Goal: Information Seeking & Learning: Learn about a topic

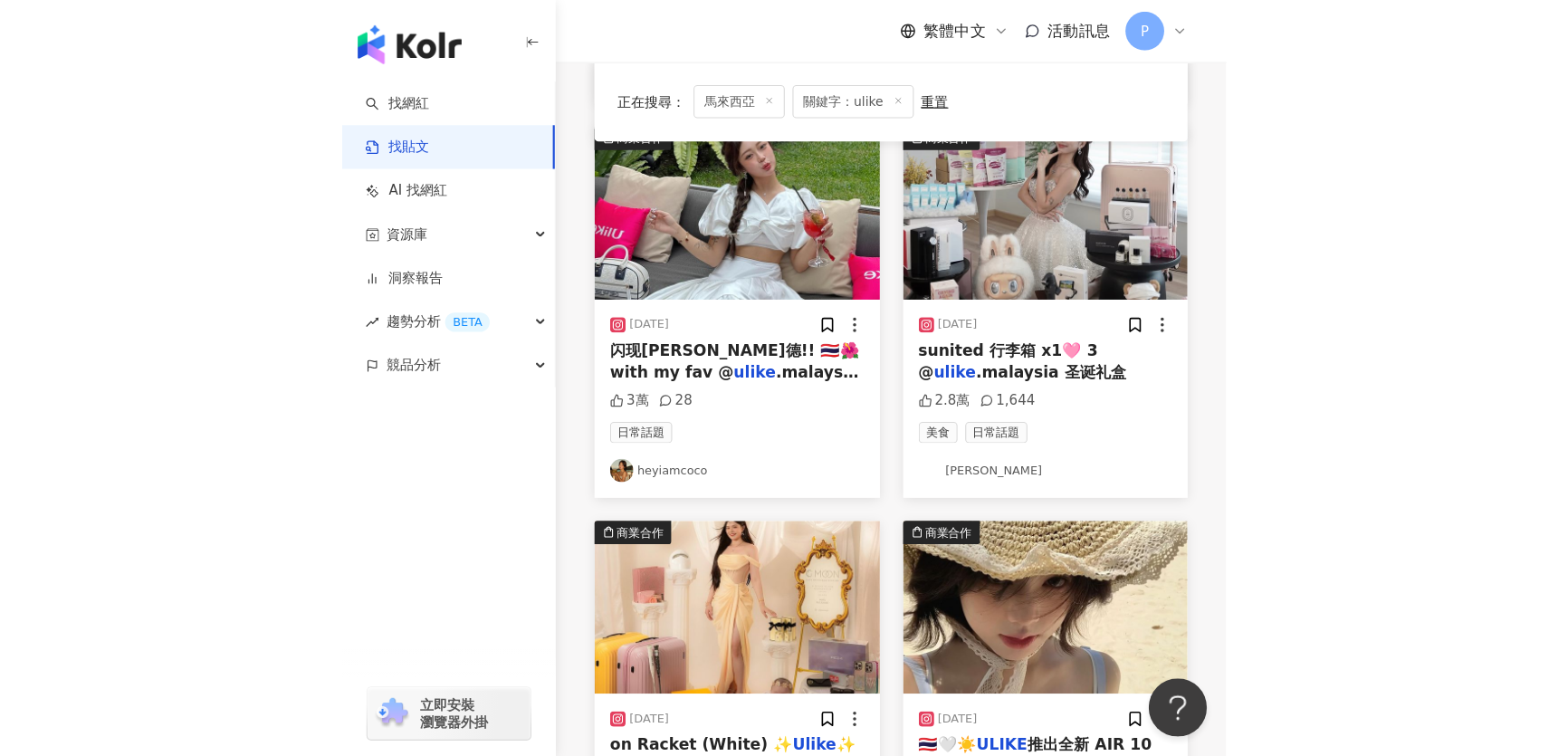
scroll to position [978, 0]
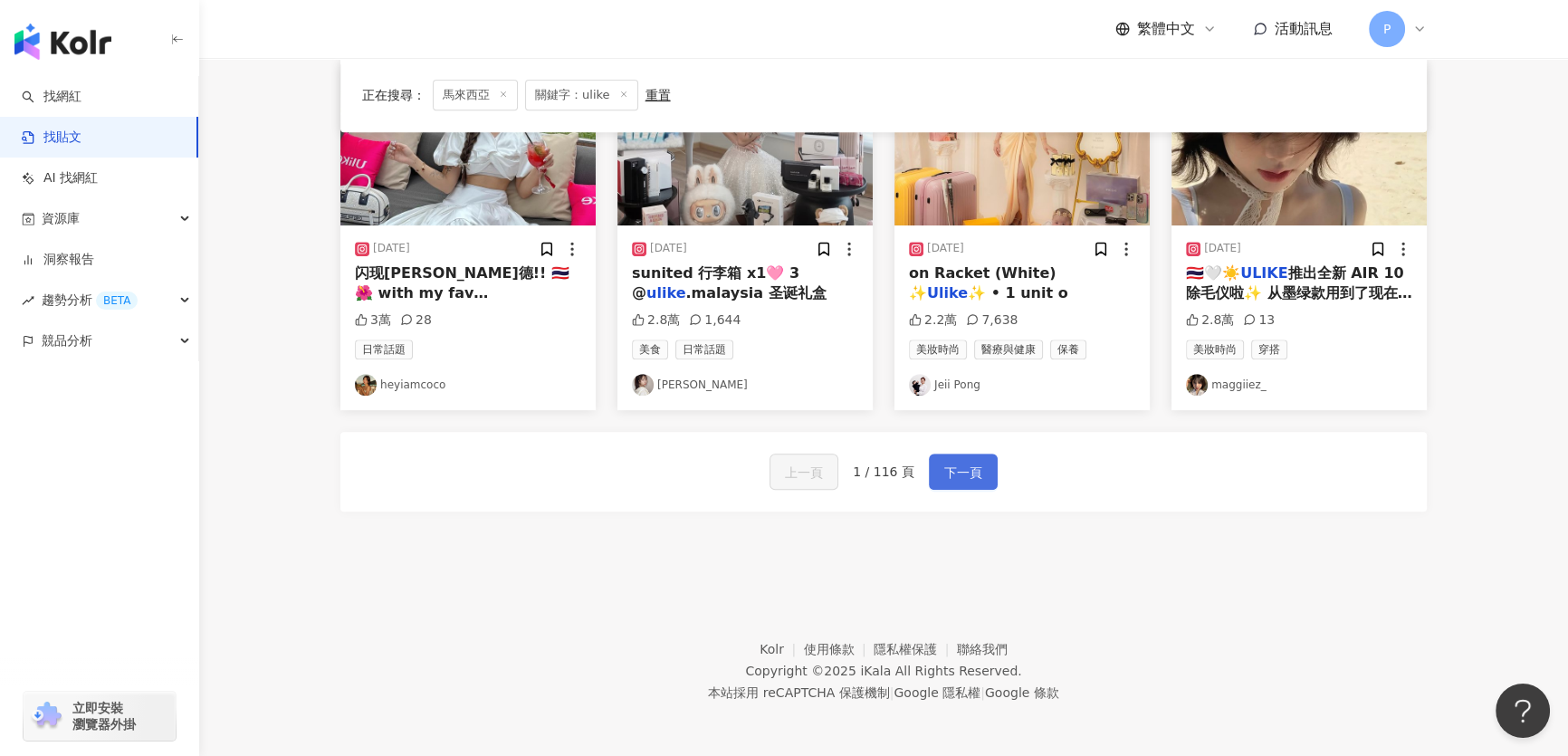
click at [824, 462] on span "下一頁" at bounding box center [963, 472] width 38 height 22
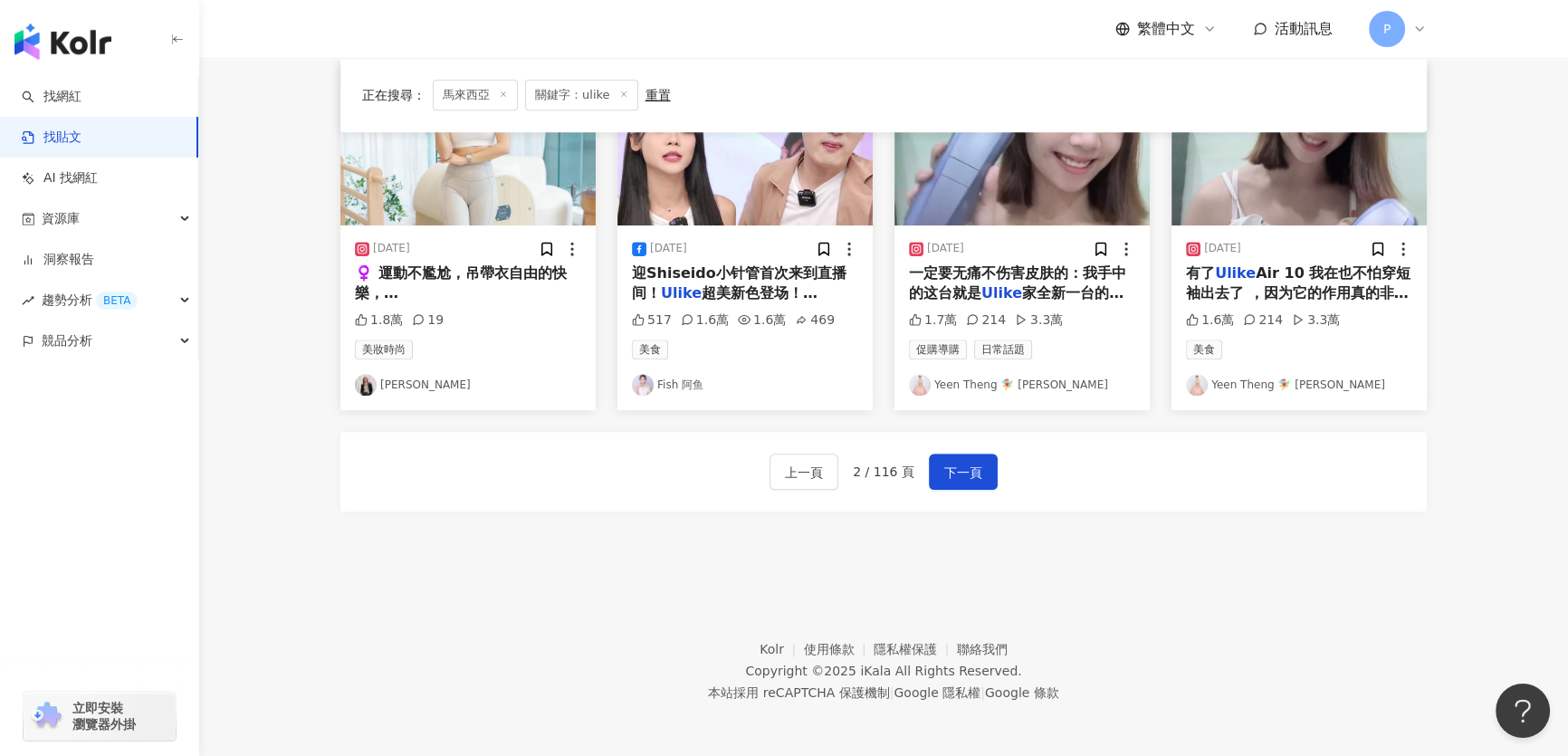
click at [824, 490] on div "上一頁 2 / 116 頁 下一頁" at bounding box center [883, 471] width 1086 height 79
click at [824, 469] on span "下一頁" at bounding box center [963, 472] width 38 height 22
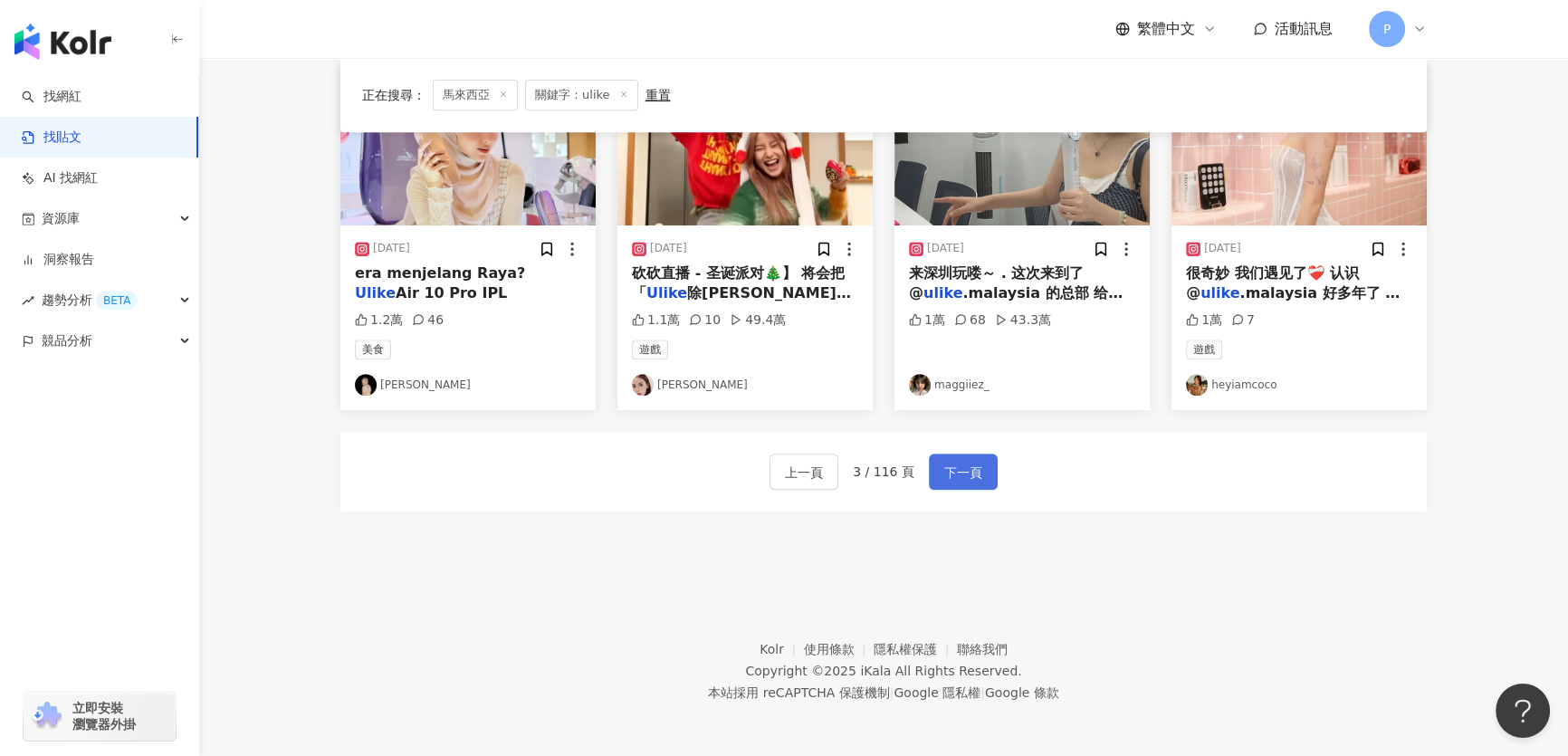
click at [824, 469] on span "下一頁" at bounding box center [963, 472] width 38 height 22
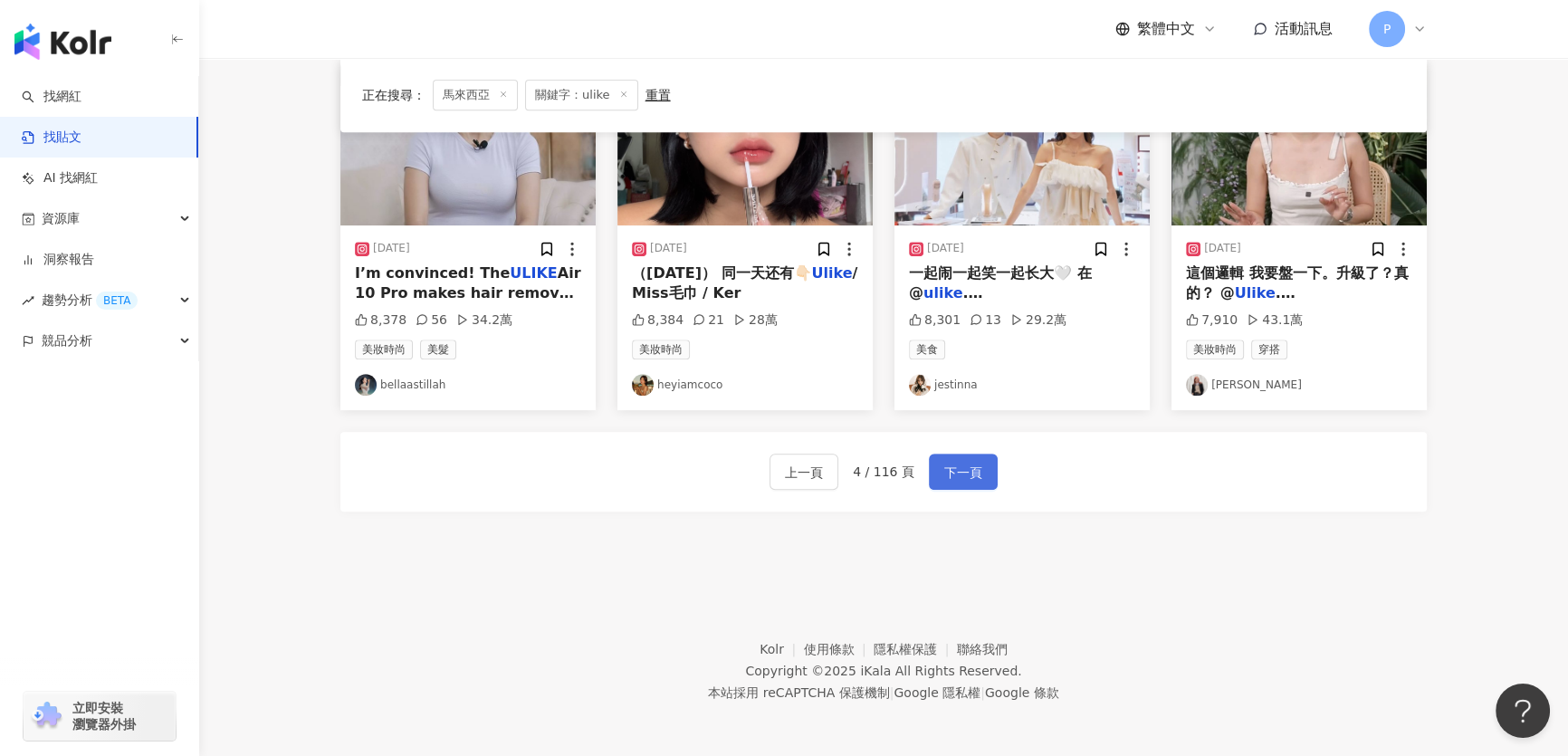
click at [824, 469] on span "下一頁" at bounding box center [963, 472] width 38 height 22
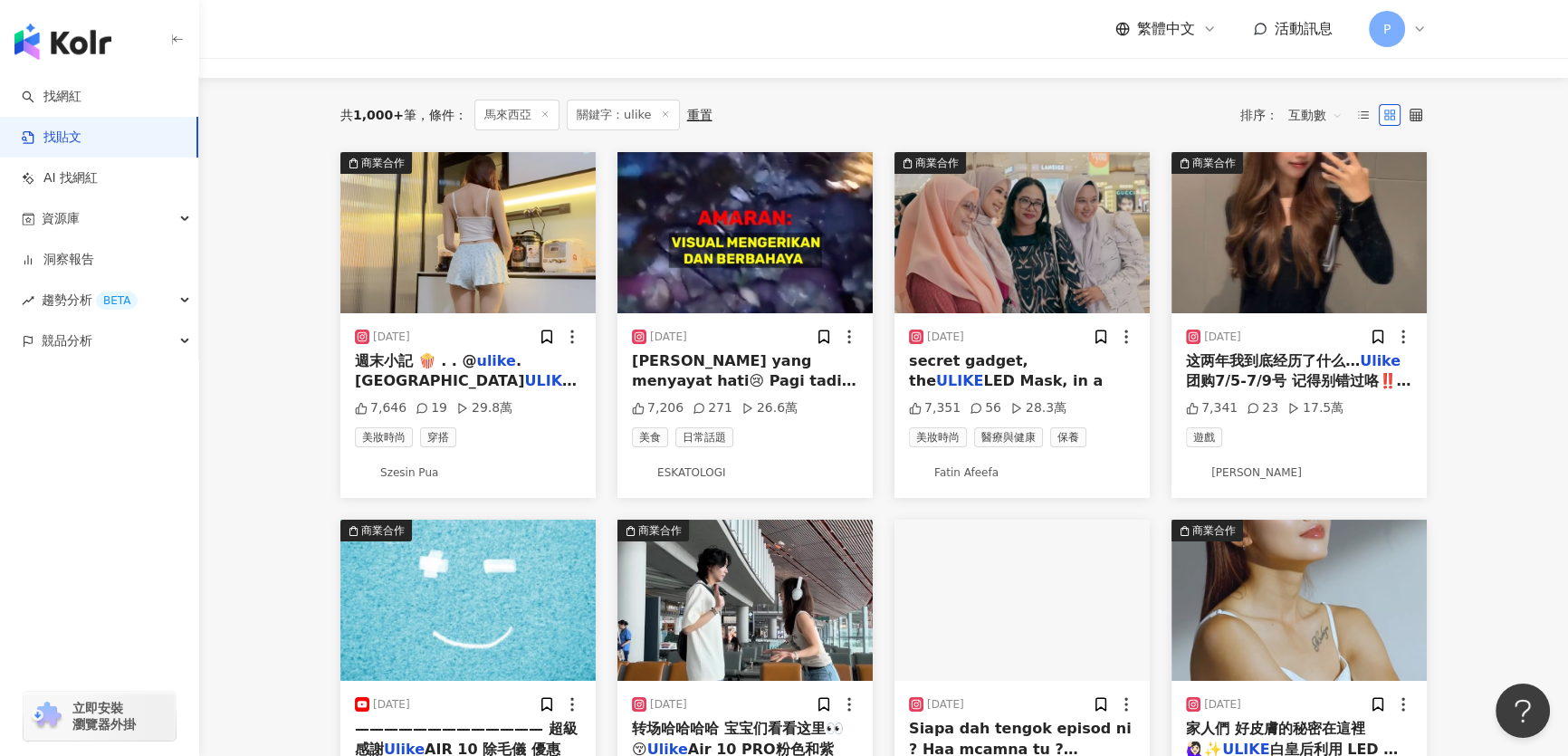
scroll to position [72, 0]
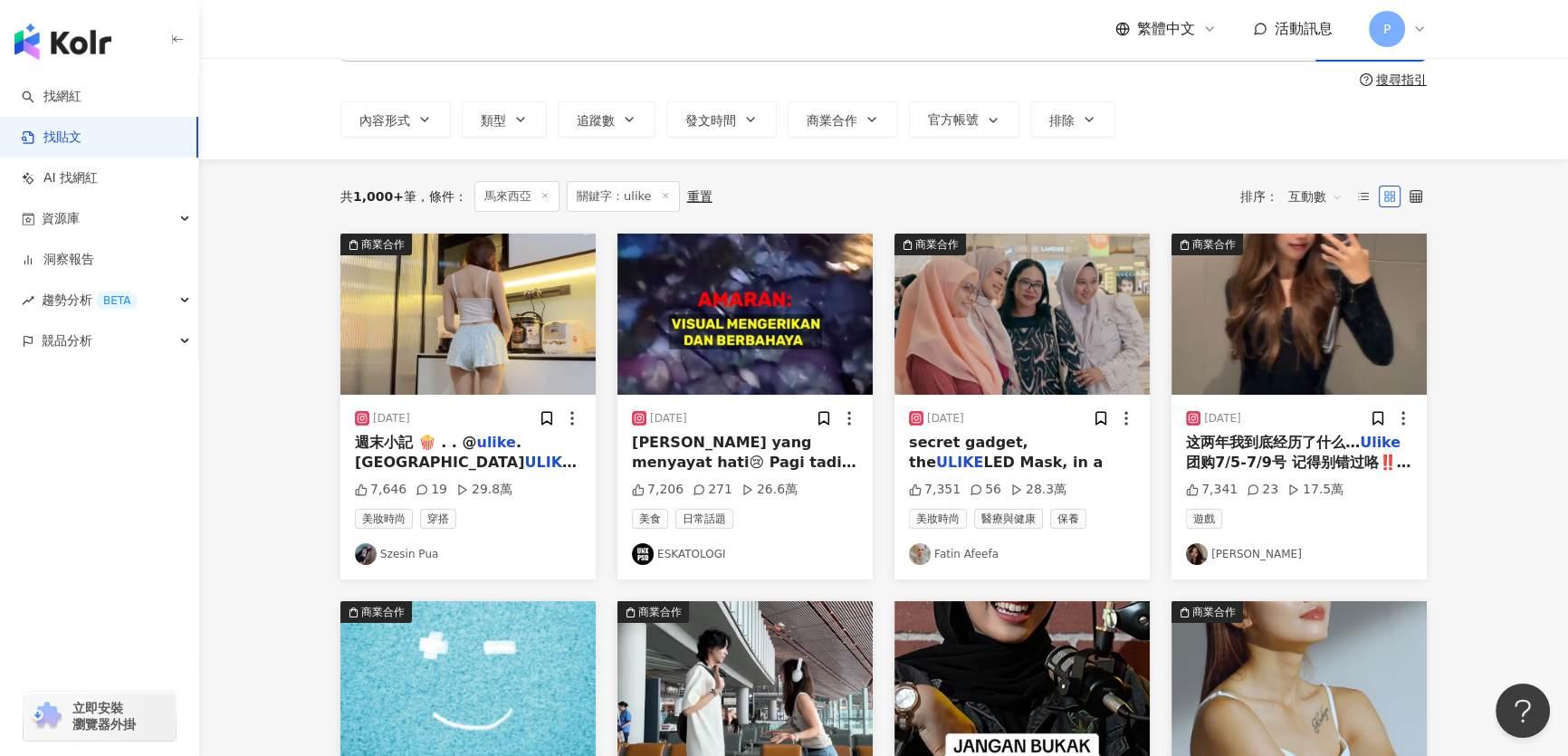
click at [537, 371] on img at bounding box center [467, 314] width 255 height 161
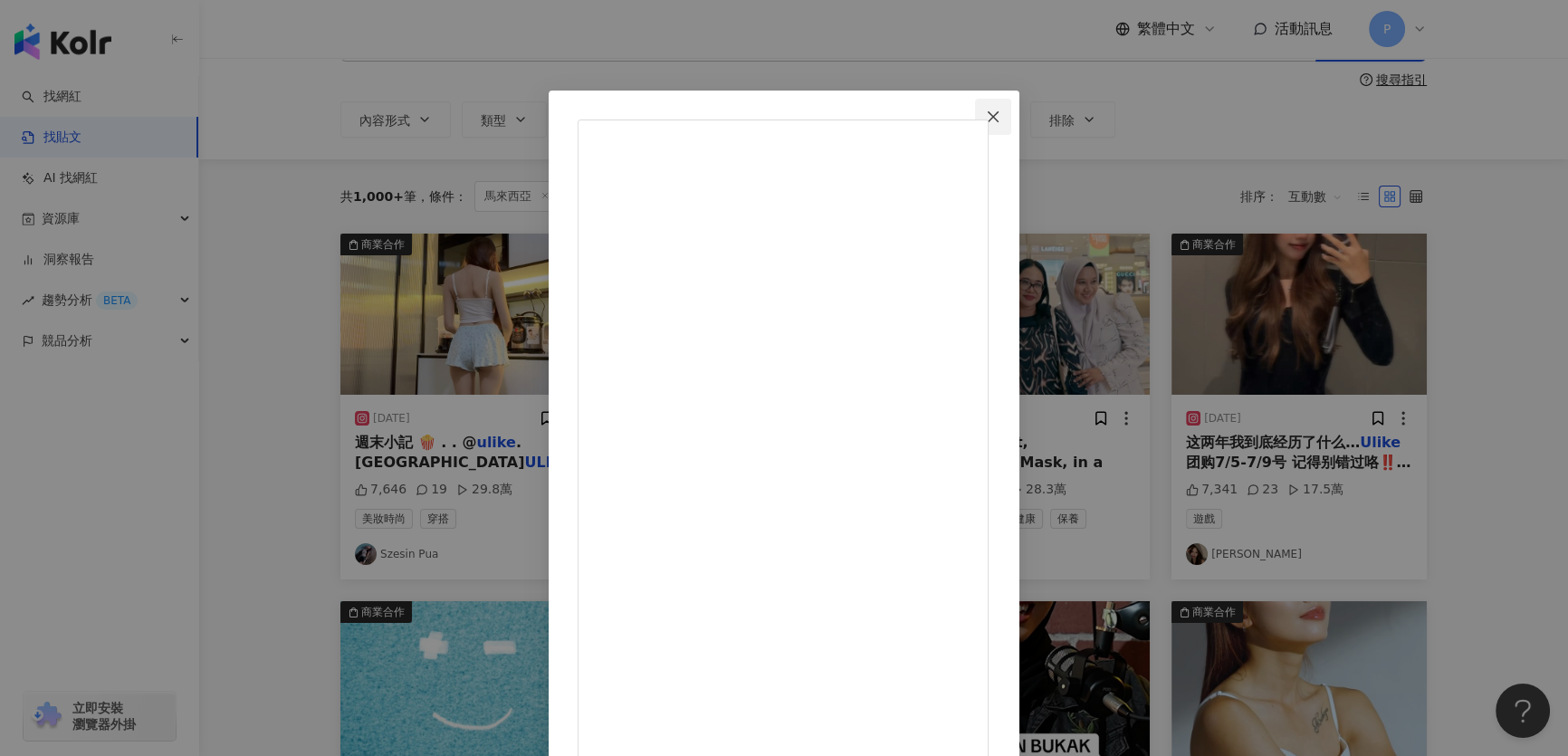
click at [824, 110] on span "Close" at bounding box center [992, 116] width 36 height 15
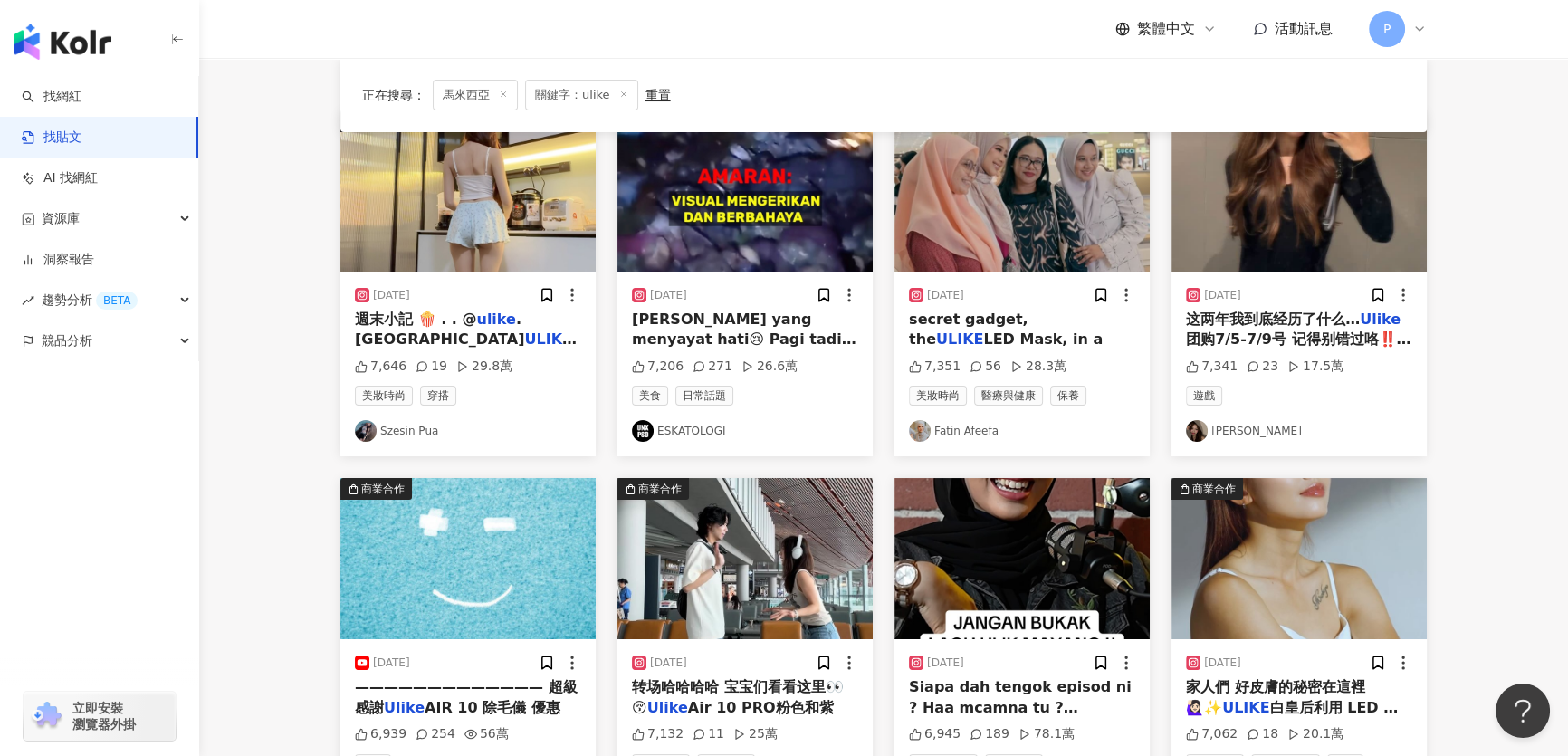
scroll to position [0, 0]
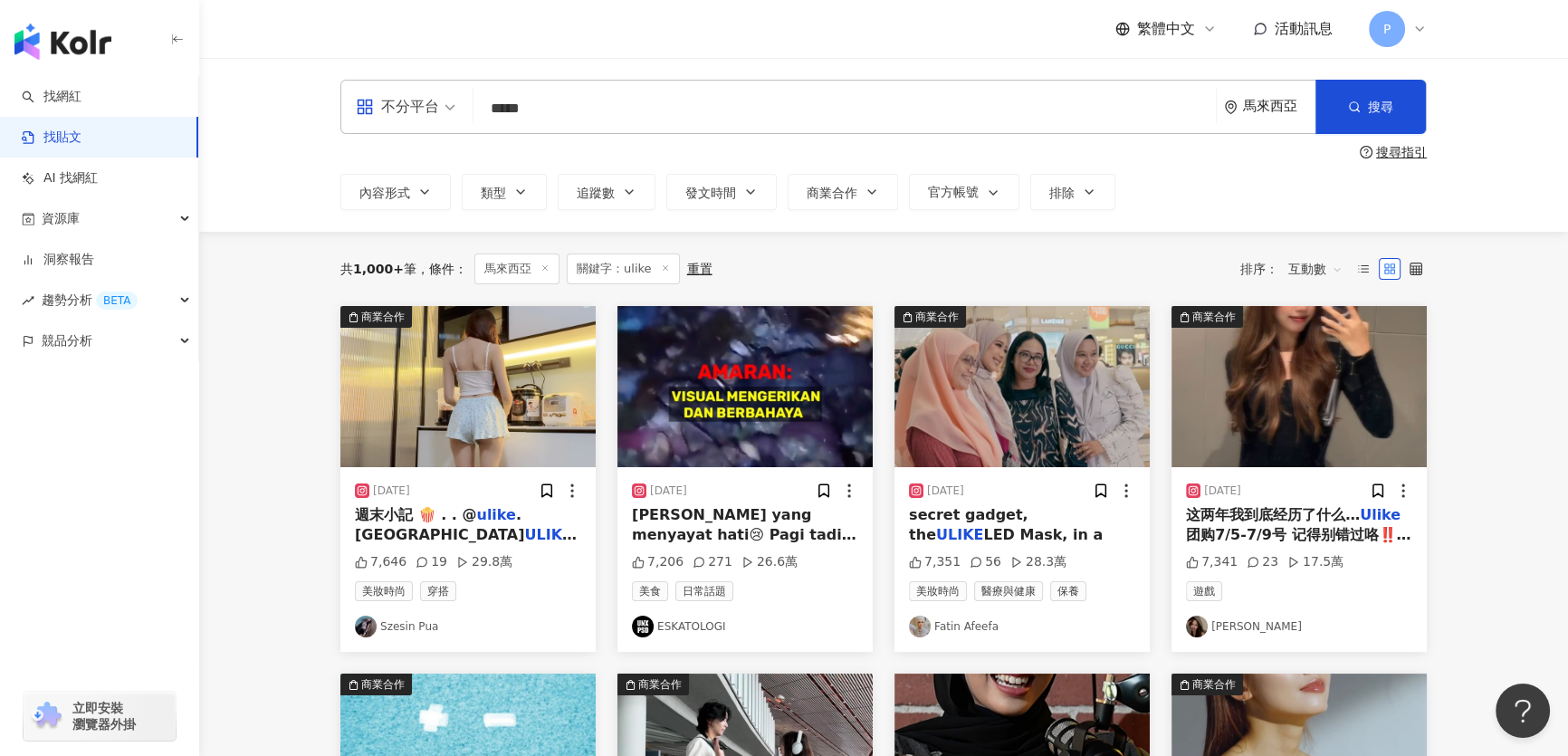
click at [824, 433] on img at bounding box center [1298, 386] width 255 height 161
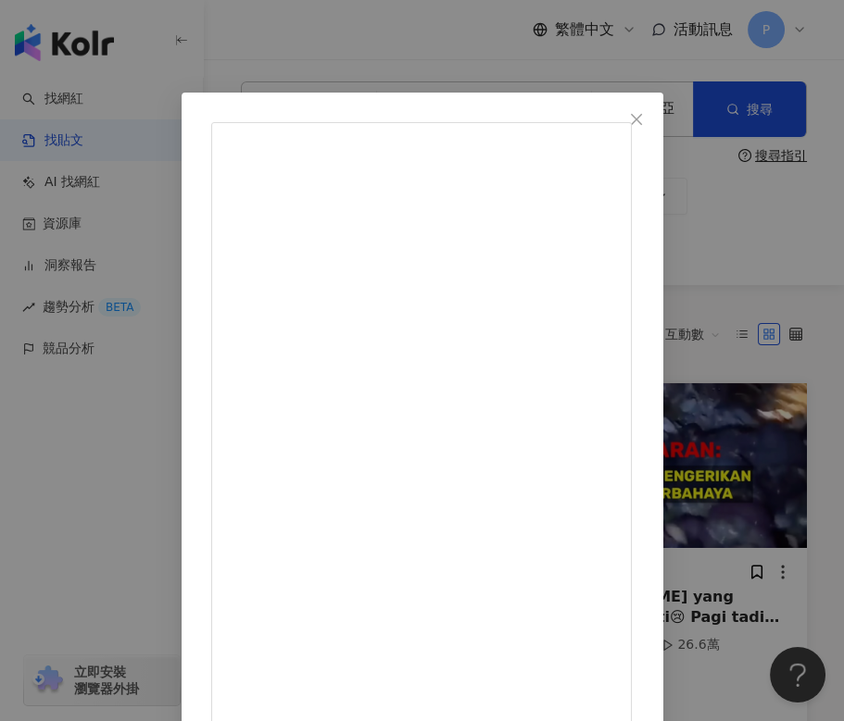
drag, startPoint x: 596, startPoint y: 128, endPoint x: 509, endPoint y: 130, distance: 87.1
copy span "Carmen"
click at [484, 49] on div "Carmen 2025/7/5 这两年我到底经历了什么… Ulike团购7/5-7/9号 记得别错过咯‼️ Highlight里可以拿link下单/了解产品💓…" at bounding box center [422, 360] width 844 height 721
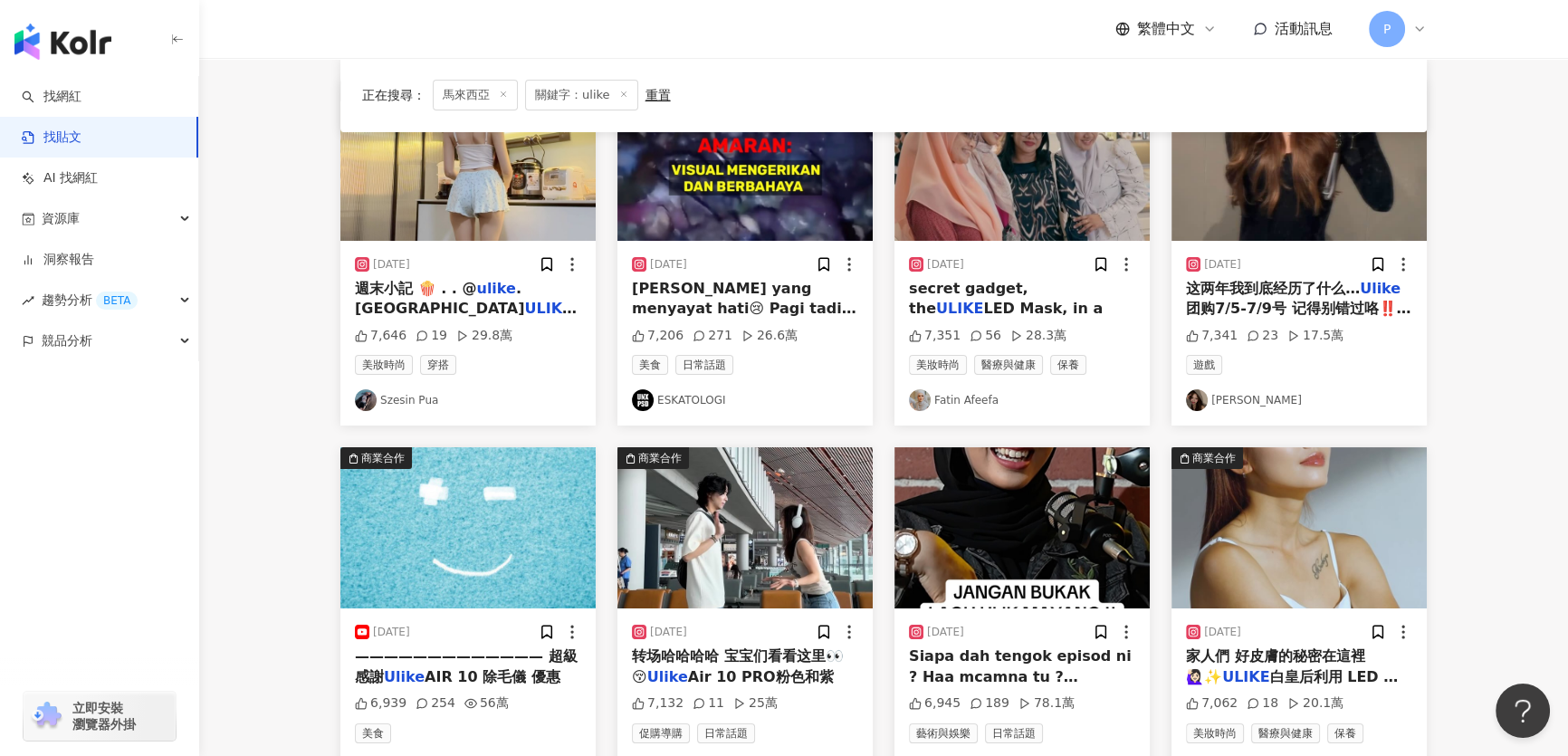
scroll to position [329, 0]
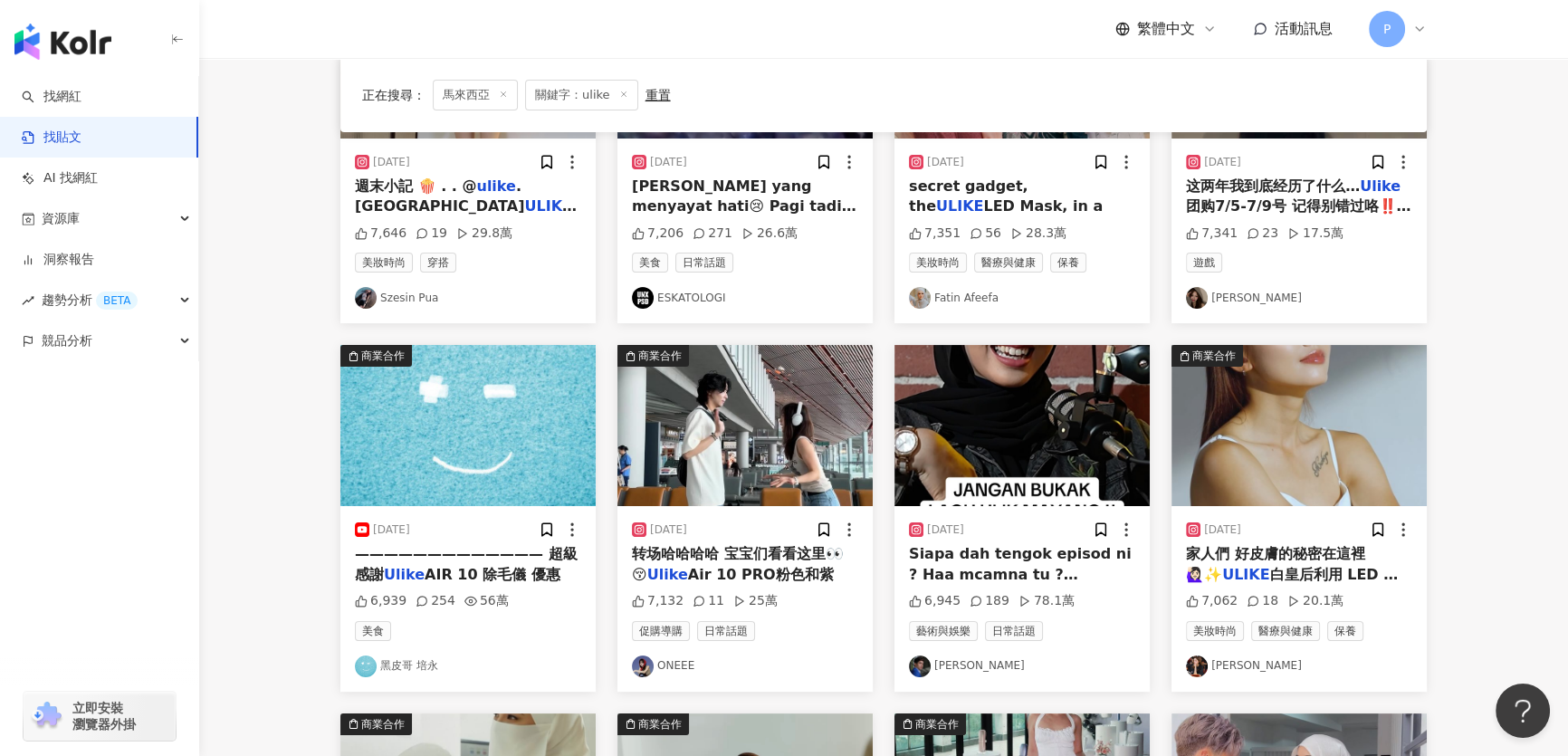
click at [784, 445] on img at bounding box center [745, 425] width 255 height 161
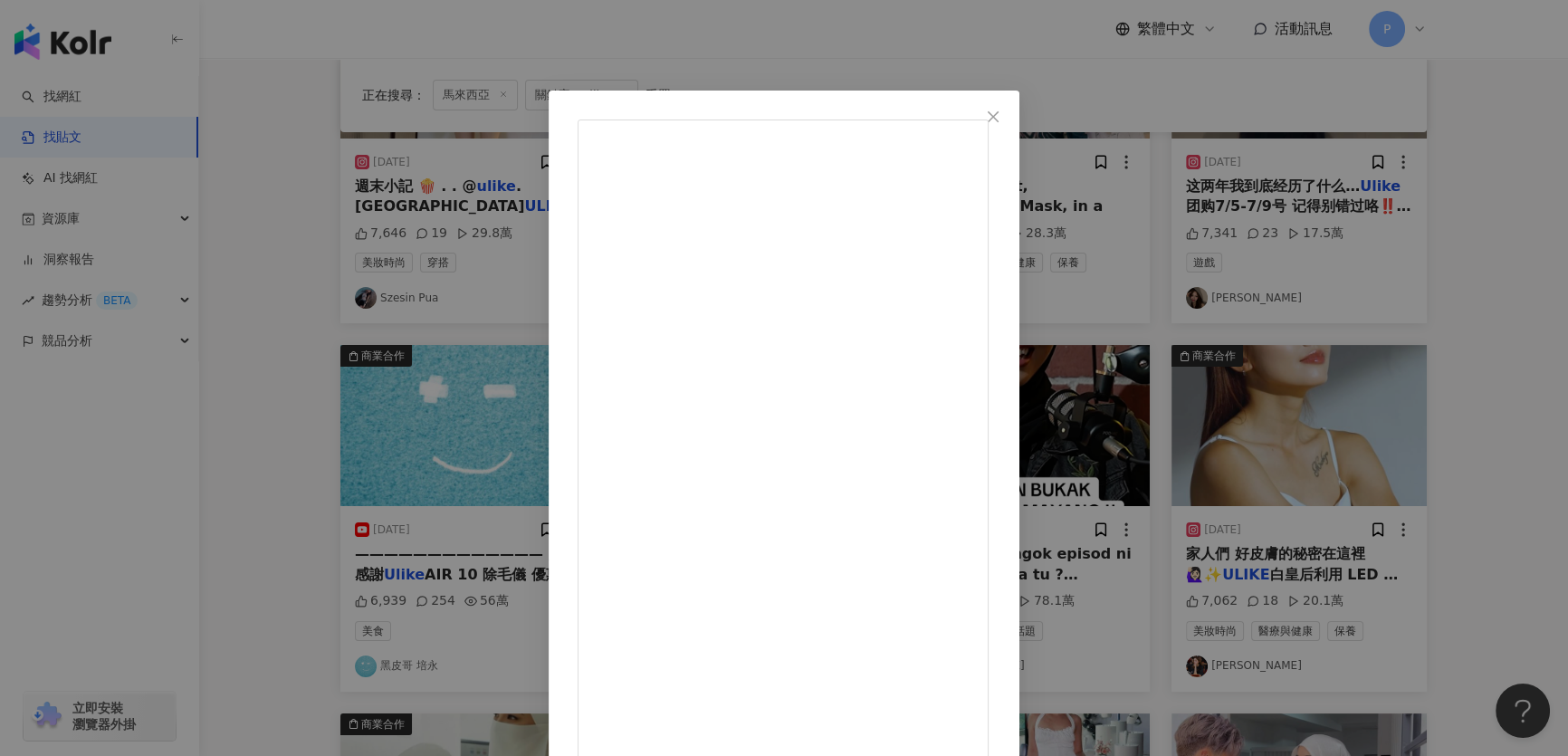
click at [824, 308] on div "ONEEE 2024/7/23 拍了一个偷感很重的旅游转场哈哈哈哈 宝宝们看看这里👀😚 Ulike Air 10 PRO粉色和紫色！！🩷💜 团购时间：7月24…" at bounding box center [784, 378] width 1568 height 756
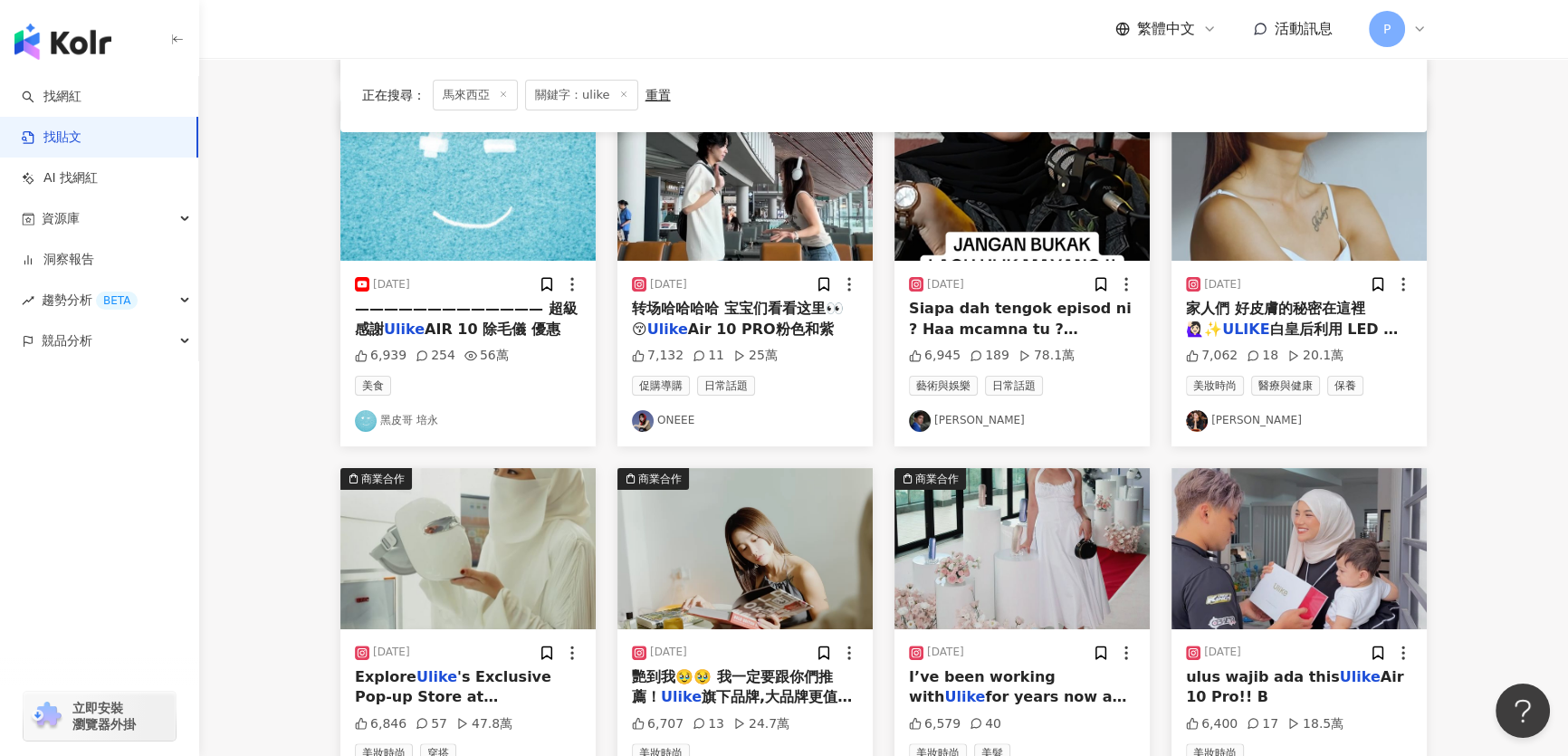
scroll to position [576, 0]
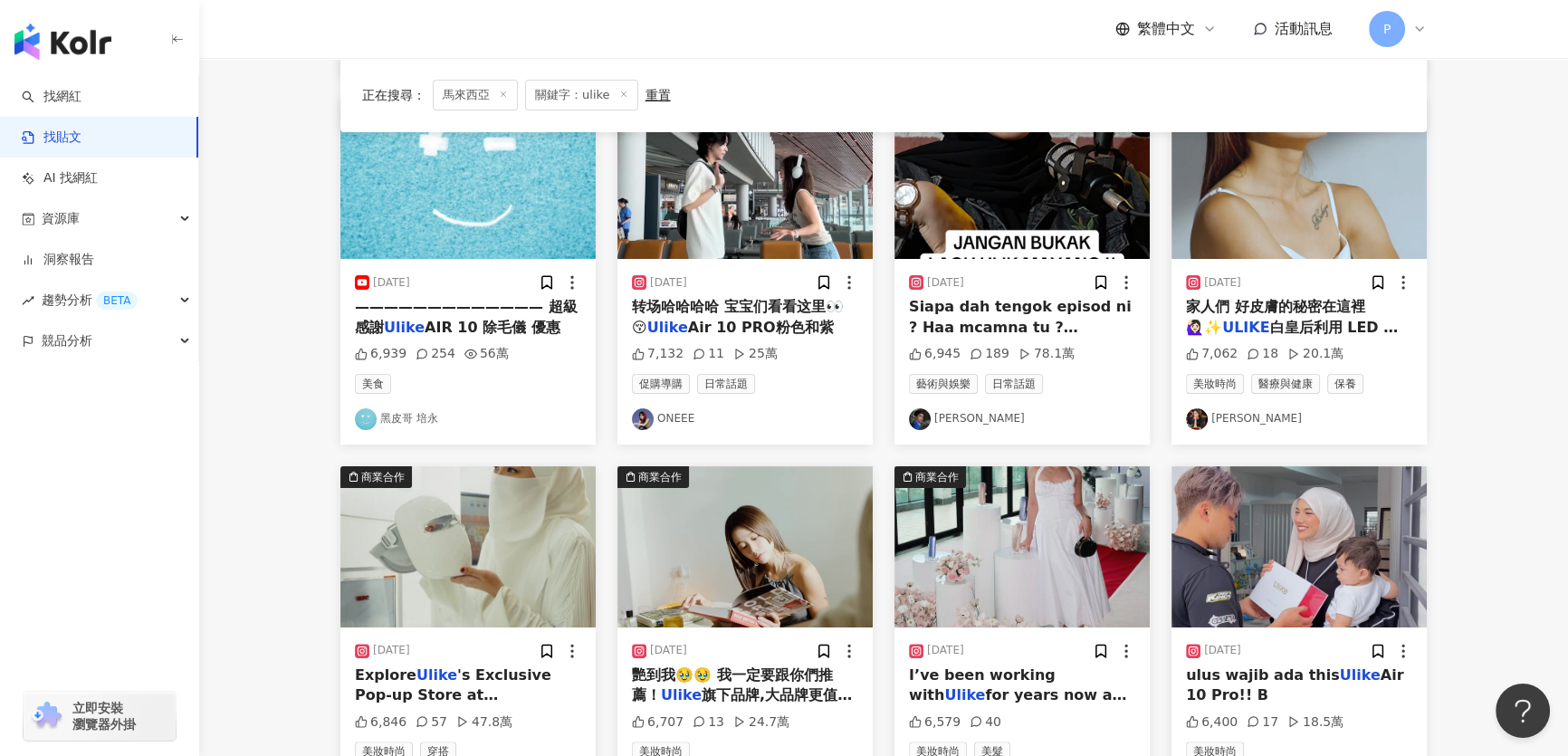
click at [789, 168] on img at bounding box center [745, 178] width 255 height 161
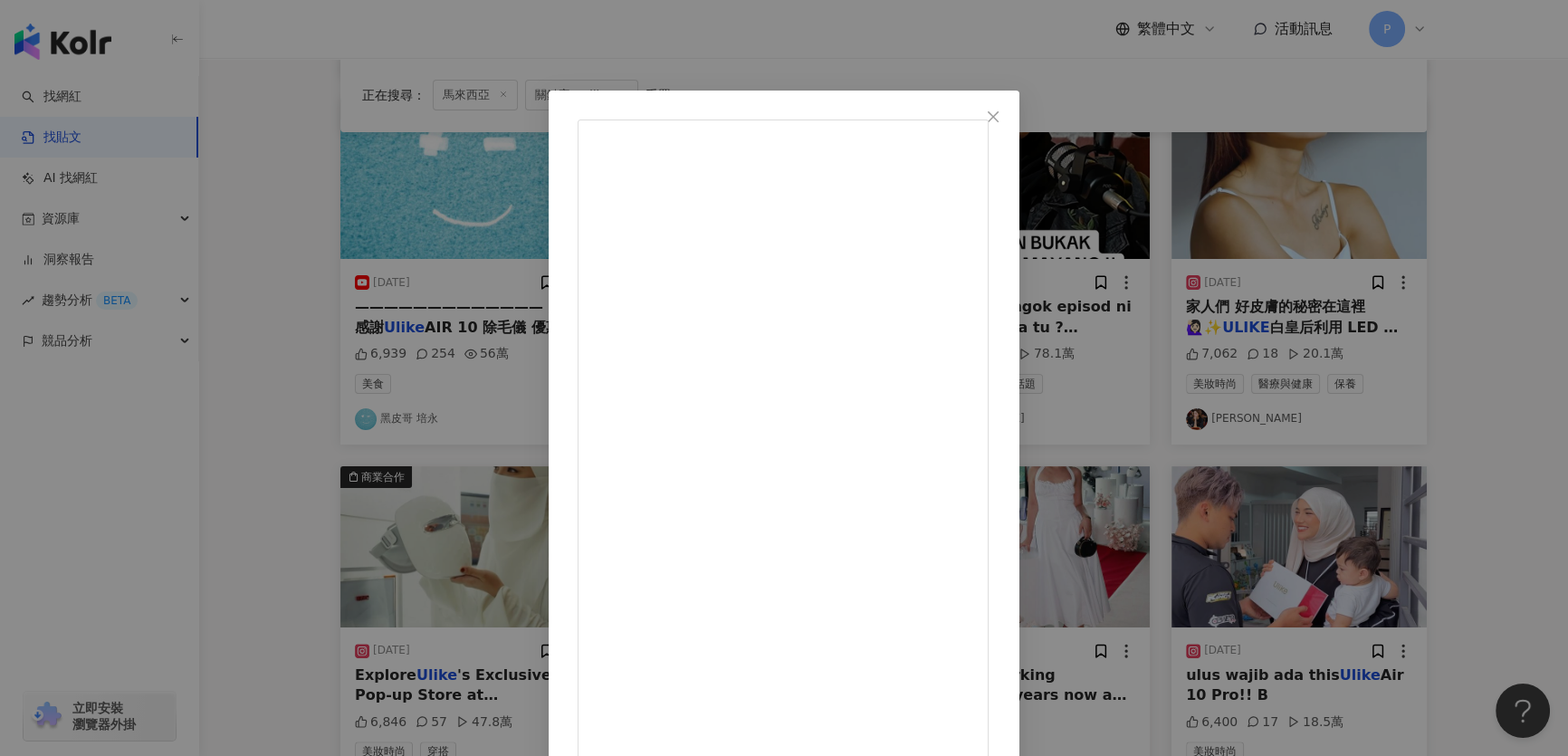
click at [824, 141] on div "ONEEE 2024/7/23 拍了一个偷感很重的旅游转场哈哈哈哈 宝宝们看看这里👀😚 Ulike Air 10 PRO粉色和紫色！！🩷💜 团购时间：7月24…" at bounding box center [784, 378] width 1568 height 756
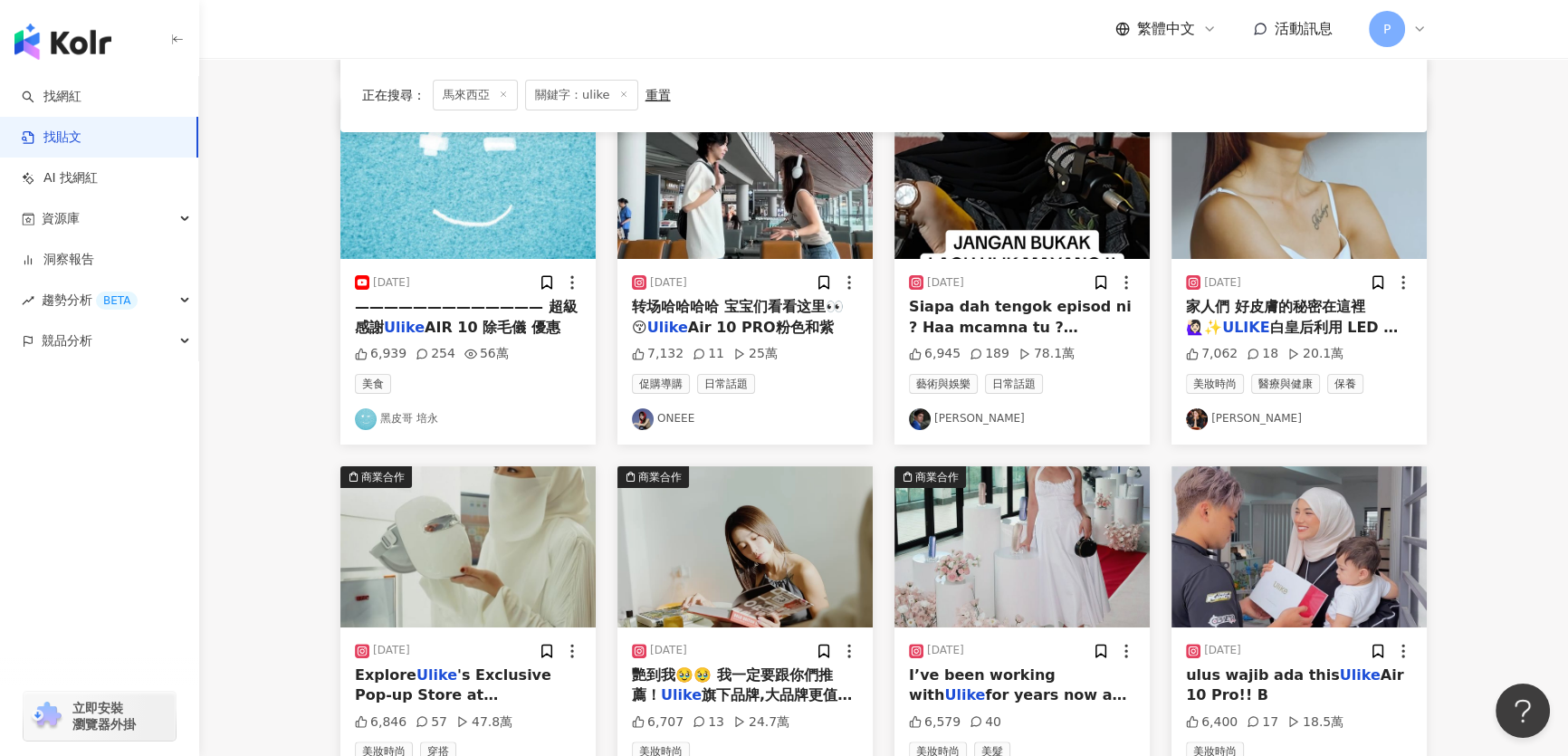
scroll to position [741, 0]
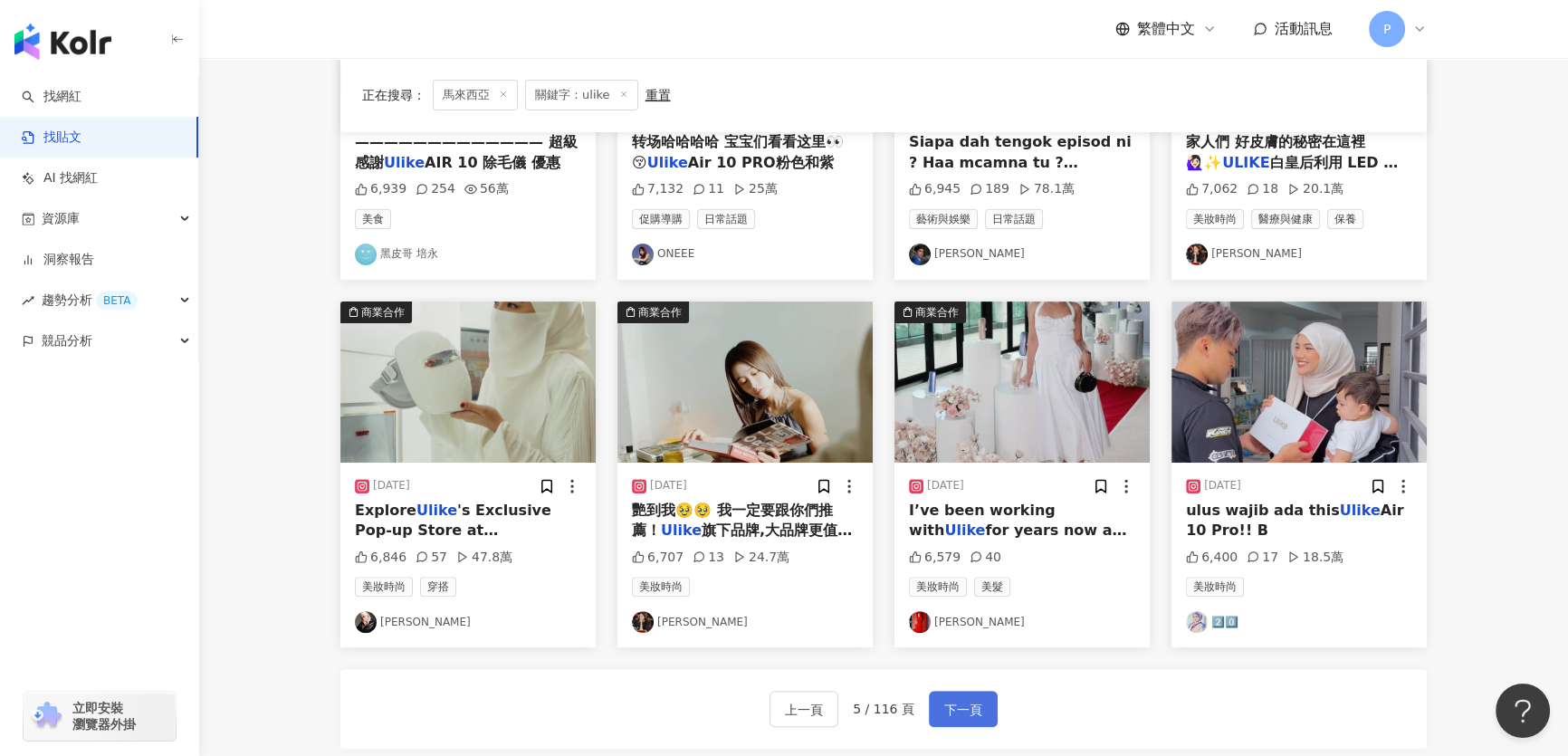
click at [824, 704] on span "下一頁" at bounding box center [963, 710] width 38 height 22
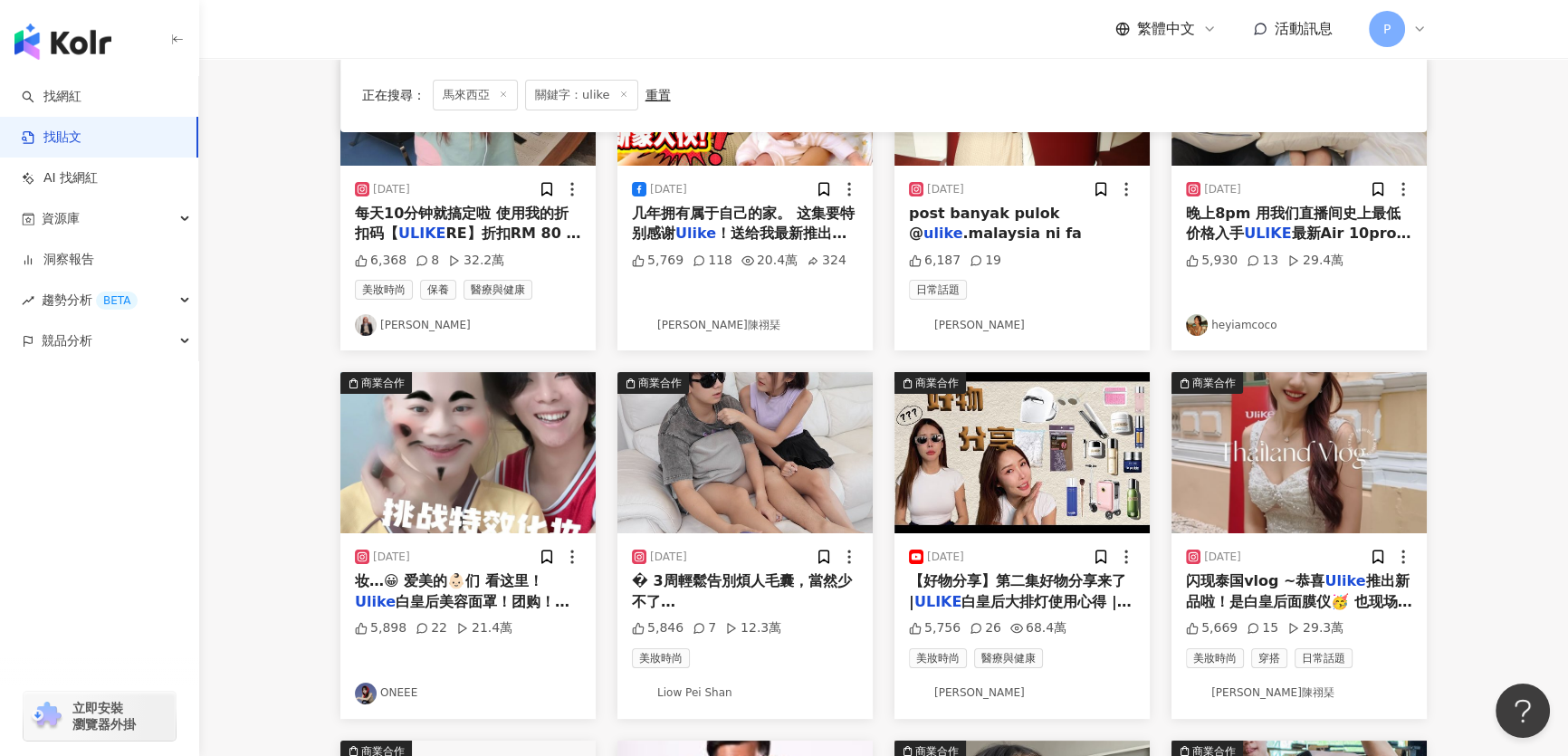
scroll to position [411, 0]
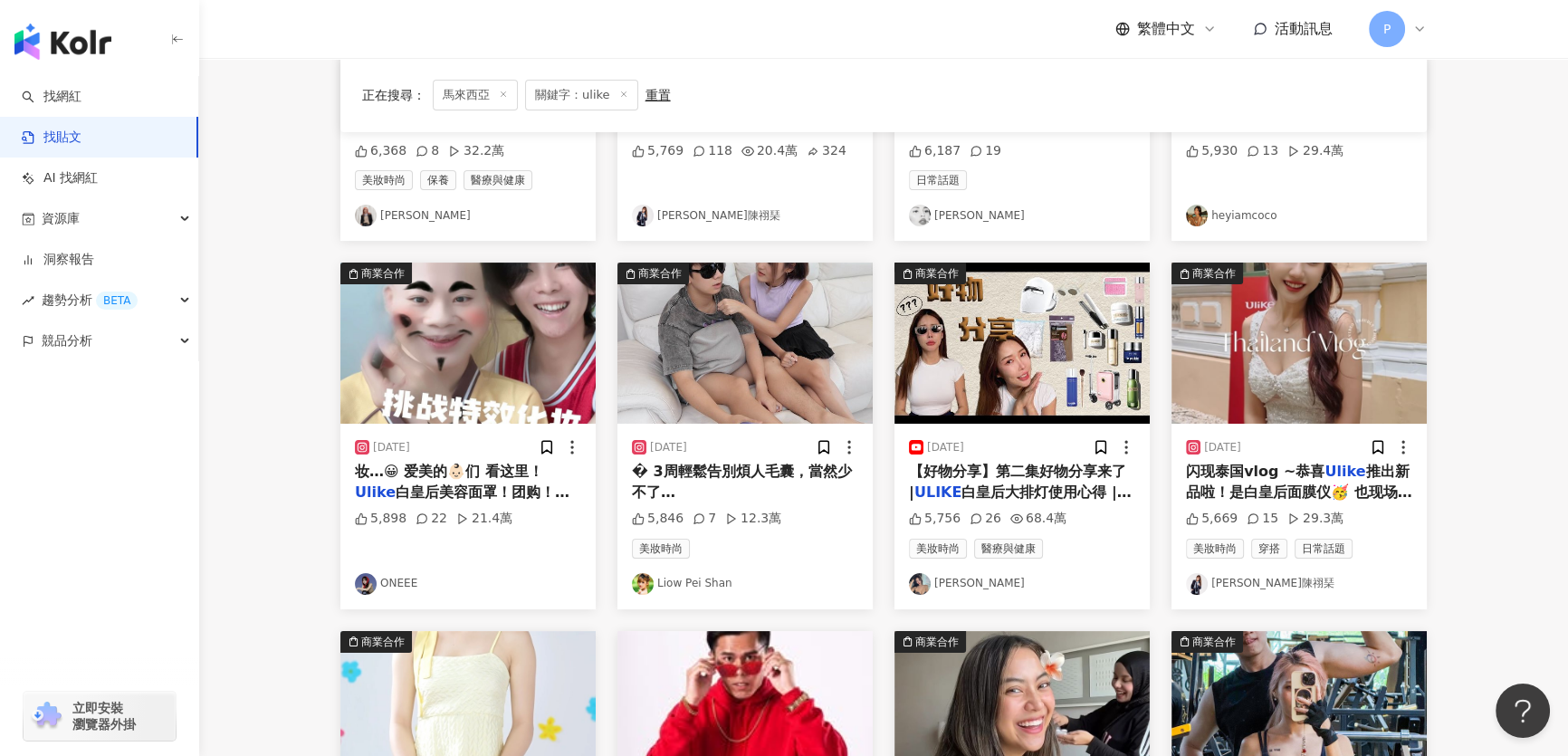
click at [659, 325] on img at bounding box center [745, 343] width 255 height 161
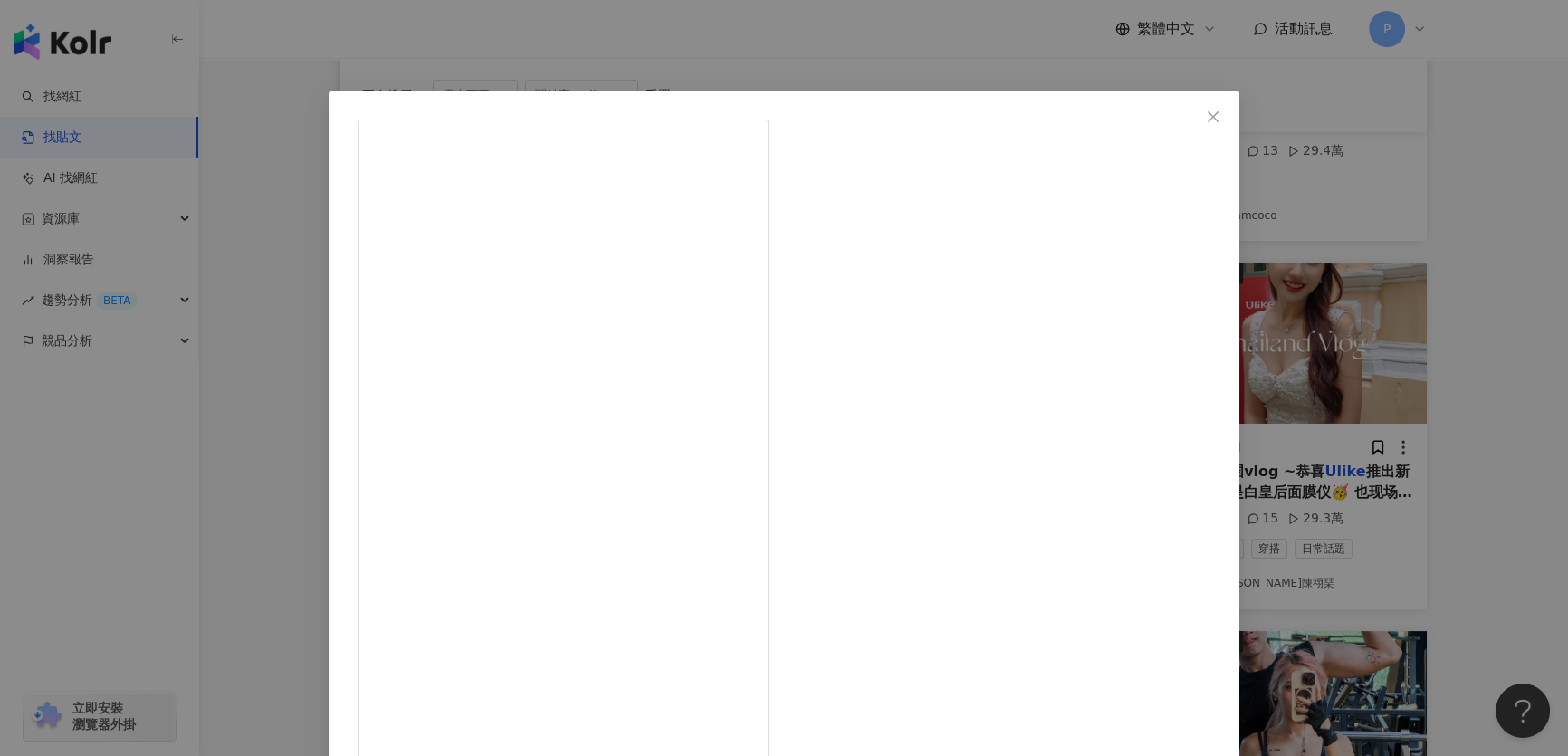
click at [824, 354] on div "Liow Pei Shan 2023/9/1 I like 无毛的他，u like吗😳😜 3周輕鬆告別煩人毛囊，當然少不了 Ulike Air3藍寶石脫毛儀！…" at bounding box center [784, 378] width 1568 height 756
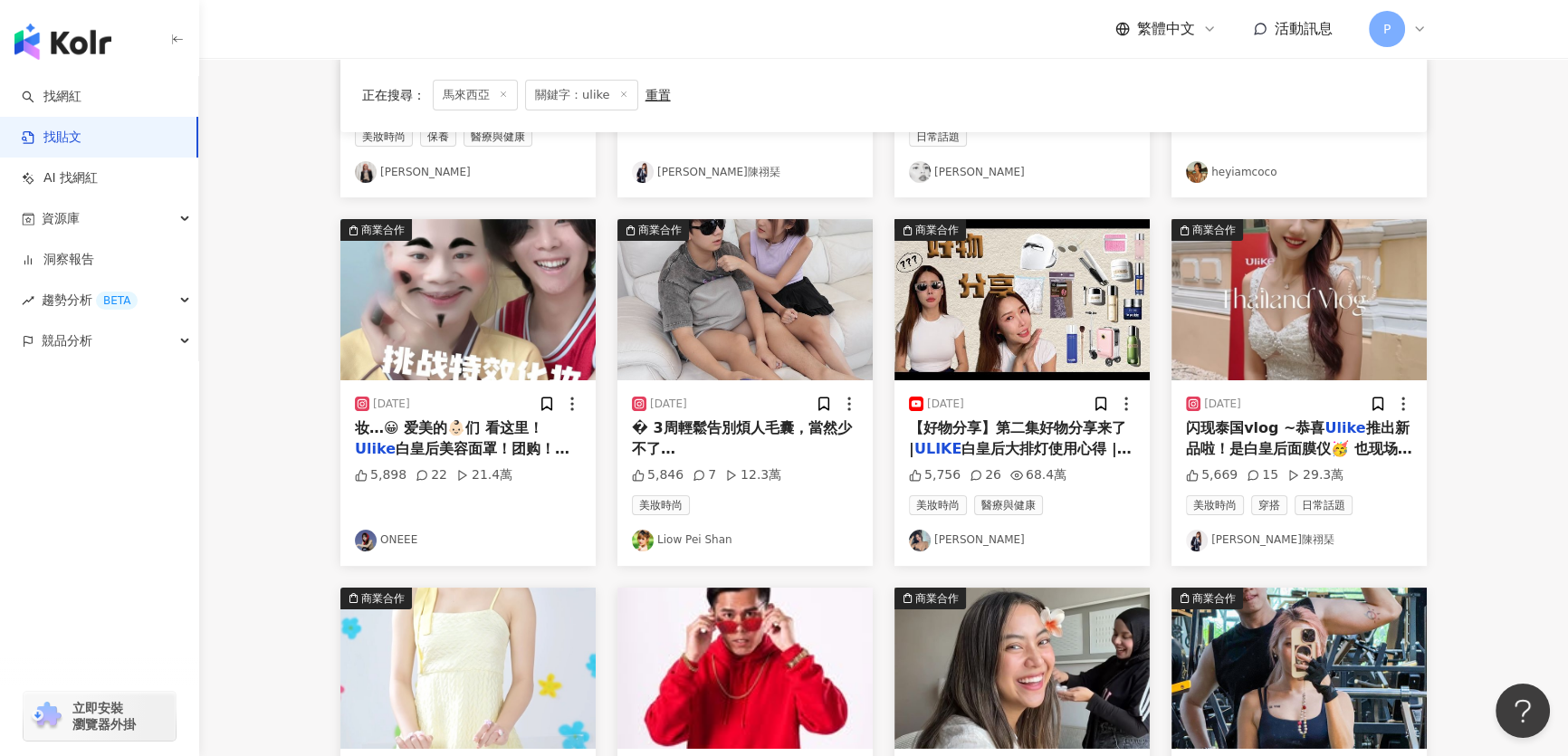
scroll to position [494, 0]
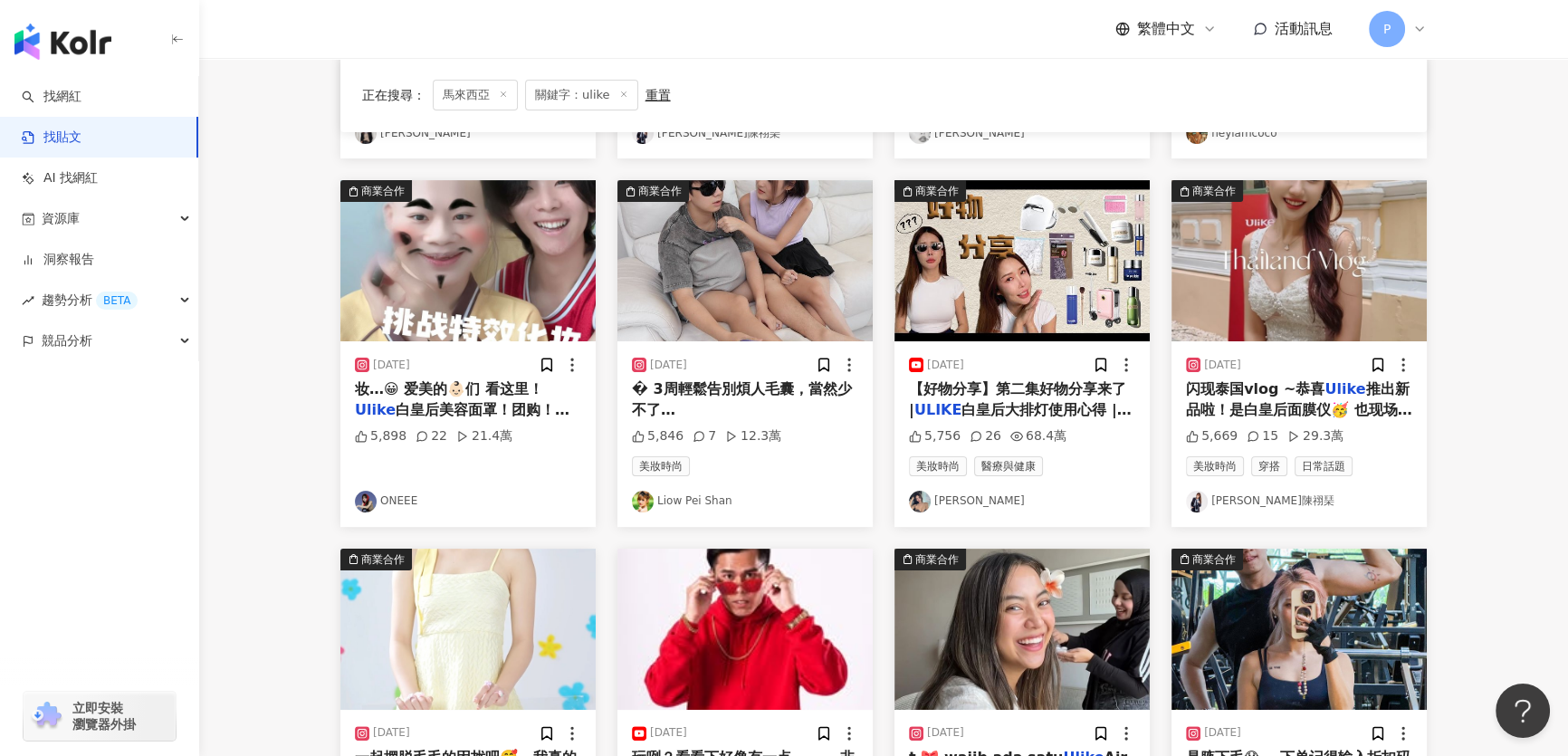
click at [824, 272] on img at bounding box center [1022, 260] width 255 height 161
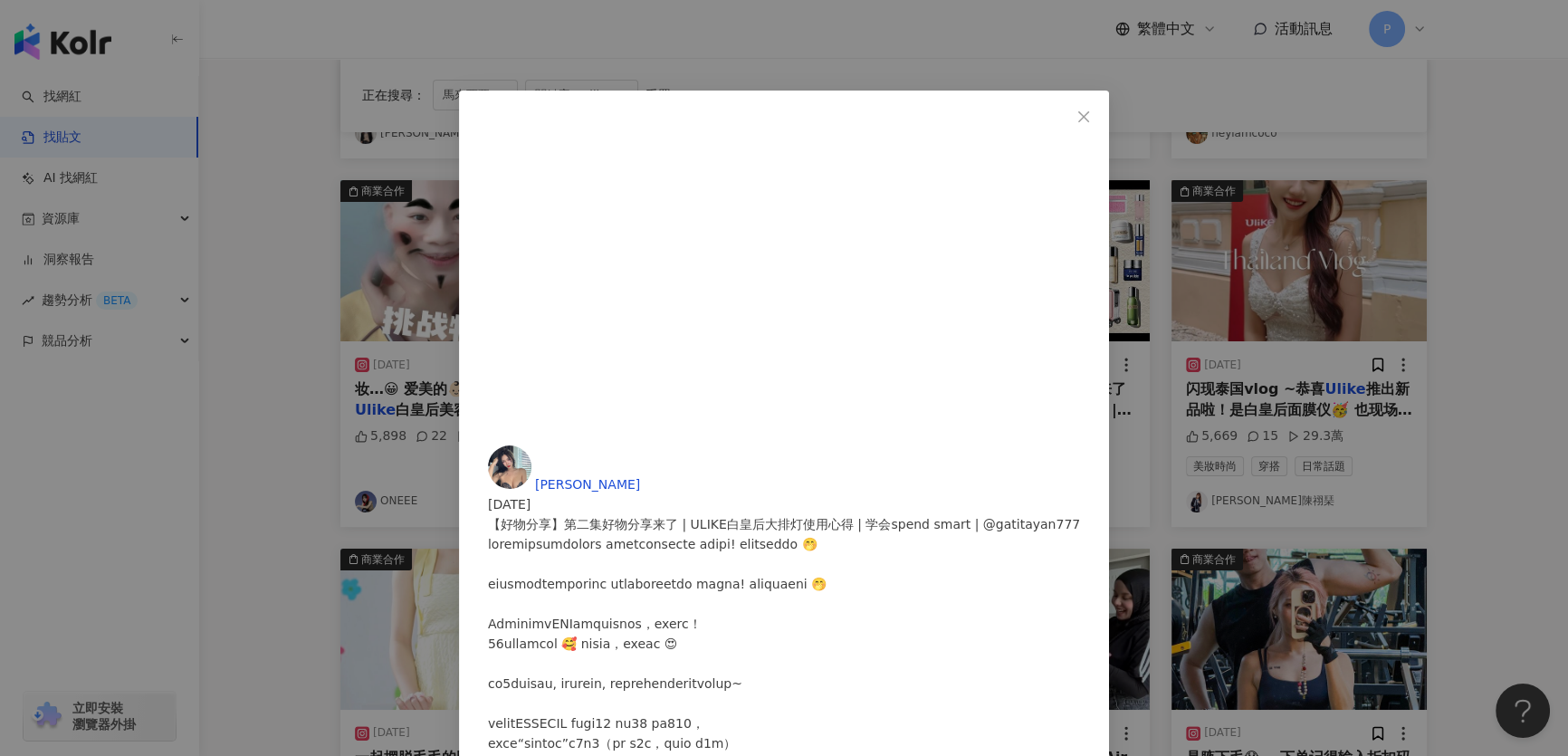
click at [824, 344] on div "Gatita Yan 颜颜 2024/1/29 【好物分享】第二集好物分享来了 | ULIKE白皇后大排灯使用心得 | 学会spend smart | @ga…" at bounding box center [784, 378] width 1568 height 756
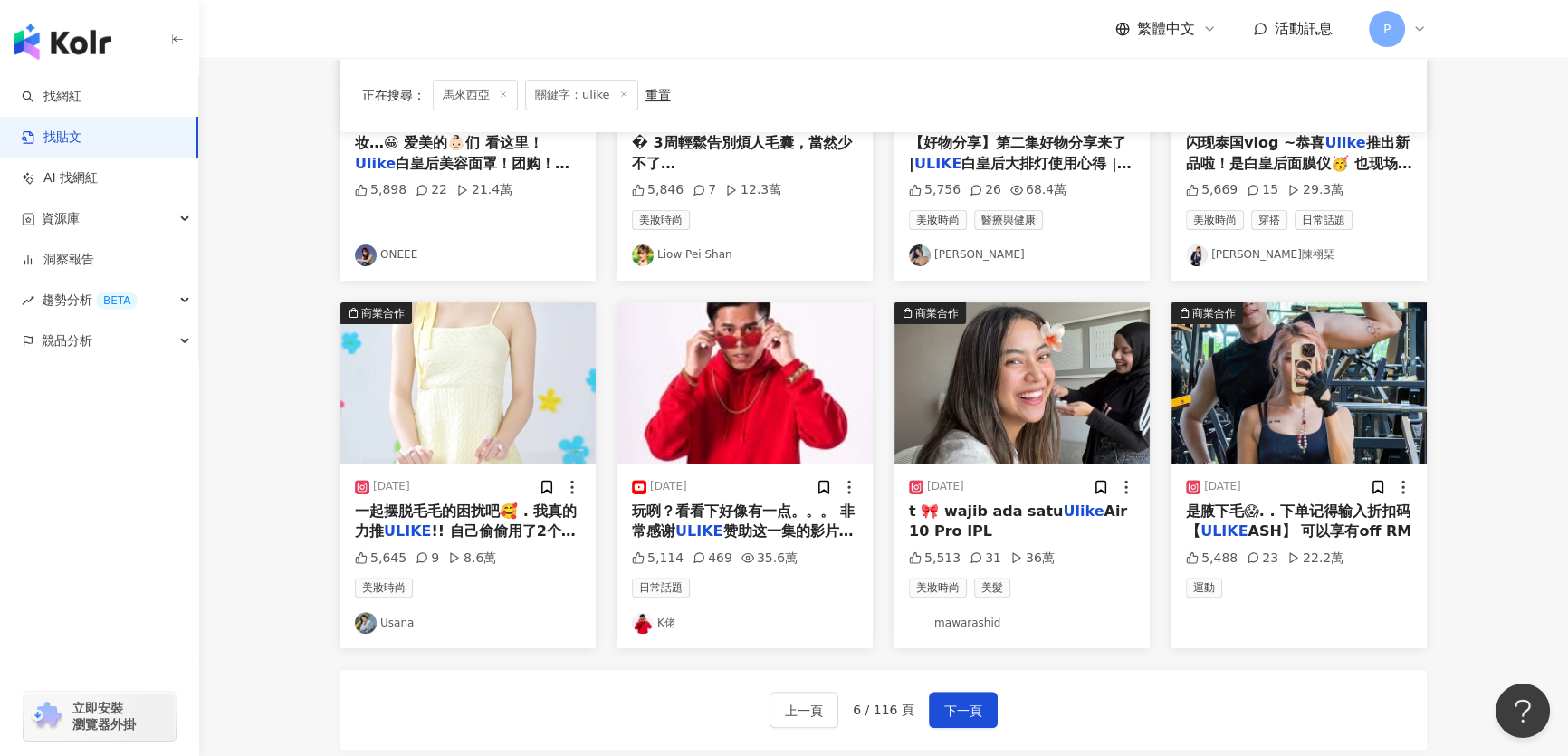
scroll to position [741, 0]
click at [523, 394] on img at bounding box center [467, 381] width 255 height 161
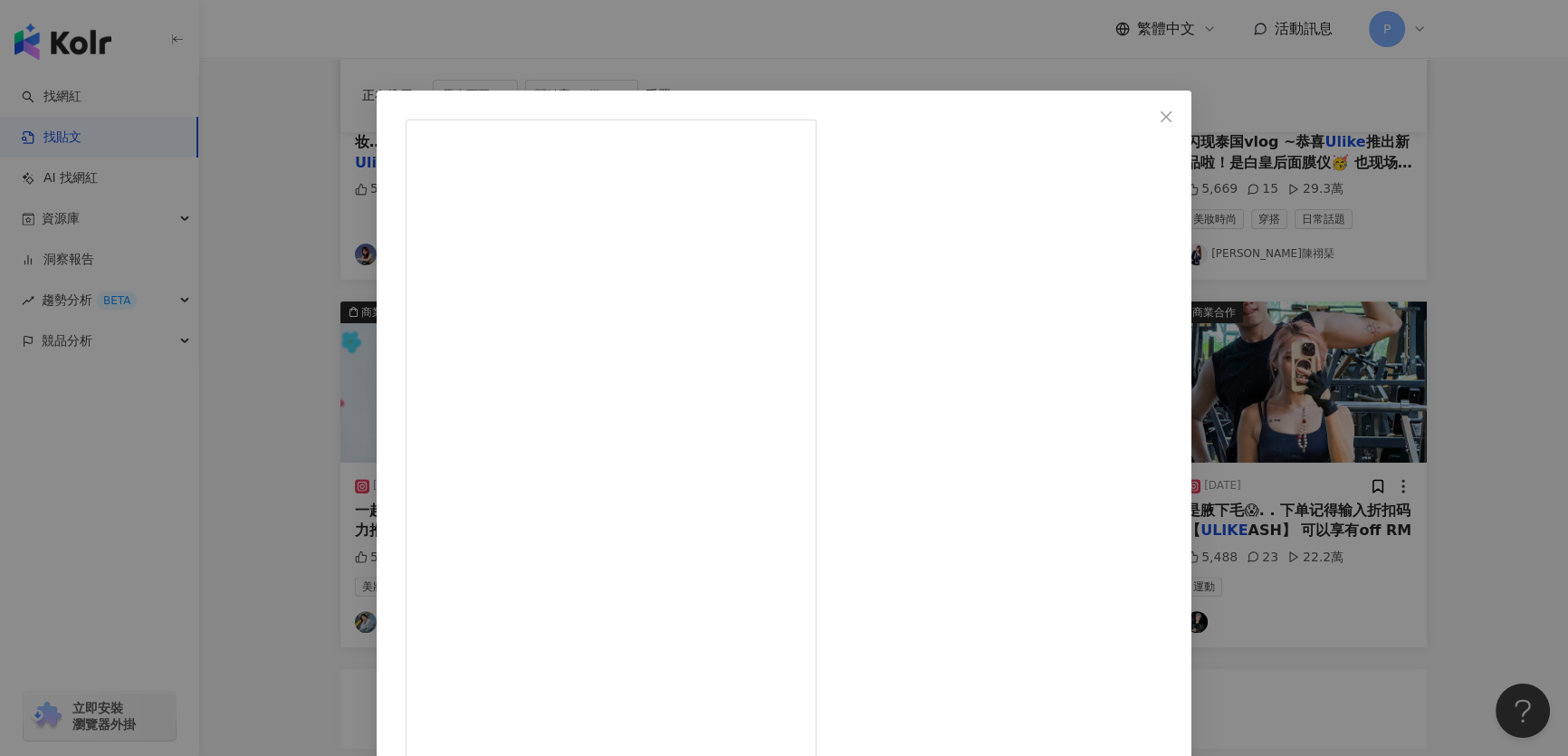
click at [824, 224] on div "Usana 2023/10/3 每个人的身上都有毛毛~ 快来和我一起摆脱毛毛的困扰吧🥰 . 我真的力推ULIKE!! 自己偷偷用了2个月 毛发真的明显变得幼小…" at bounding box center [784, 378] width 1568 height 756
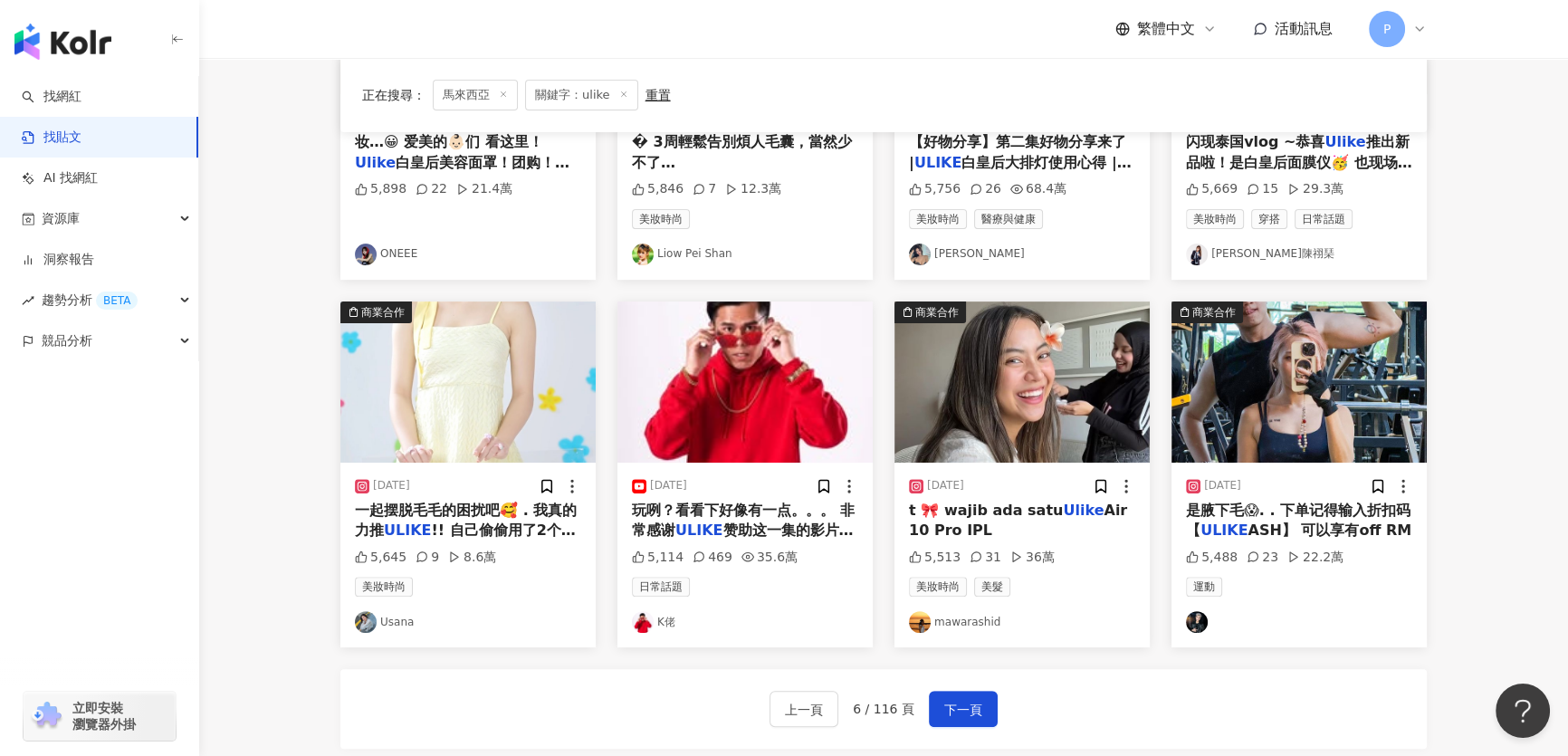
click at [824, 401] on img at bounding box center [1298, 381] width 255 height 161
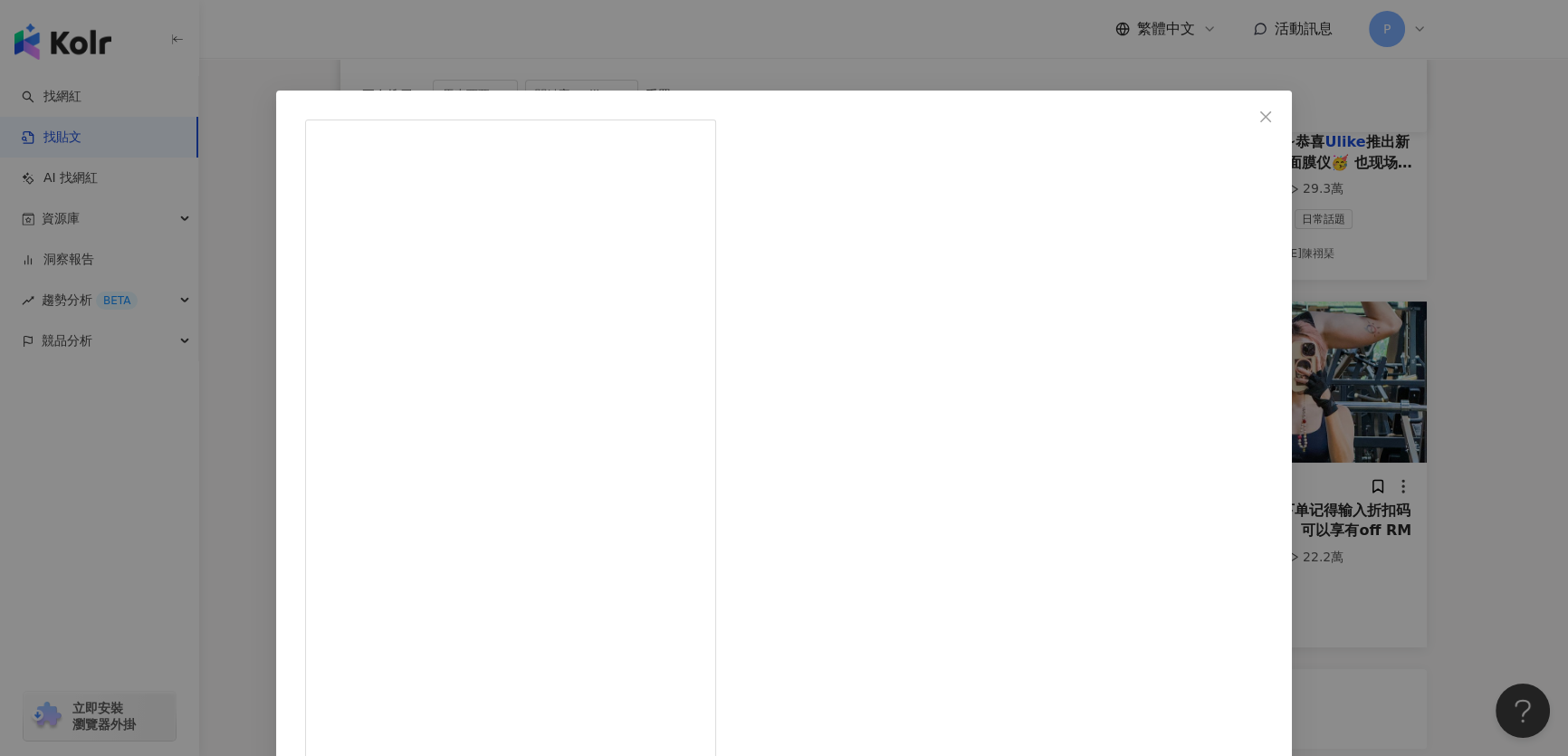
click at [824, 477] on div "2024/6/6 男友的……也太长了吧！！………我说的是腋下毛😱. . 下单记得输入折扣码【ULIKEASH】 可以享有off RM80/ S$30/ NT$…" at bounding box center [784, 378] width 1568 height 756
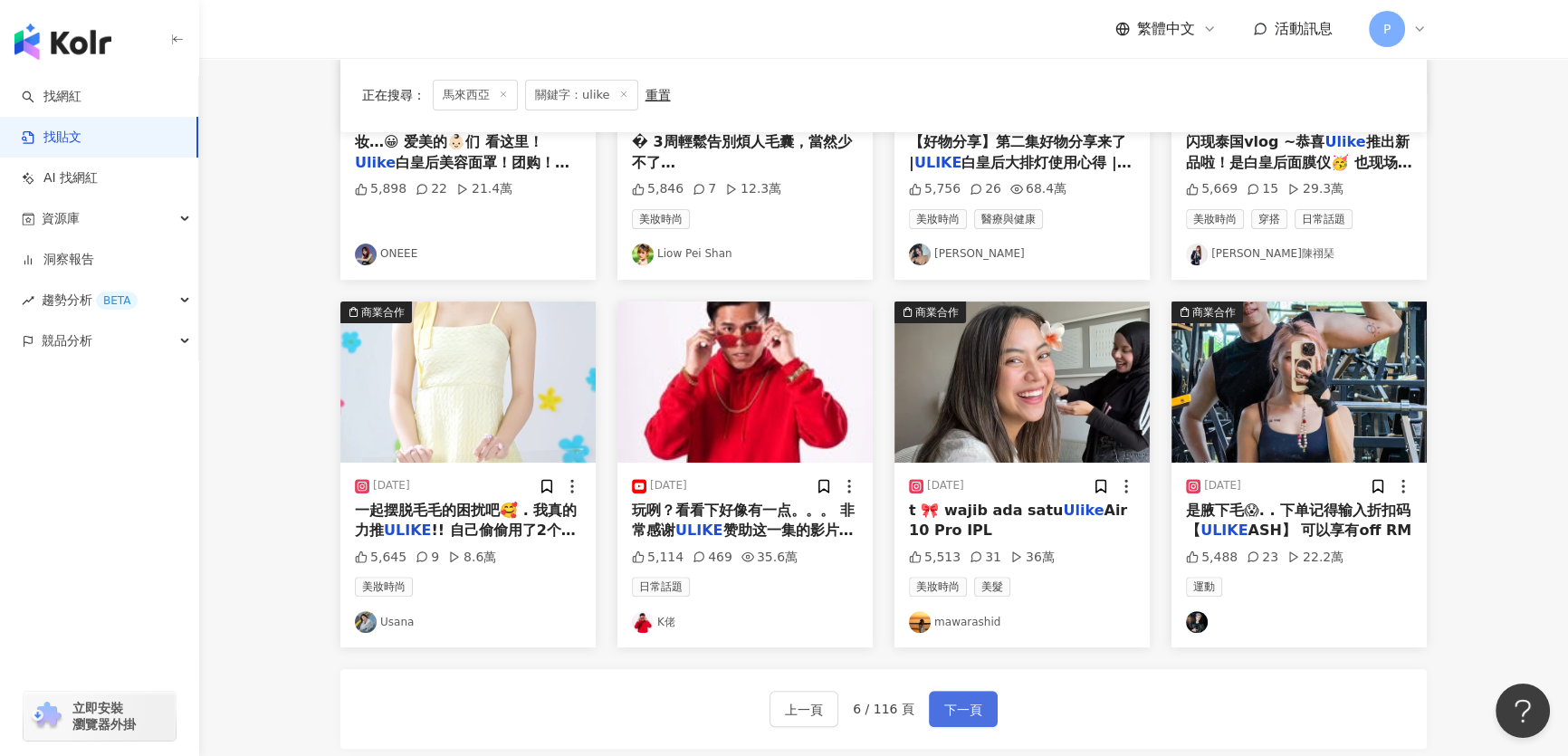
click at [824, 704] on button "下一頁" at bounding box center [963, 709] width 68 height 36
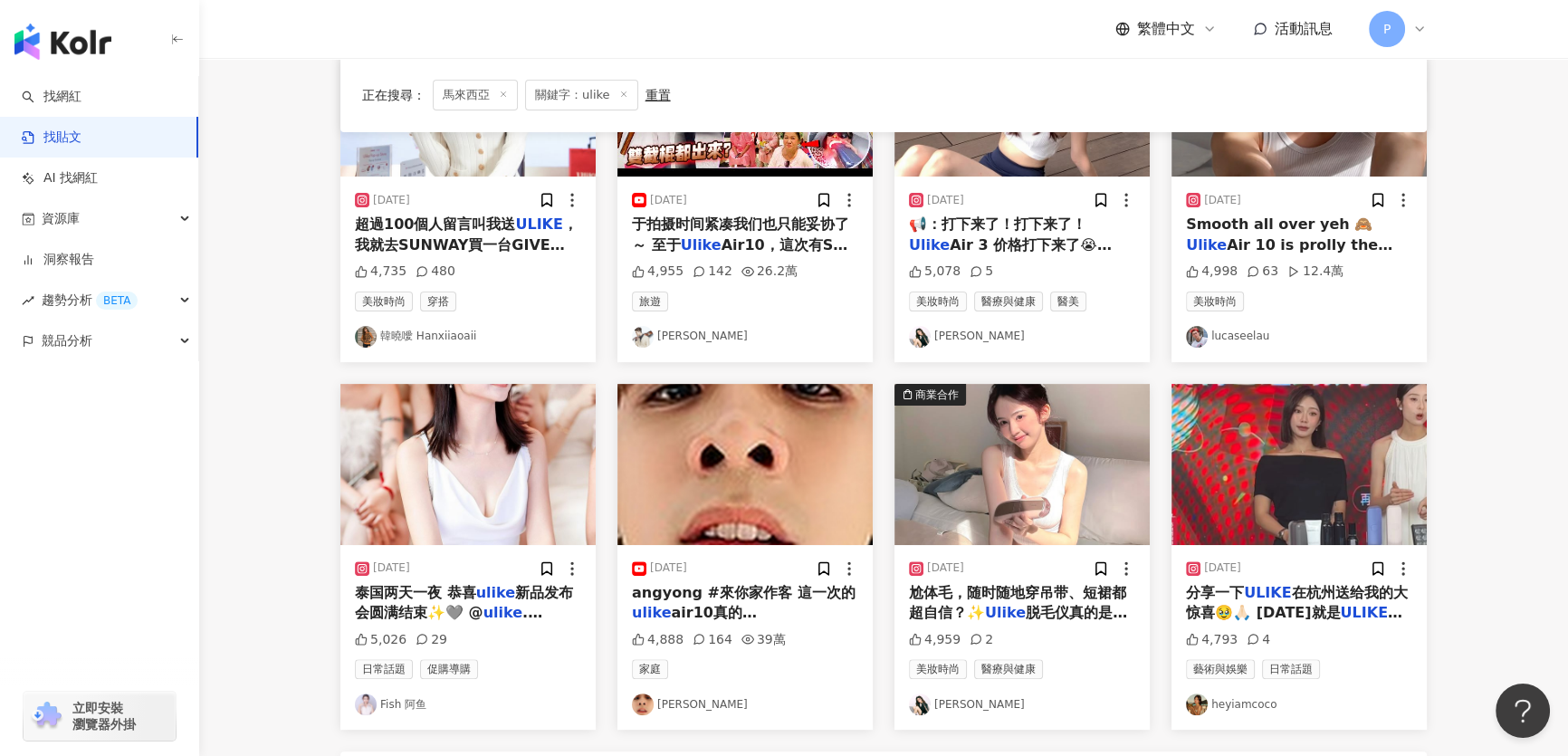
scroll to position [978, 0]
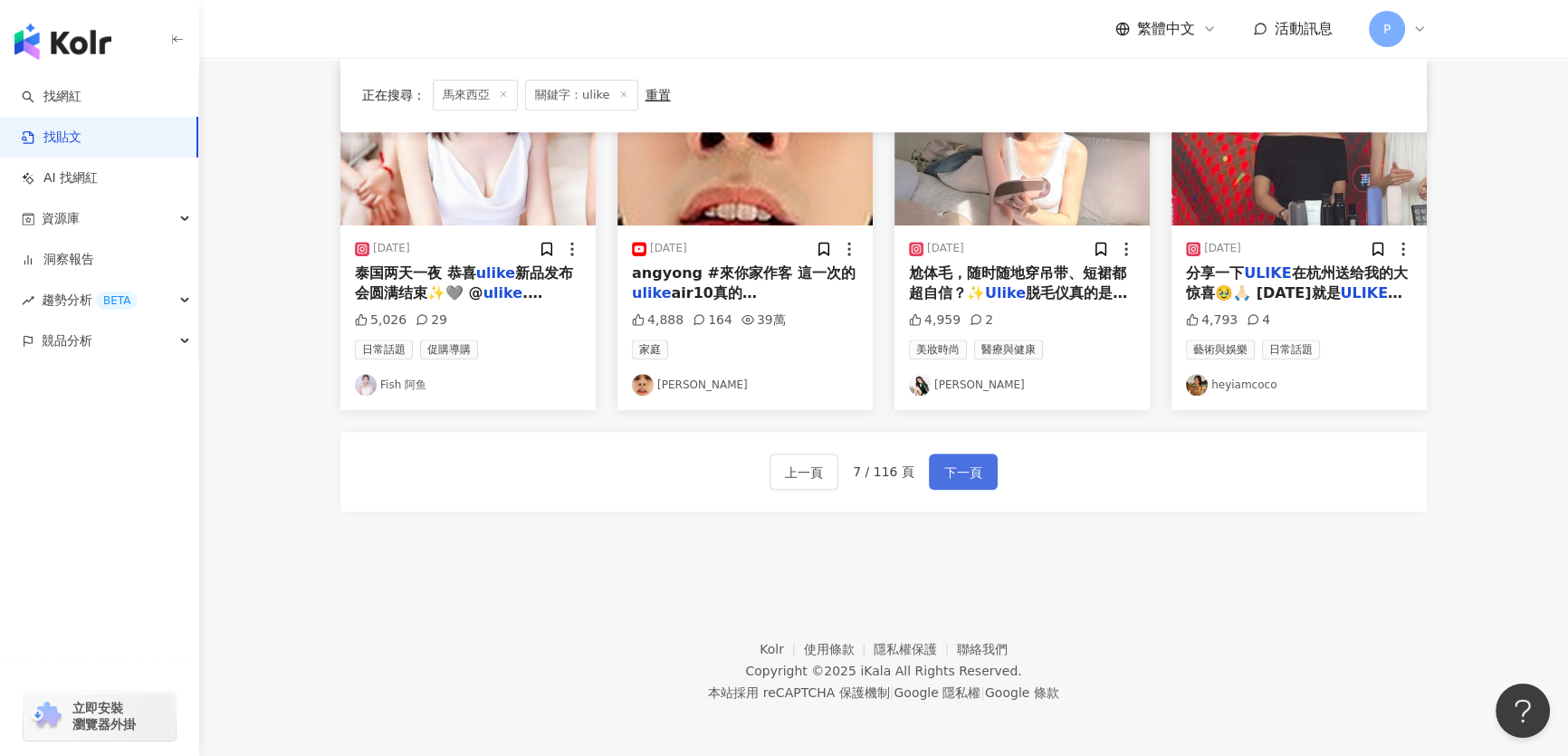
click at [824, 482] on button "下一頁" at bounding box center [963, 471] width 68 height 36
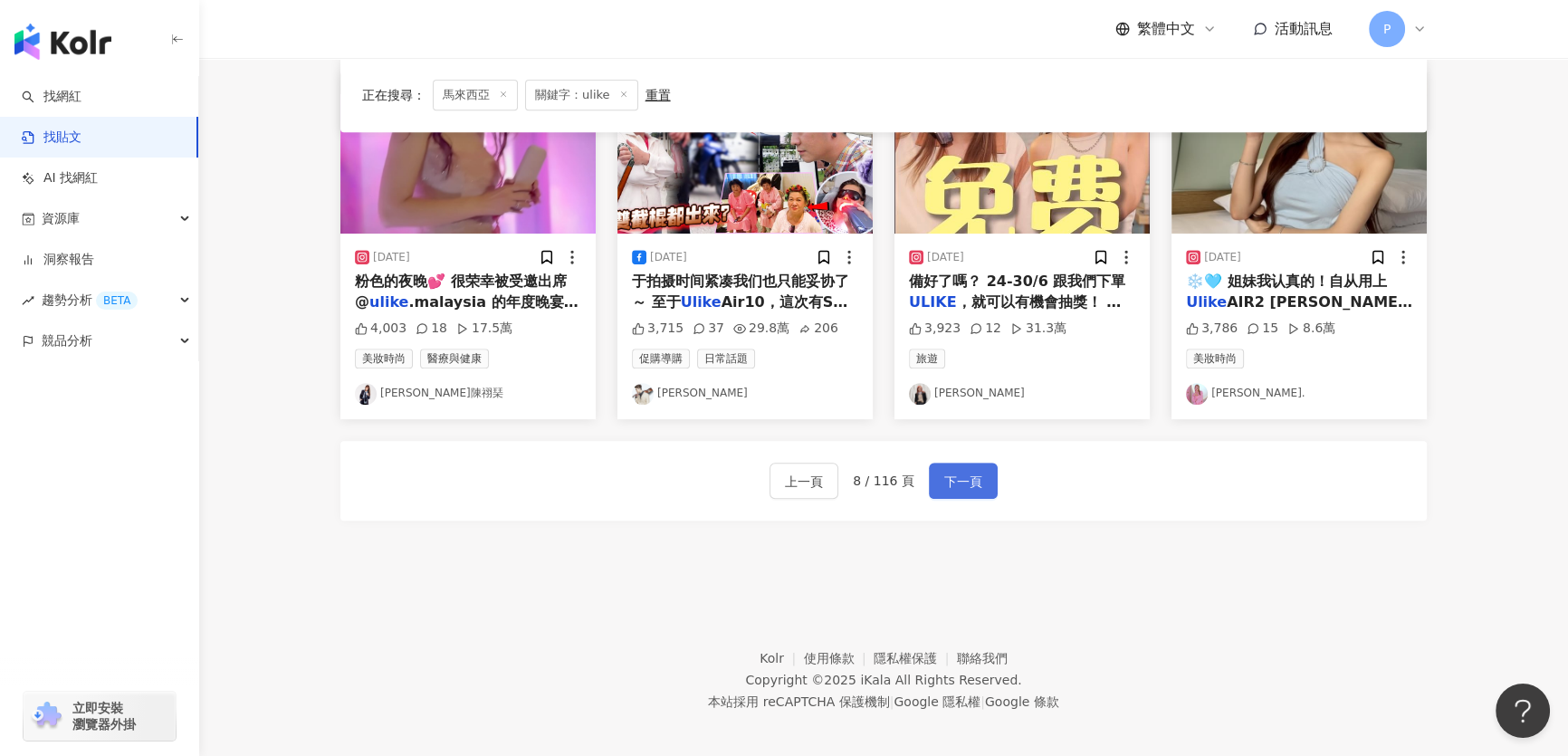
click at [824, 463] on button "下一頁" at bounding box center [963, 480] width 68 height 36
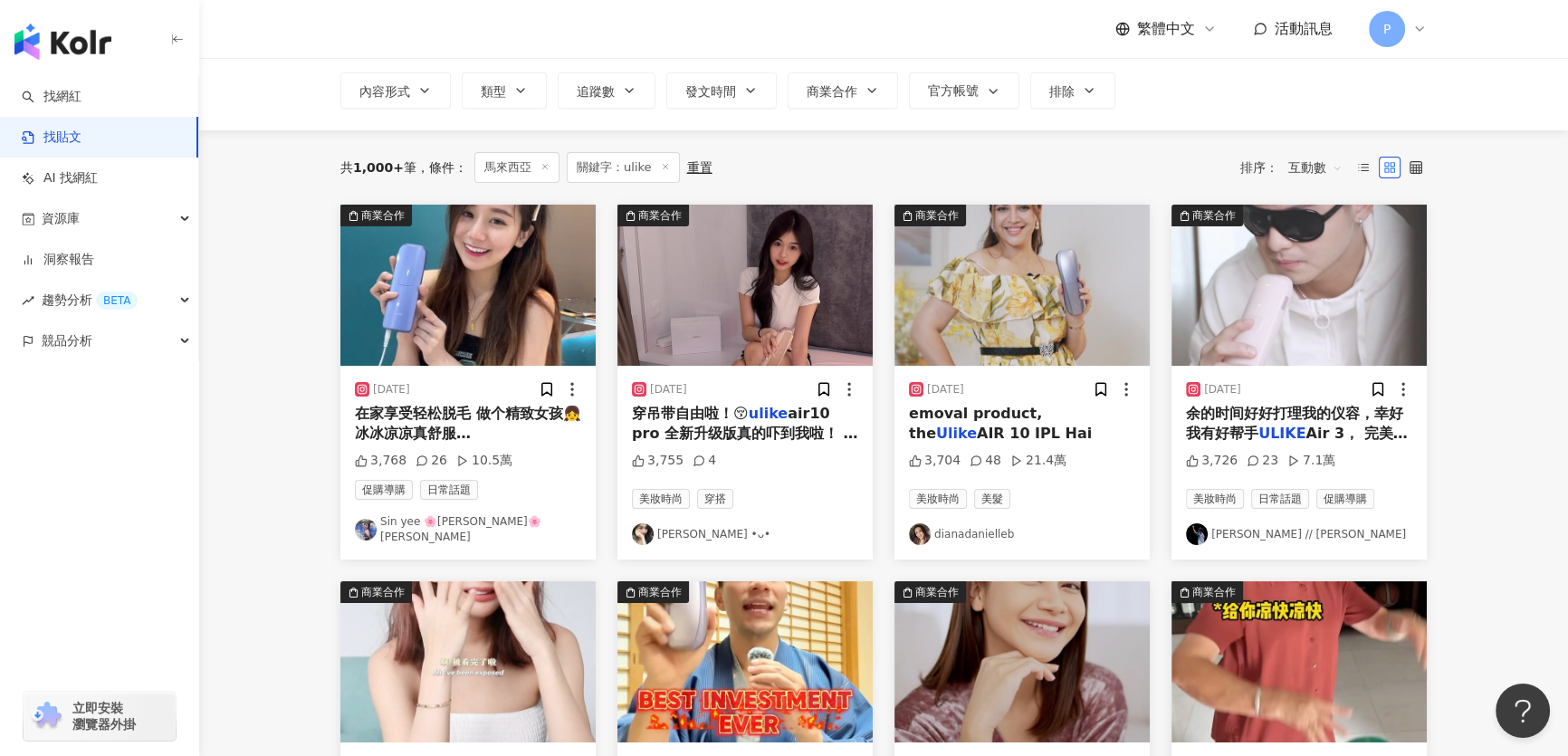
scroll to position [0, 0]
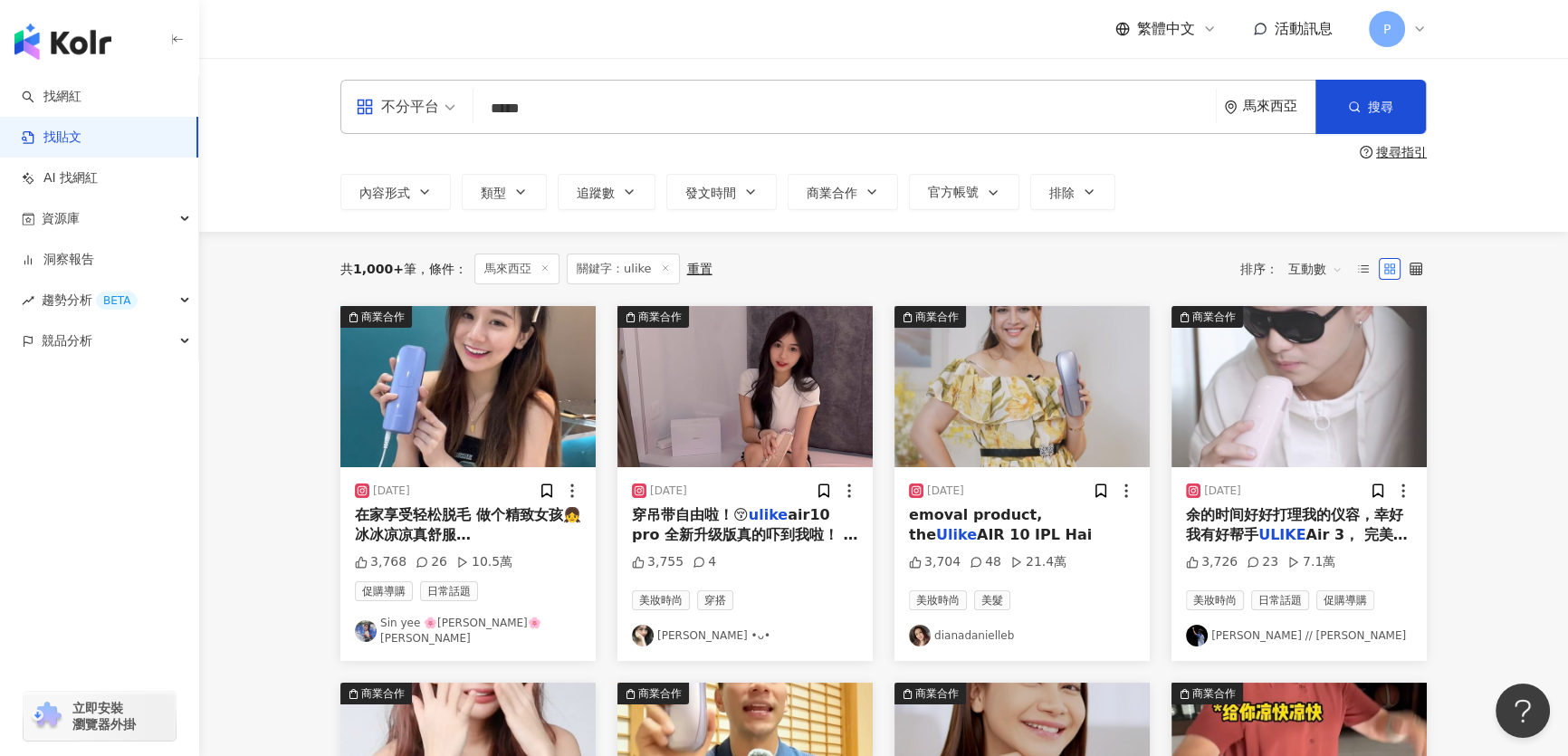
click at [495, 425] on img at bounding box center [467, 386] width 255 height 161
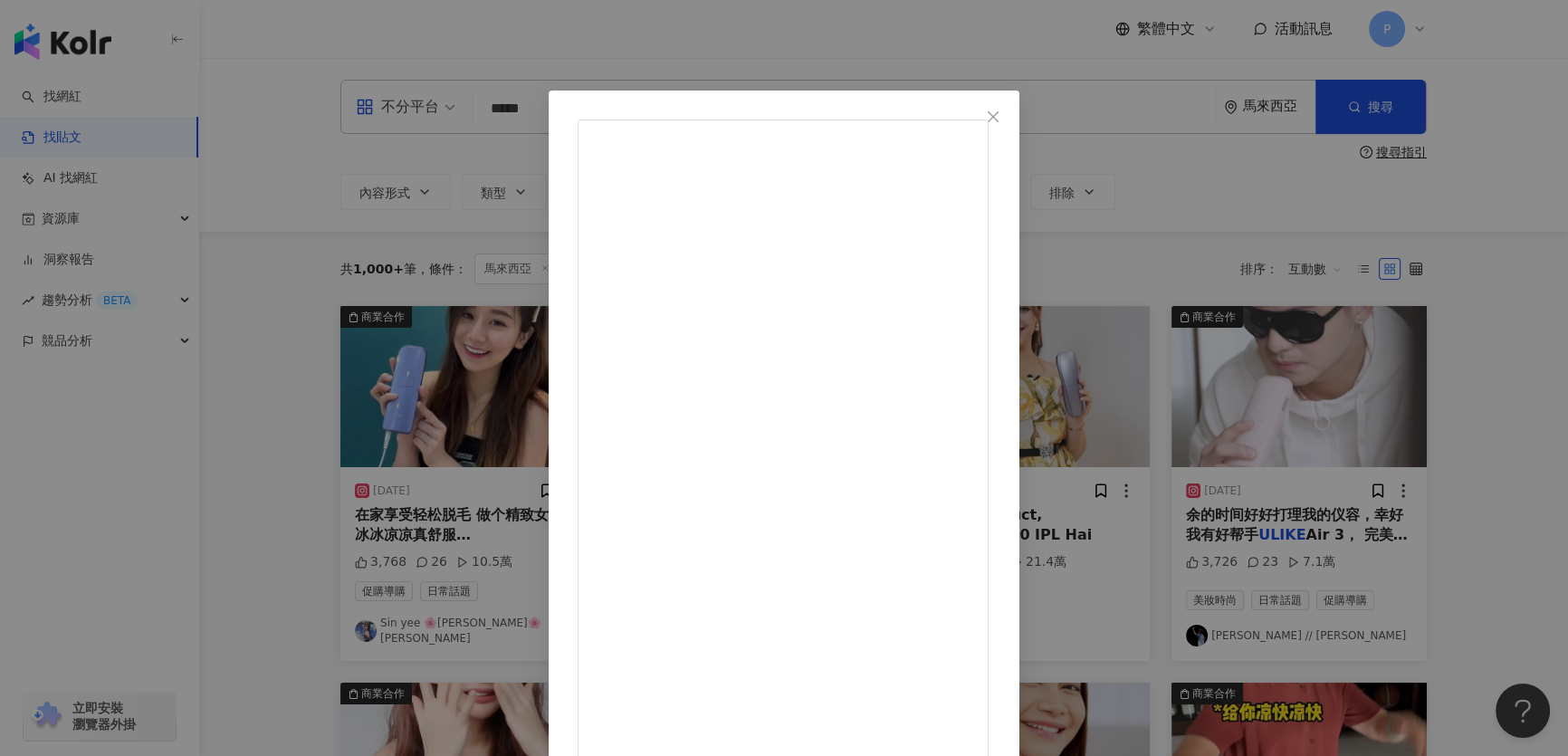
drag, startPoint x: 1381, startPoint y: 184, endPoint x: 1356, endPoint y: 188, distance: 25.3
click at [824, 186] on div "Sin yee 🌸Miki Tan🌸 陈金欣仪 2023/12/4 在家享受轻松脱毛 做个精致女孩👧 冰冰凉凉真舒服 @ulike.malaysia 团购活动…" at bounding box center [784, 378] width 1568 height 756
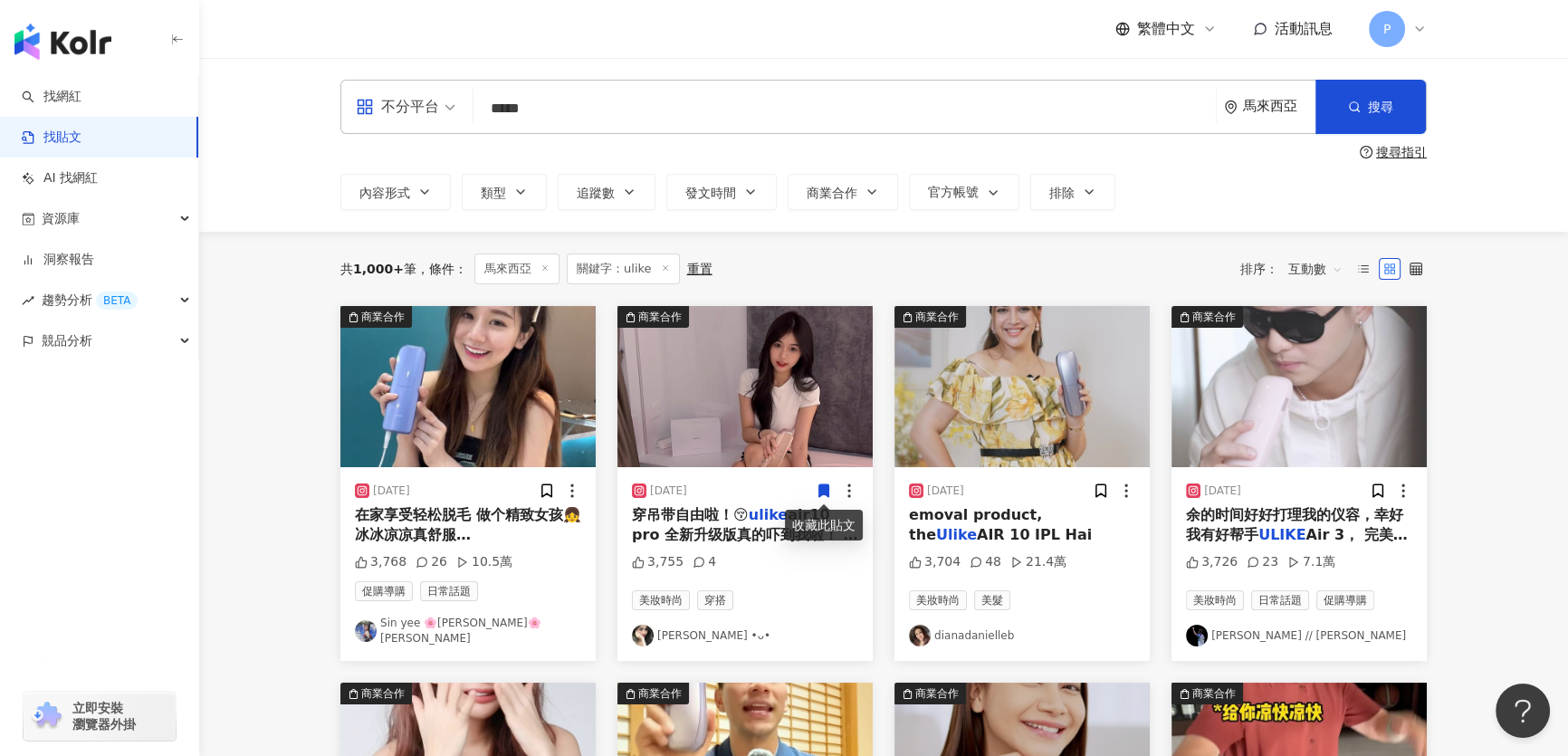
click at [719, 379] on img at bounding box center [745, 386] width 255 height 161
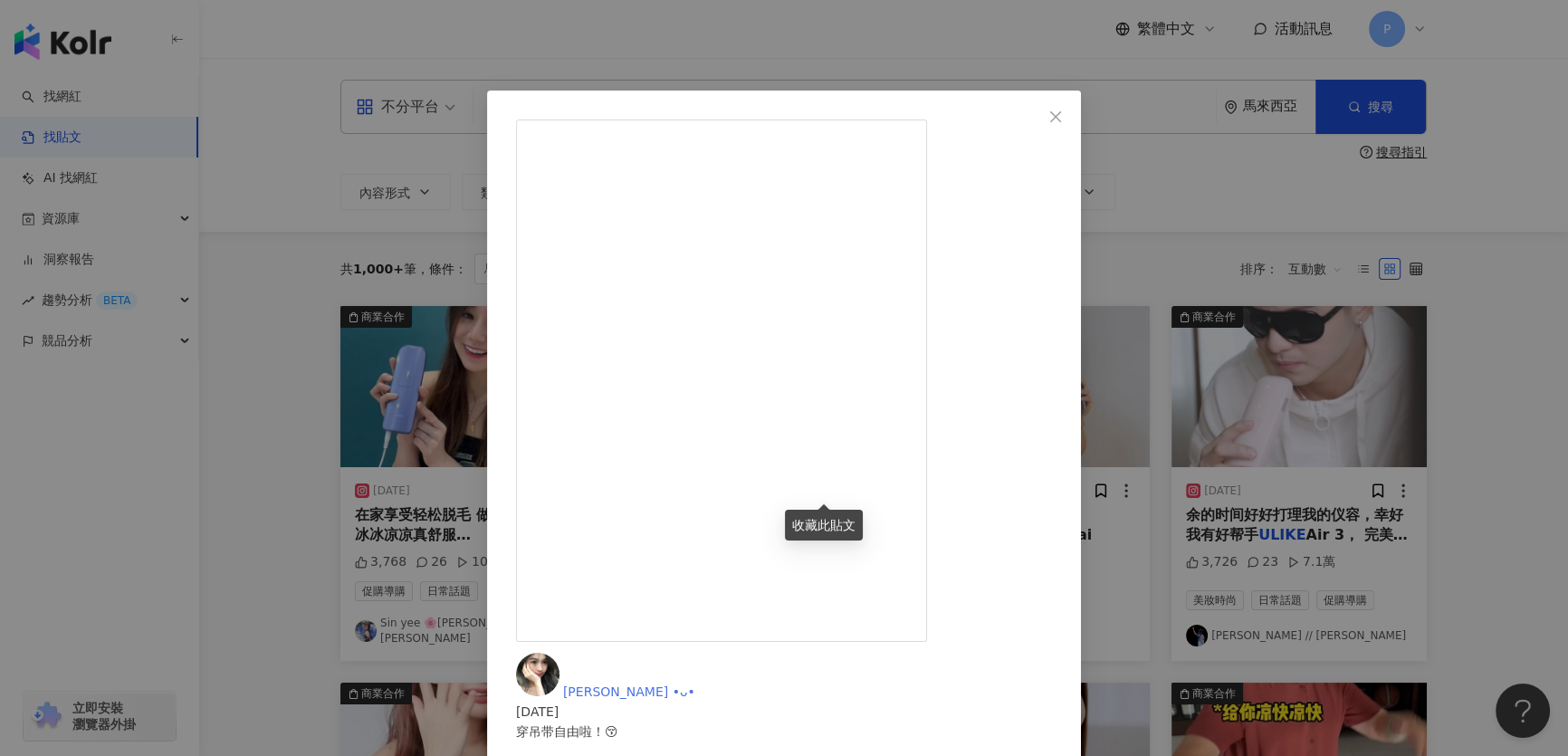
click at [559, 653] on img at bounding box center [538, 675] width 43 height 43
click at [824, 117] on div "怡萱 •ᴗ• 2025/1/12 穿吊带自由啦！😚 ulike air10 pro 全新升级版真的吓到我啦！ 冰冰凉凉的 能量也升级到了26J 效果是从前的 …" at bounding box center [784, 378] width 1568 height 756
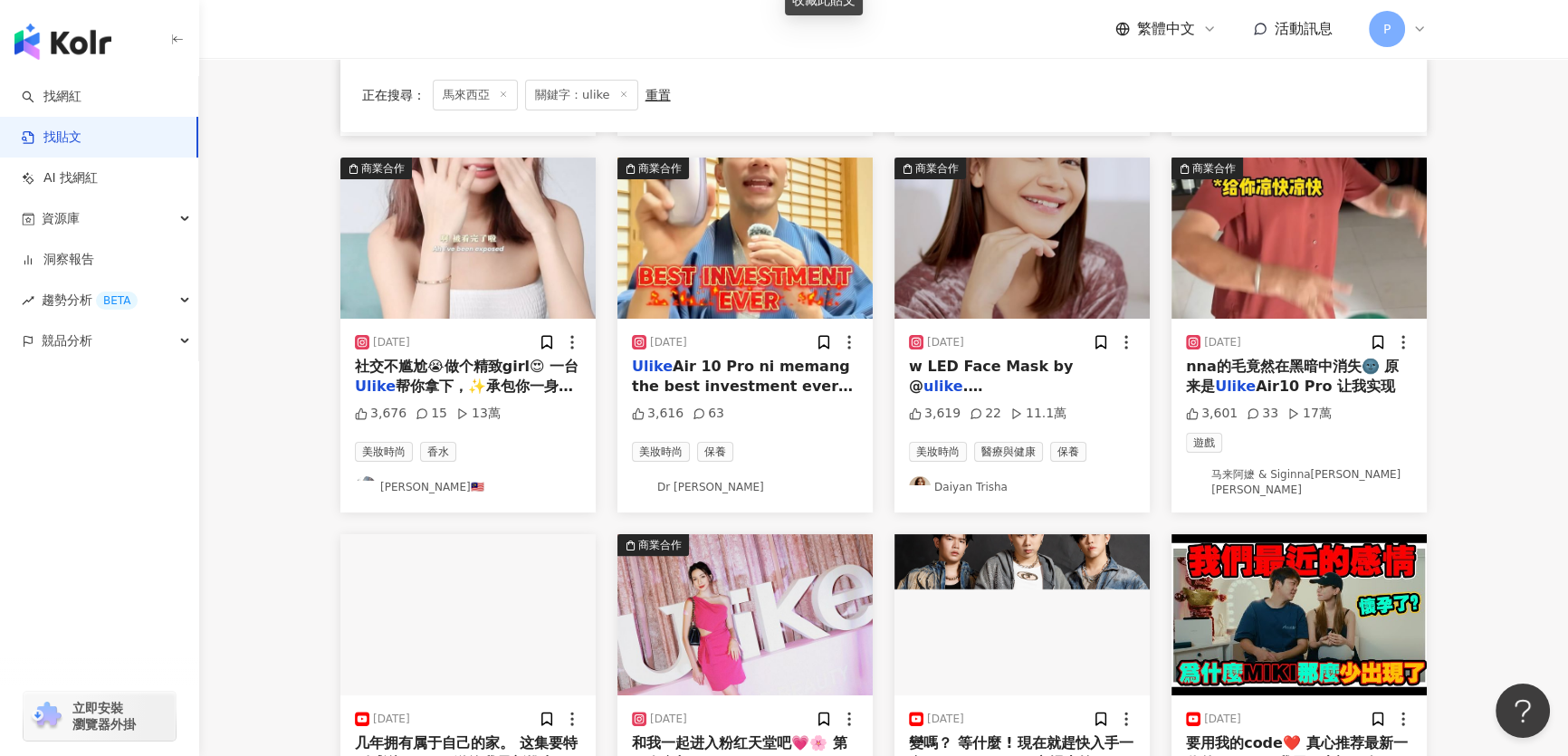
scroll to position [823, 0]
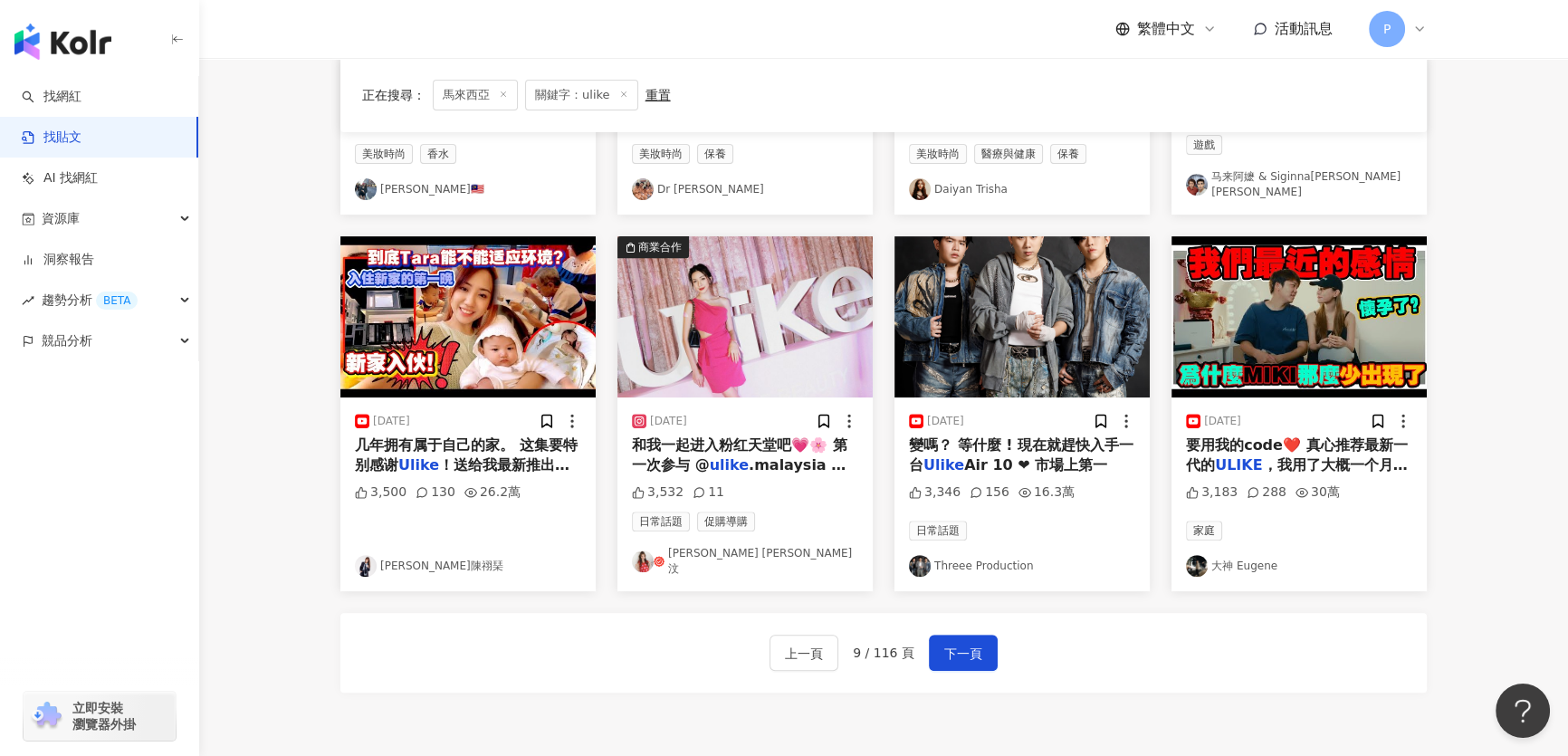
click at [824, 130] on div "正在搜尋 ： 馬來西亞 關鍵字：ulike 重置 排序： 互動數" at bounding box center [883, 95] width 1086 height 74
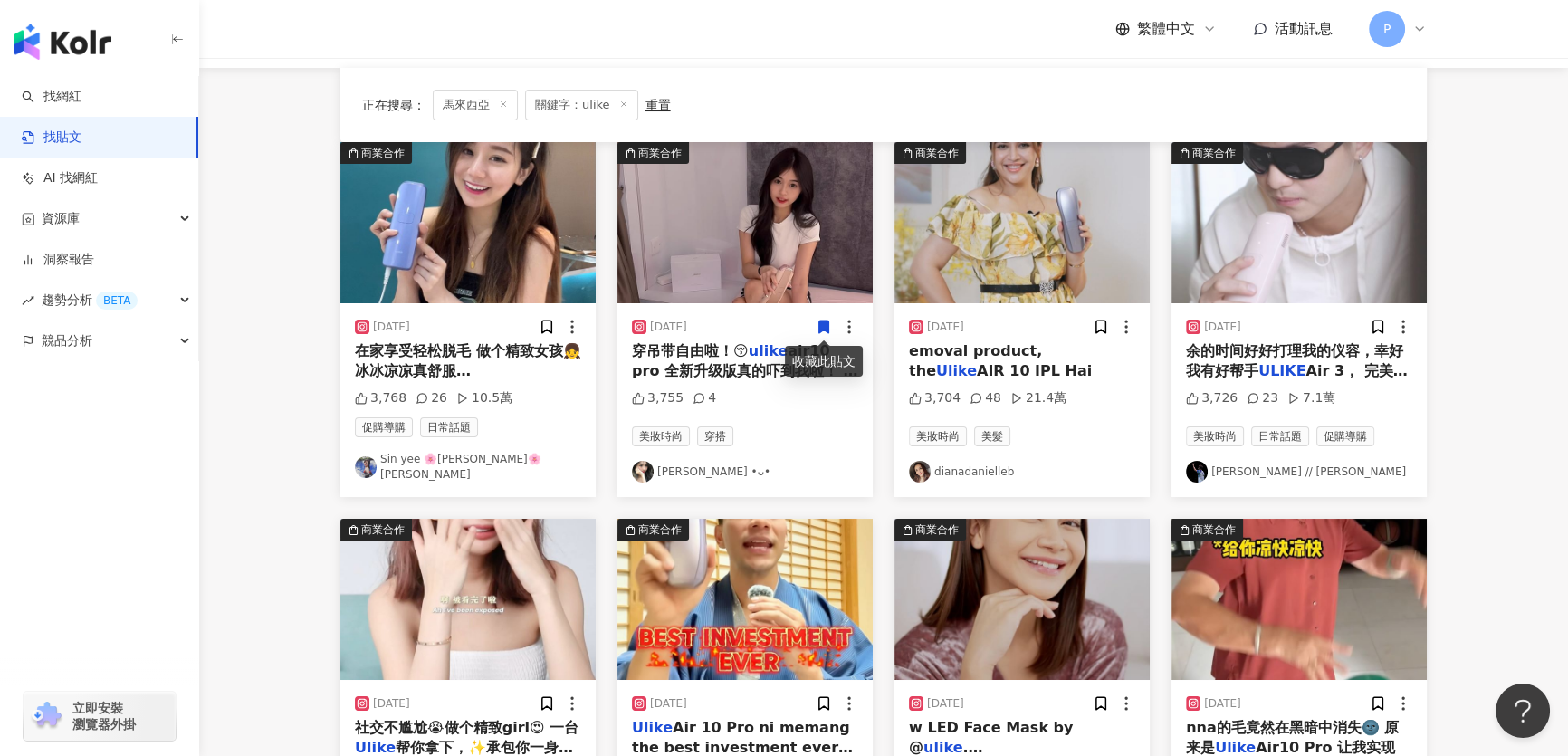
scroll to position [0, 0]
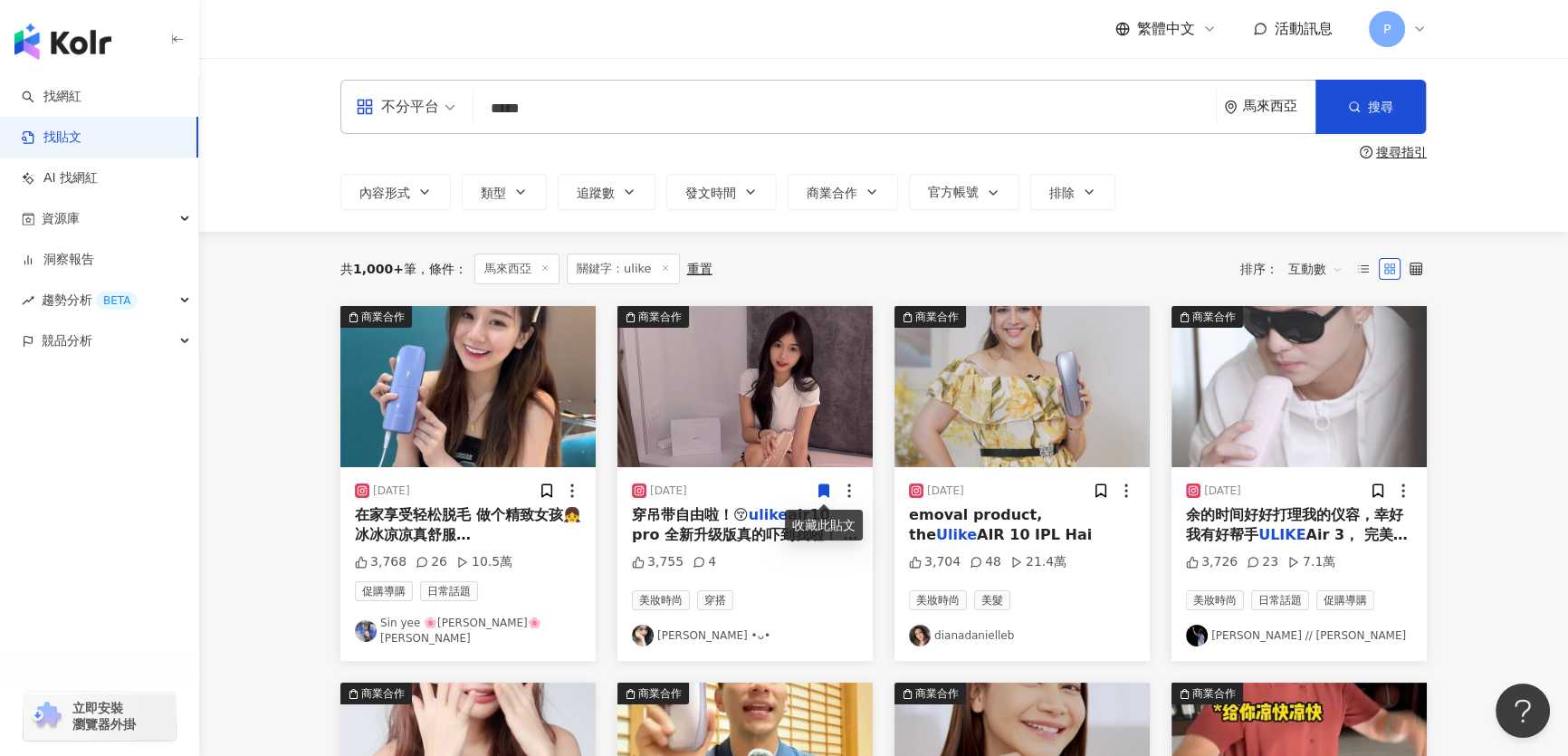
drag, startPoint x: 493, startPoint y: 94, endPoint x: 417, endPoint y: 87, distance: 76.3
click at [417, 87] on div "不分平台 ***** 馬來西亞 搜尋" at bounding box center [883, 107] width 1086 height 55
paste input "****"
type input "*********"
click at [824, 109] on icon "button" at bounding box center [1354, 107] width 13 height 13
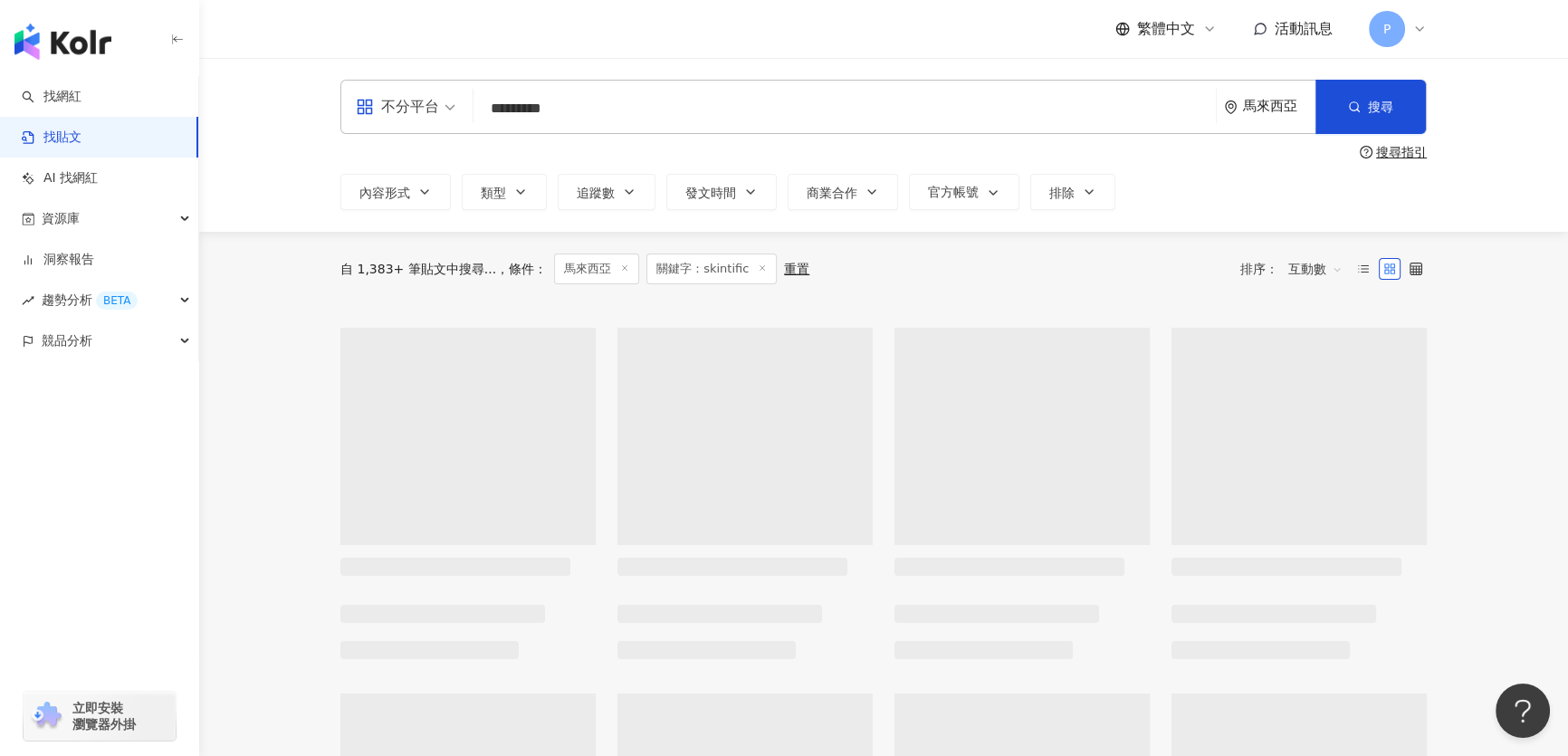
click at [824, 260] on div "自 1,383+ 筆貼文中搜尋... 條件 ： 馬來西亞 關鍵字：skintific 重置 排序： 互動數" at bounding box center [883, 268] width 1086 height 30
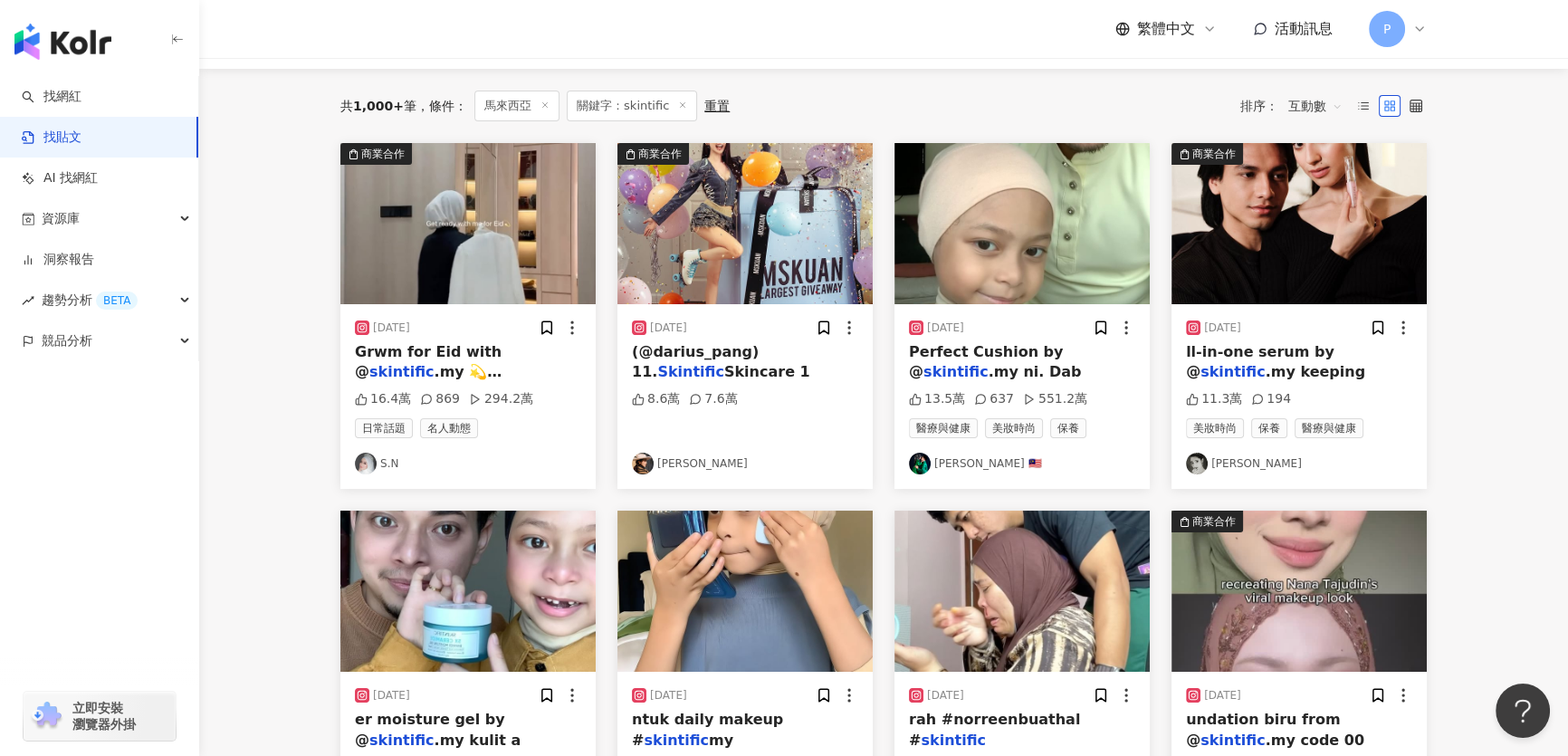
scroll to position [164, 0]
click at [771, 236] on img at bounding box center [745, 222] width 255 height 161
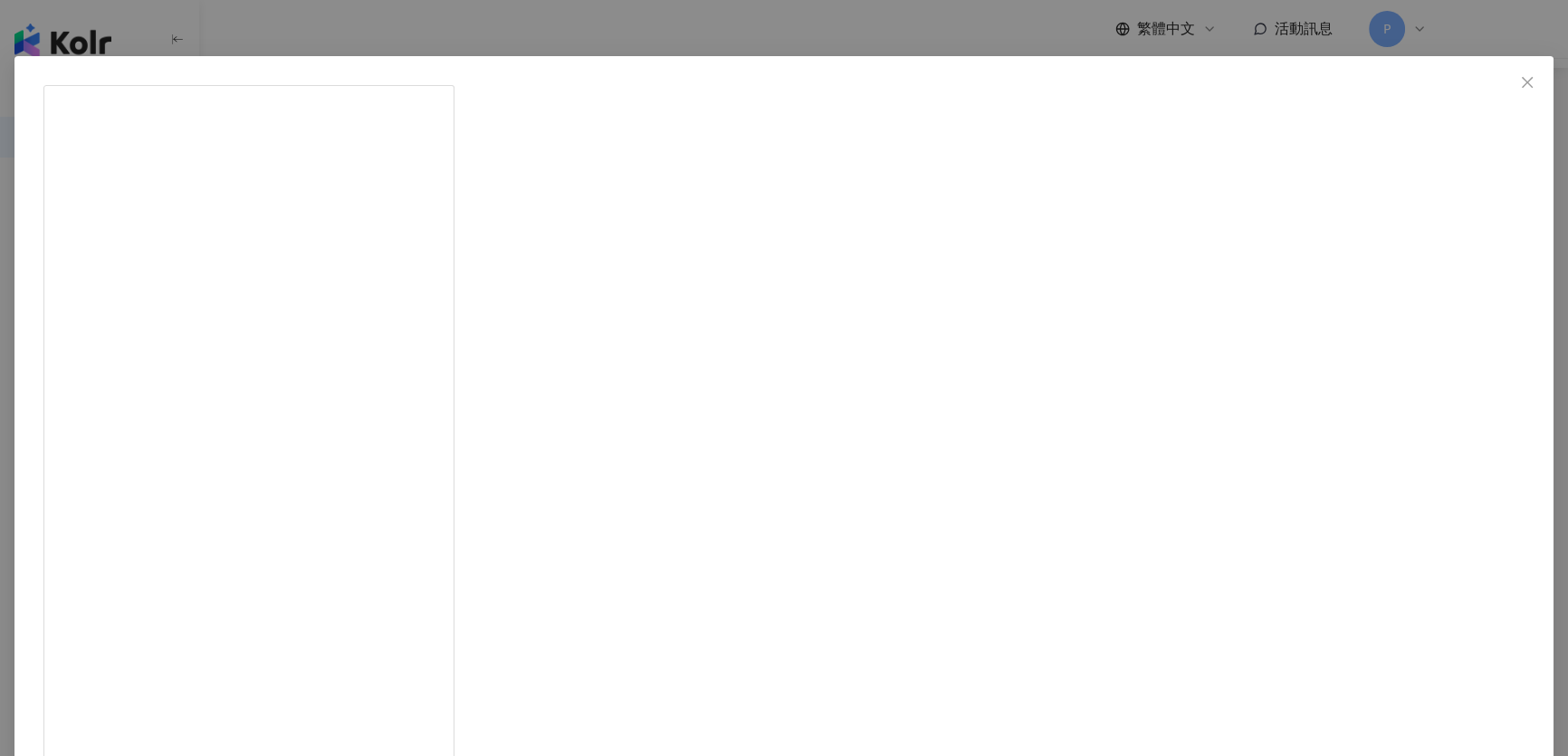
scroll to position [54, 0]
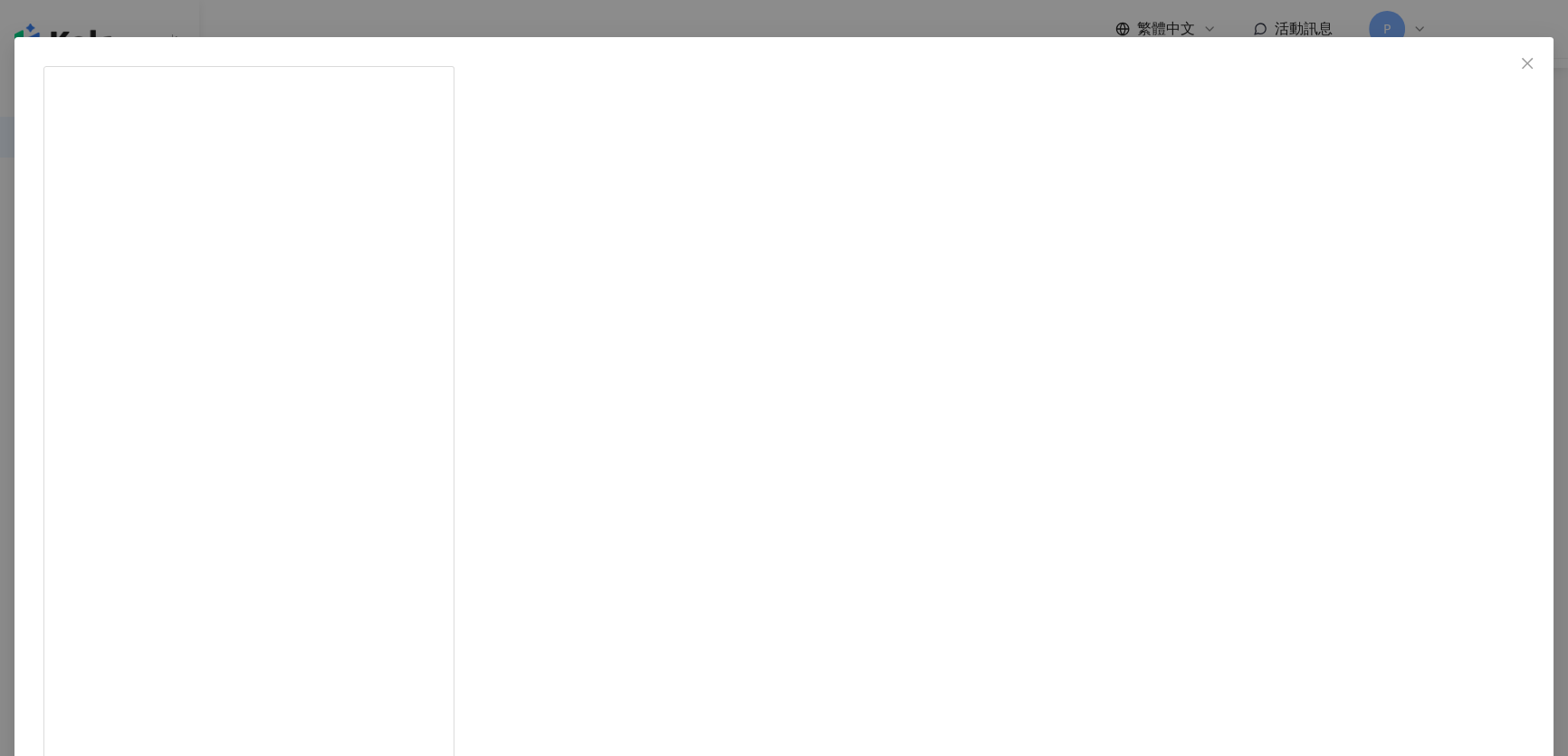
click at [824, 271] on div "關麗婷 2024/12/31 8.6萬 7.6萬 查看原始貼文" at bounding box center [784, 378] width 1568 height 756
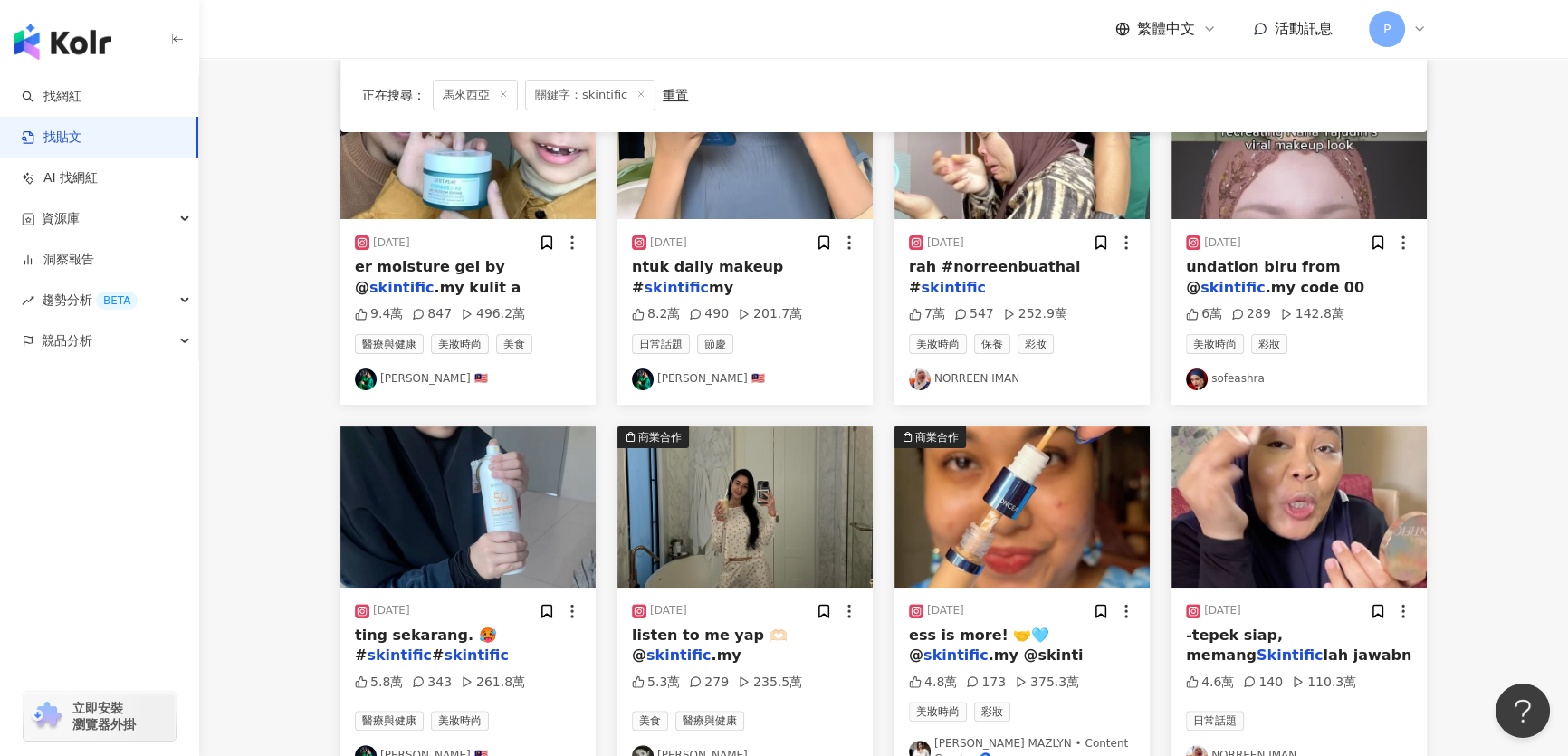
scroll to position [823, 0]
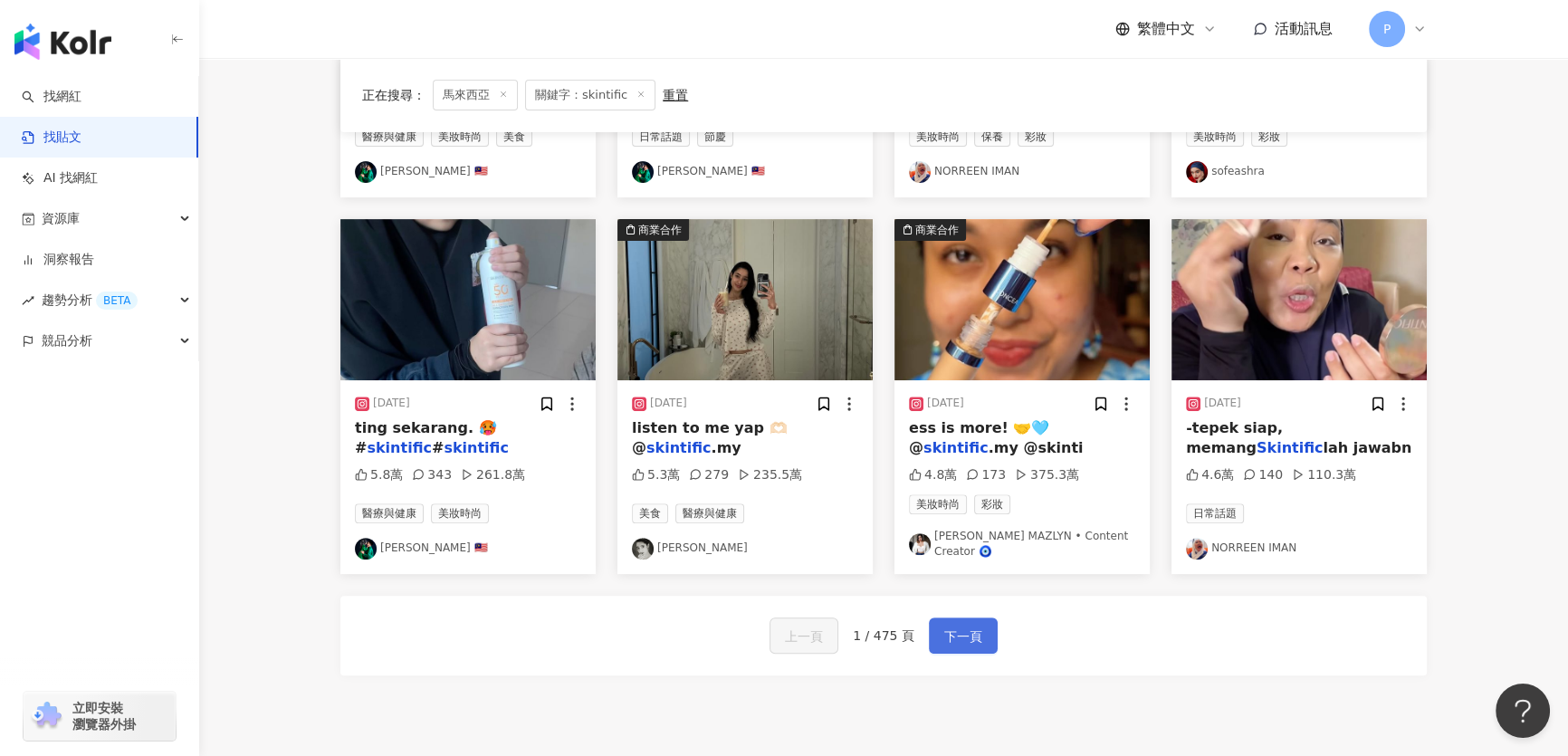
click at [824, 638] on span "下一頁" at bounding box center [963, 637] width 38 height 22
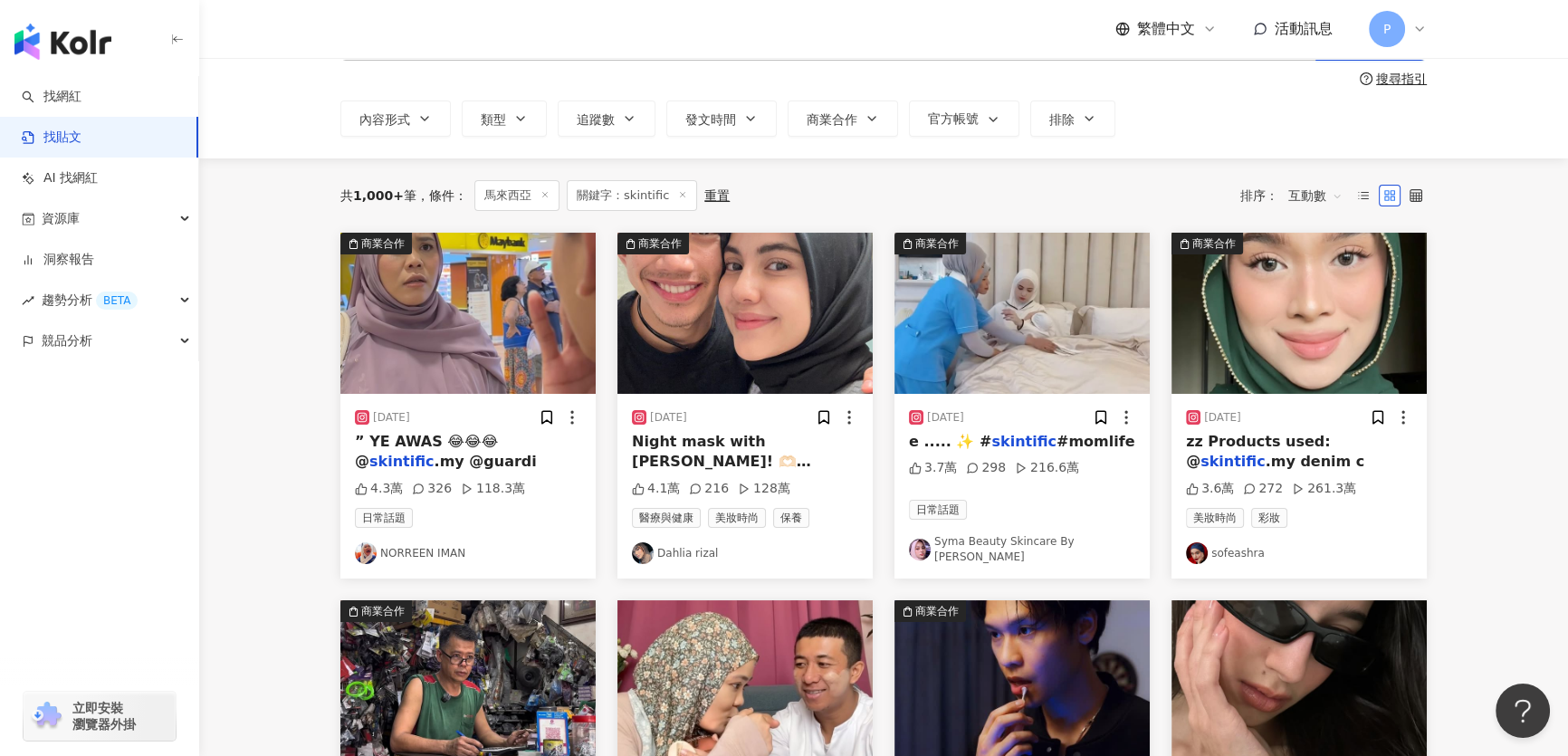
scroll to position [485, 0]
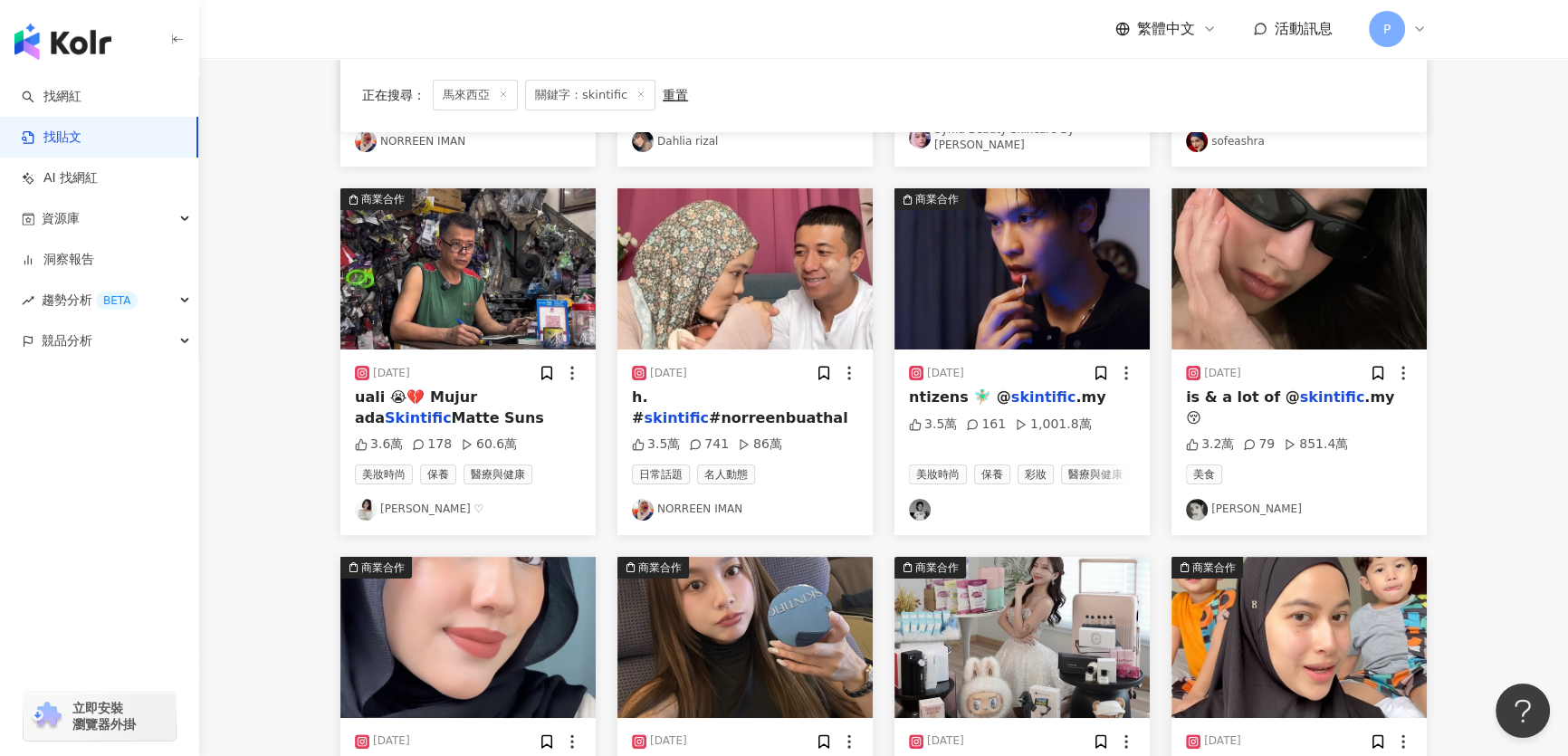
click at [824, 321] on img at bounding box center [1298, 269] width 255 height 161
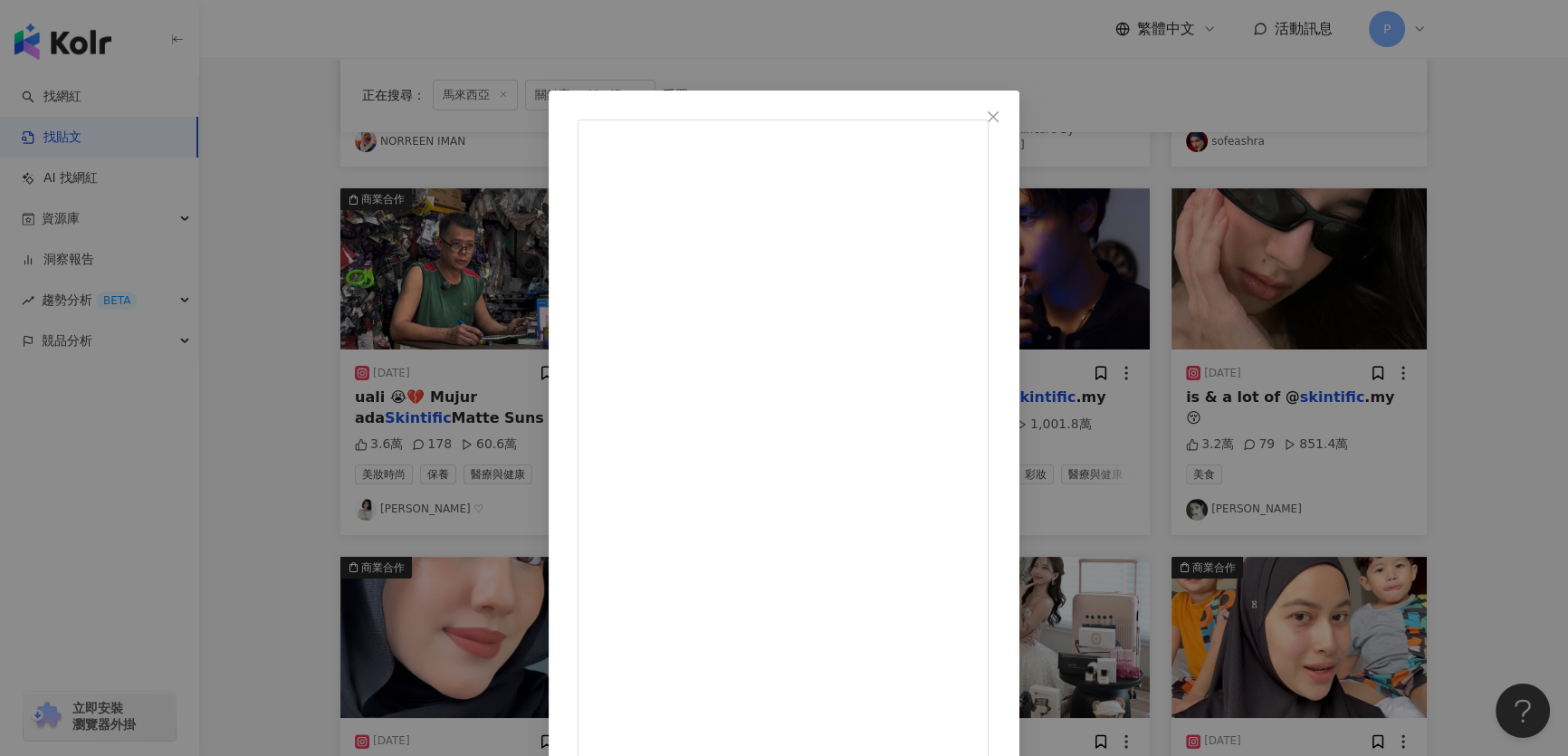
click at [824, 325] on div "Ameera Khan 2025/1/21 a little bit of this & a lot of @skintific.my 😚 3.2萬 79 8…" at bounding box center [784, 378] width 1568 height 756
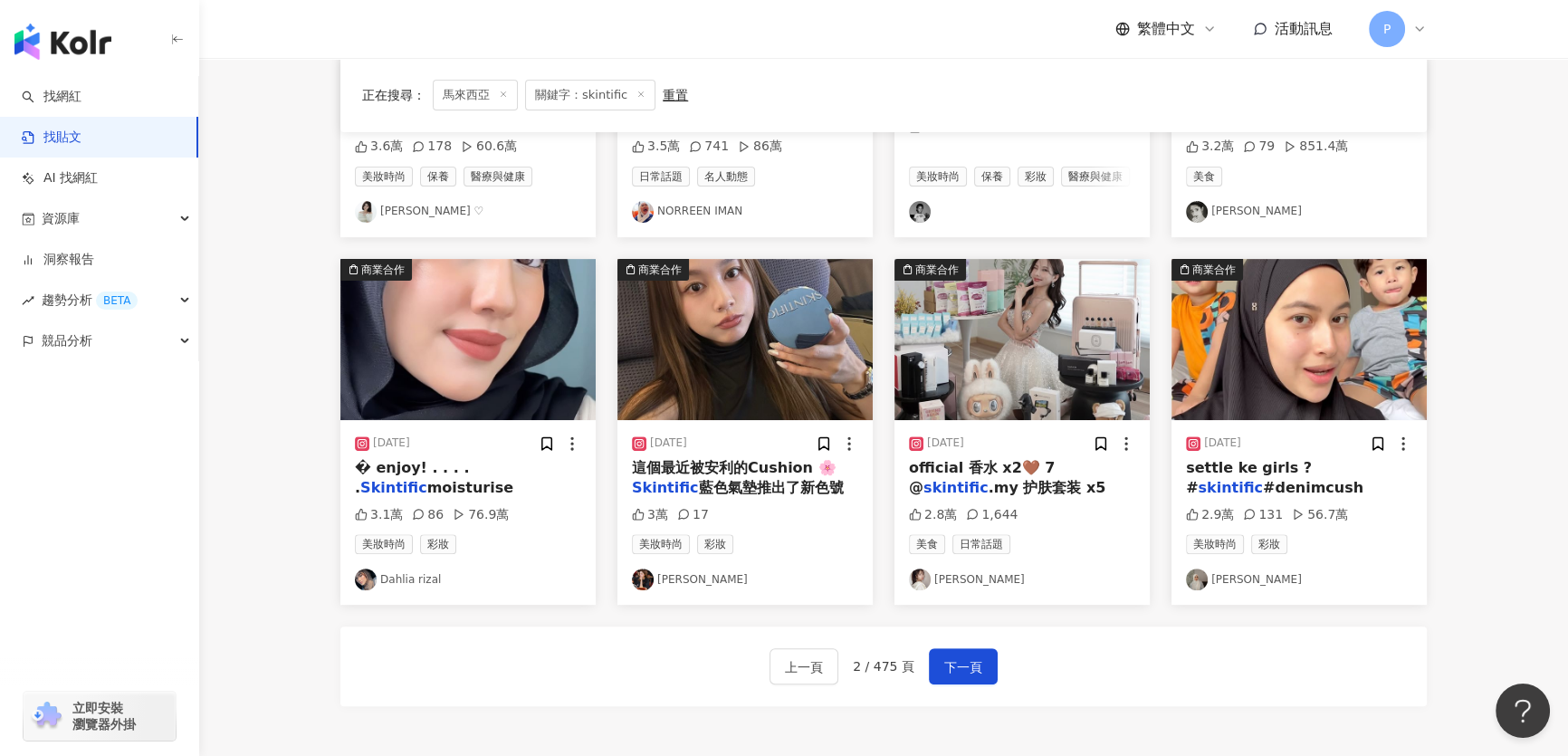
scroll to position [815, 0]
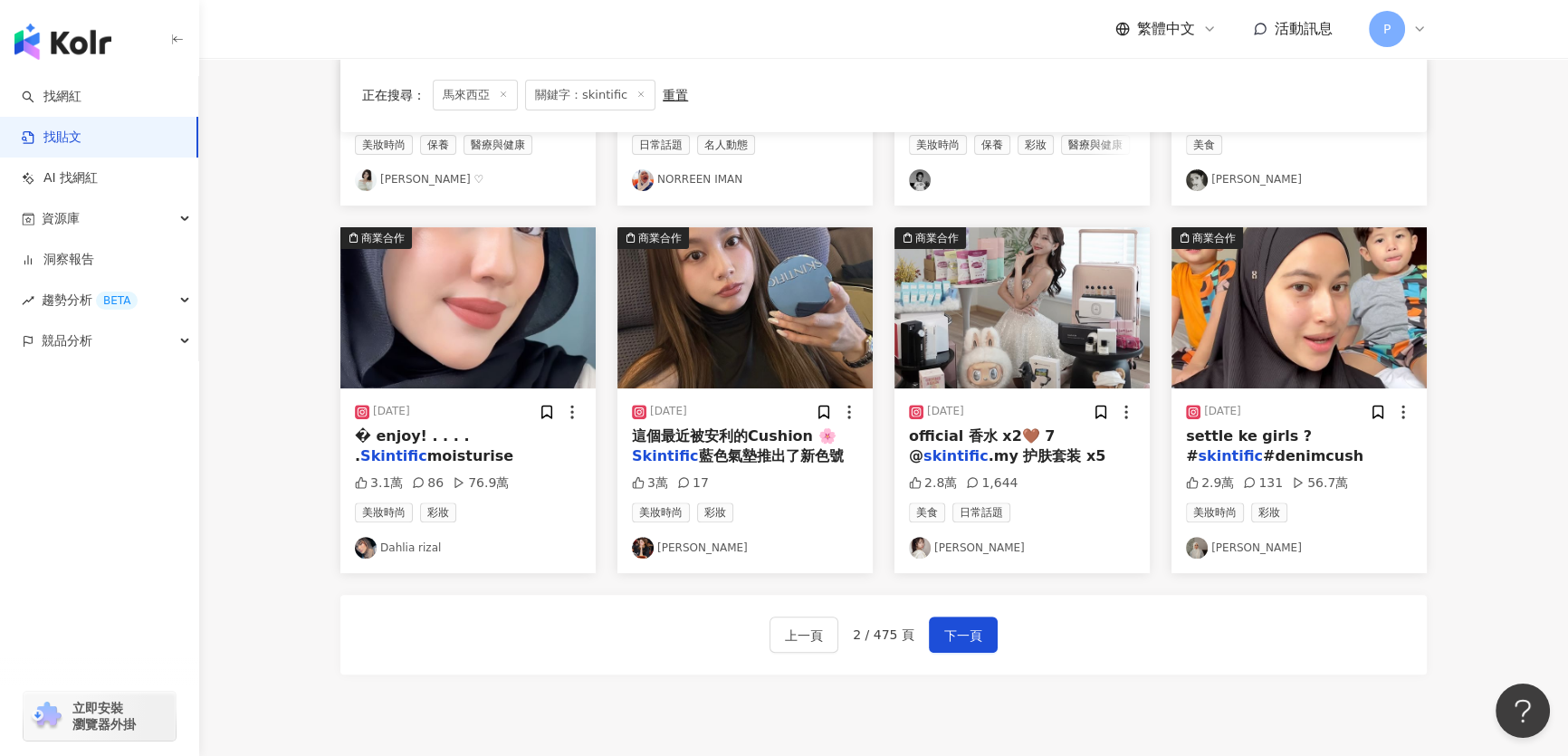
click at [736, 299] on img at bounding box center [745, 307] width 255 height 161
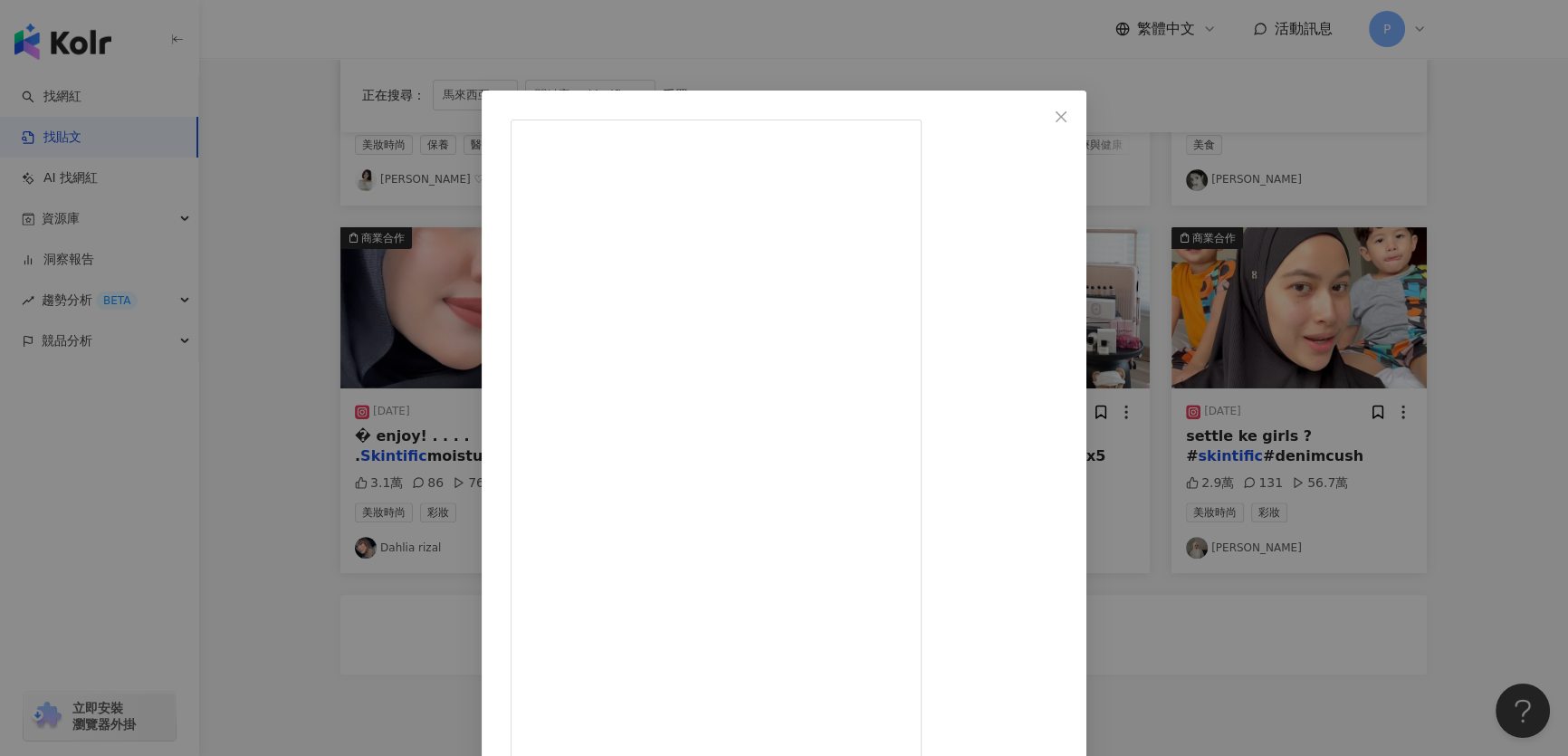
click at [824, 378] on div "Michiyo Ho 何念兹 2024/8/24 你上飛機一定要帶的東西是什麼😎 我帶了這個最近被安利的Cushion 🌸 Skintific 藍色氣墊推出了…" at bounding box center [784, 378] width 1568 height 756
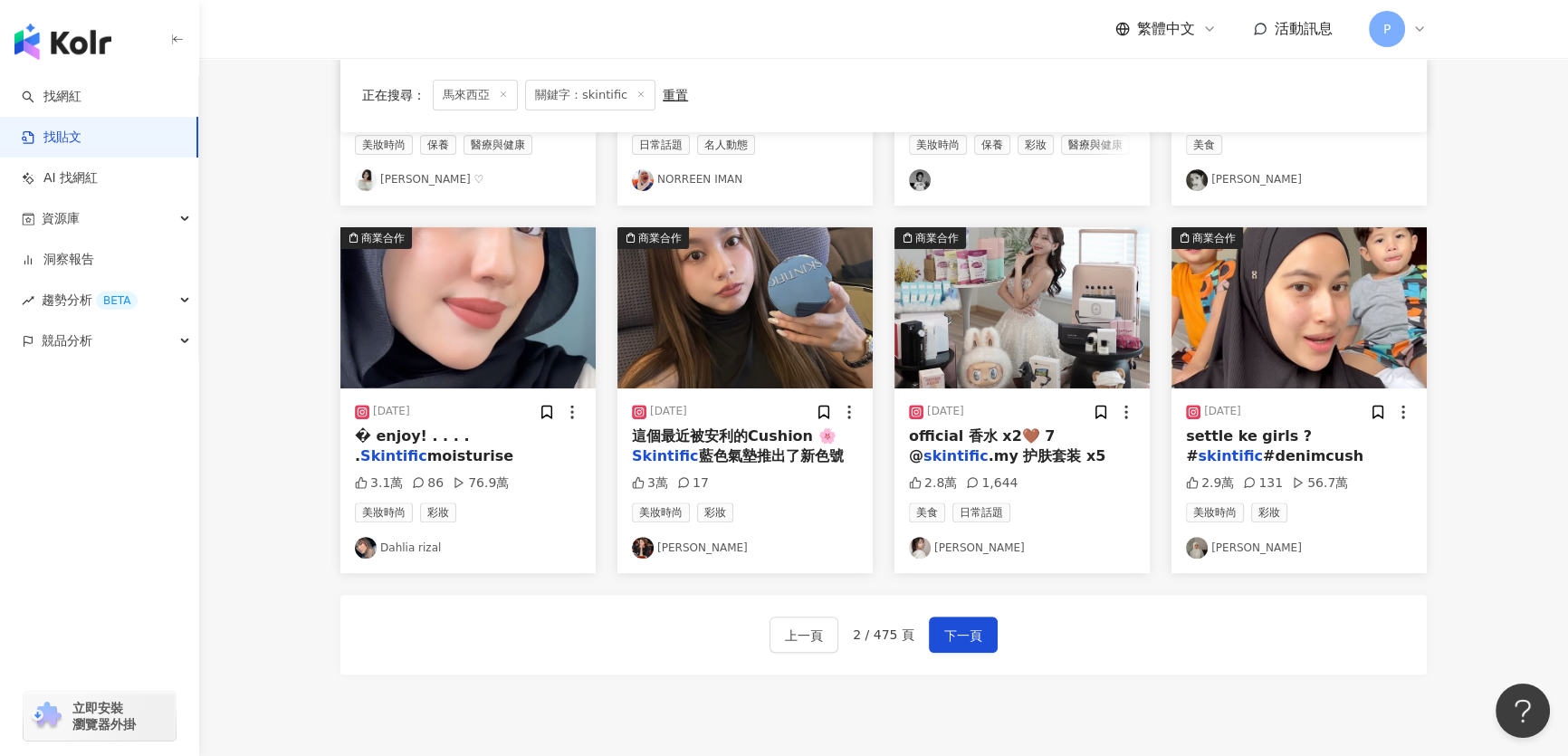
click at [824, 324] on img at bounding box center [1022, 307] width 255 height 161
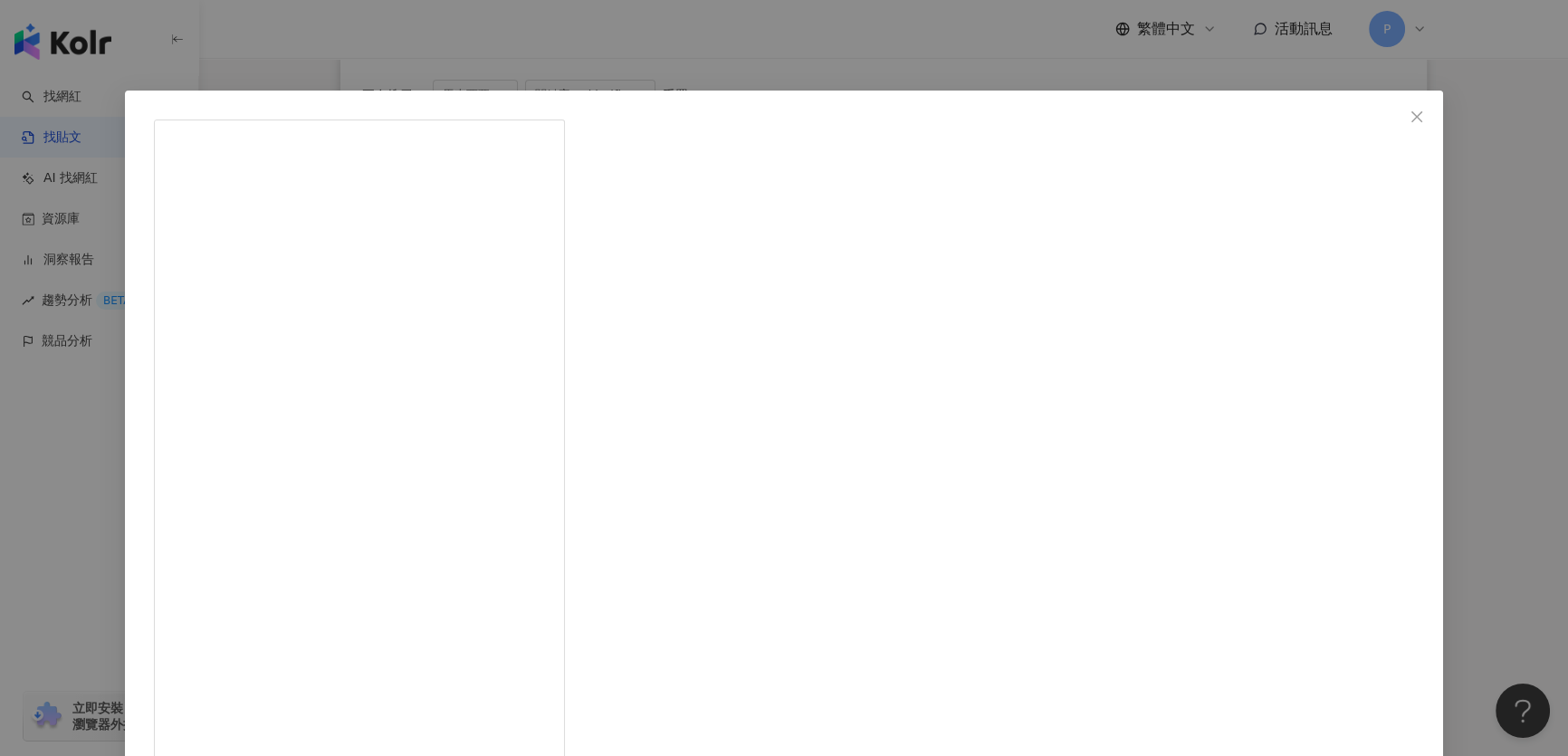
click at [824, 434] on div "Jasmine 香米 2024/12/6 2.8萬 1,644 查看原始貼文" at bounding box center [784, 378] width 1568 height 756
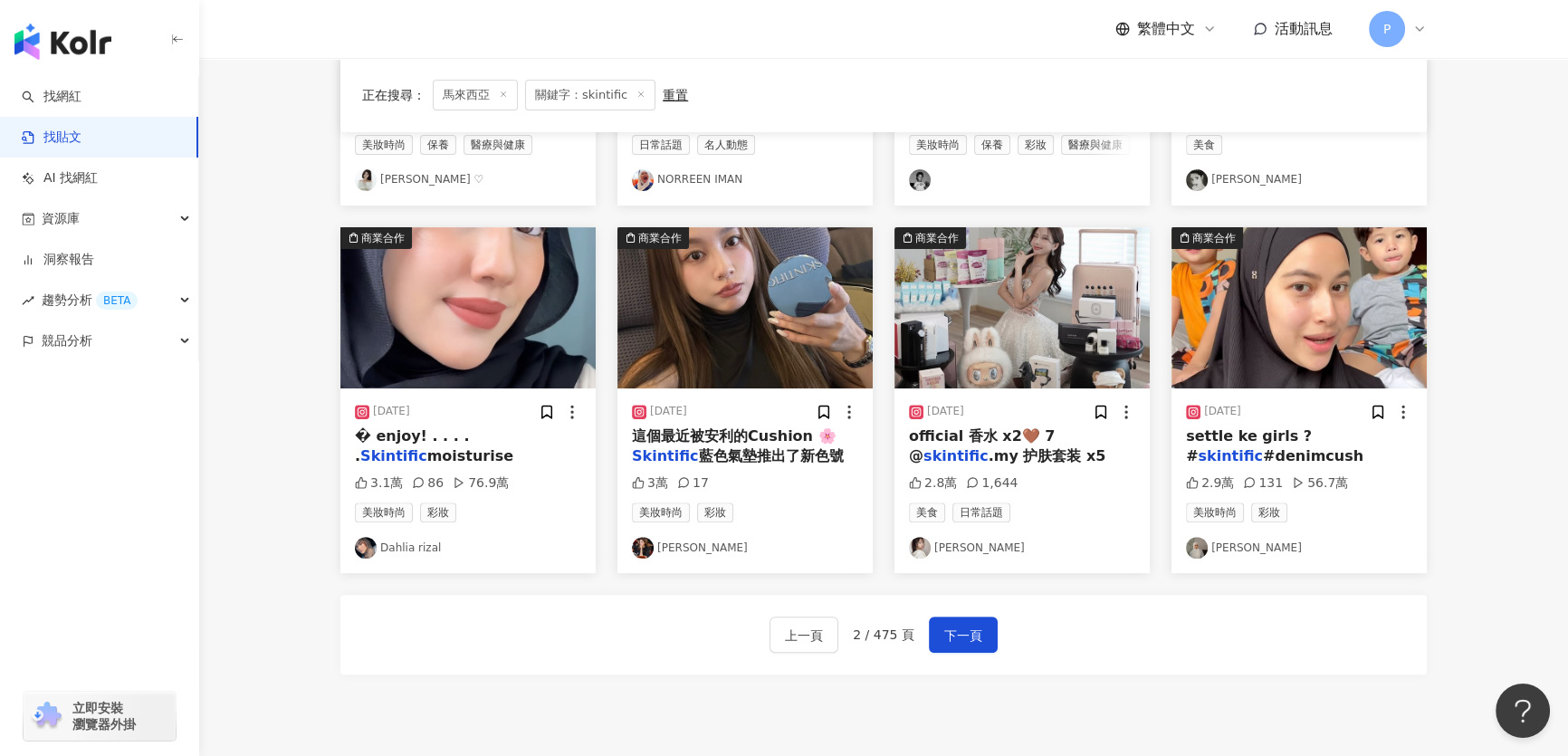
click at [824, 655] on div "上一頁 2 / 475 頁 下一頁" at bounding box center [883, 634] width 1086 height 79
click at [824, 631] on span "下一頁" at bounding box center [963, 636] width 38 height 22
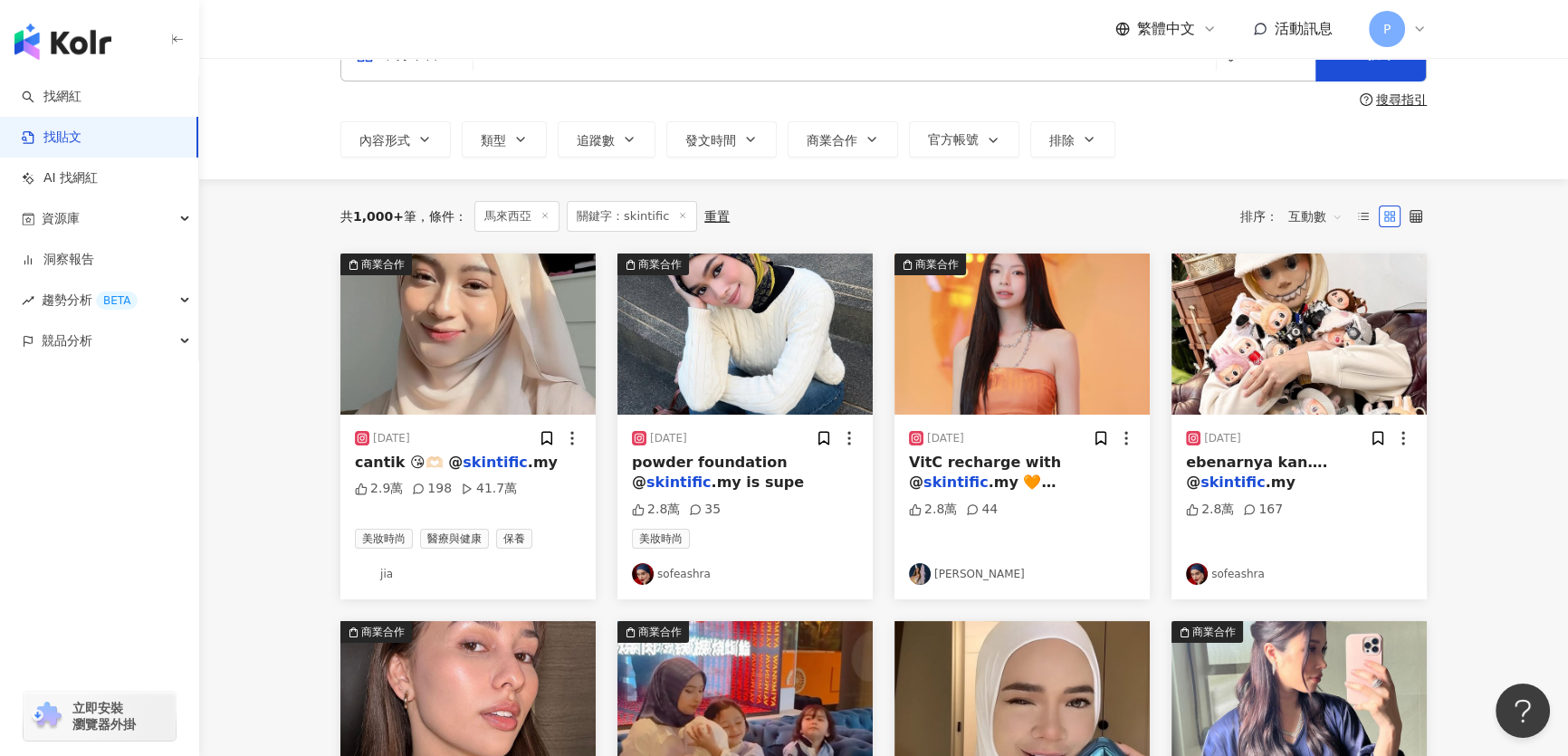
scroll to position [0, 0]
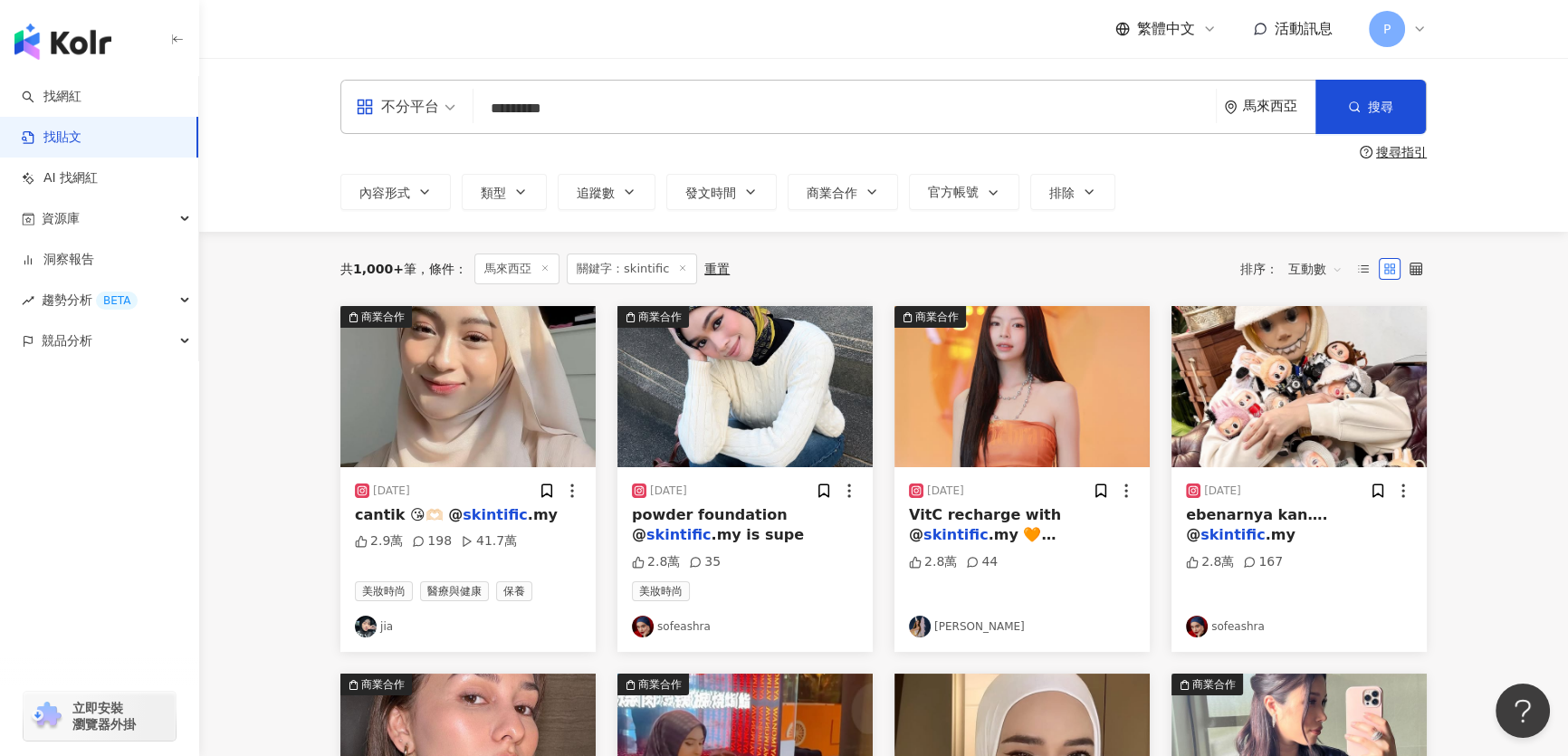
click at [824, 554] on div "2.8萬 44" at bounding box center [1023, 580] width 227 height 53
click at [824, 443] on img at bounding box center [1022, 386] width 255 height 161
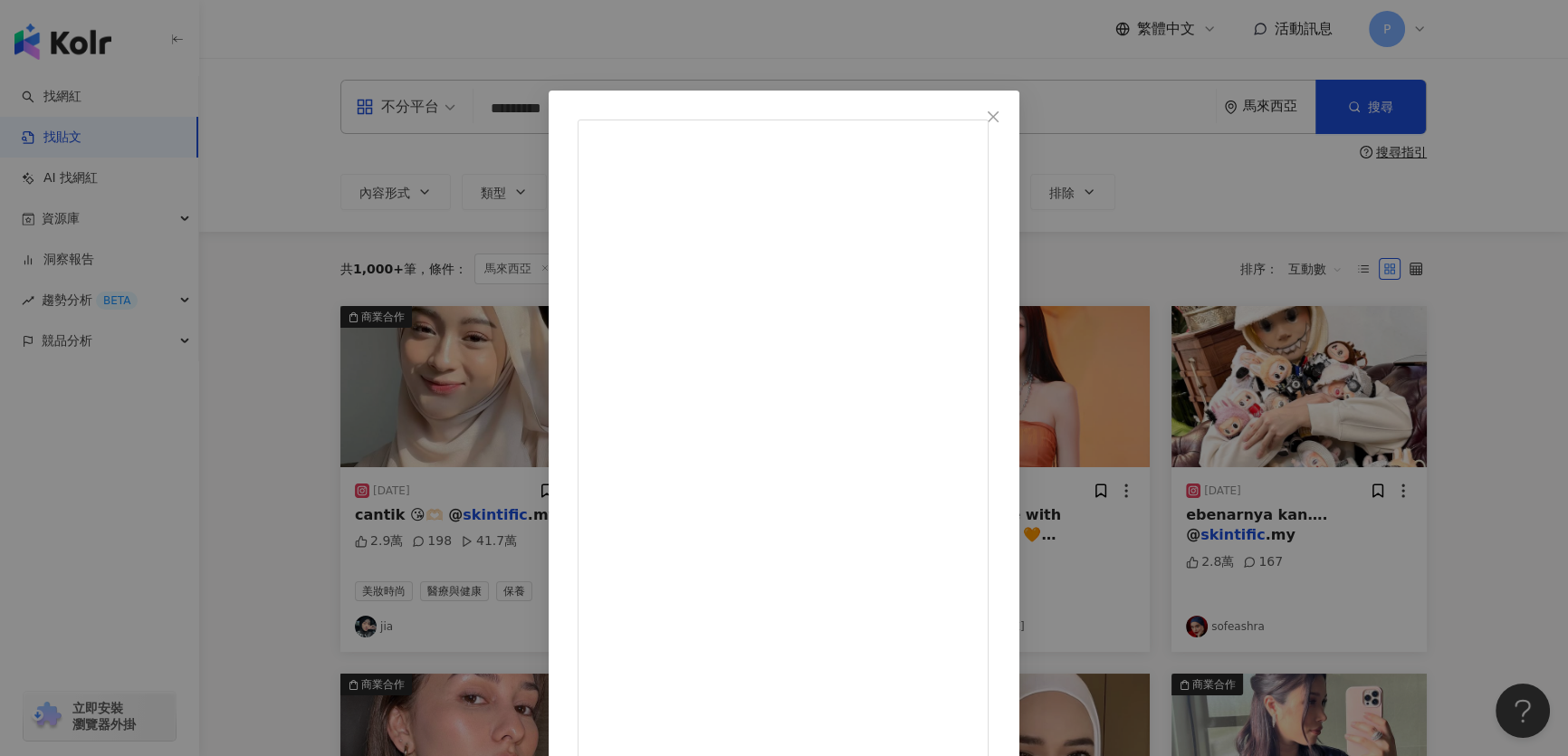
click at [824, 328] on div "Elyn 梁瑜麟 2025/8/3 VitC recharge with @skintific.my 🧡 #SKINTIFICxMINNIE �#SKINTI…" at bounding box center [784, 378] width 1568 height 756
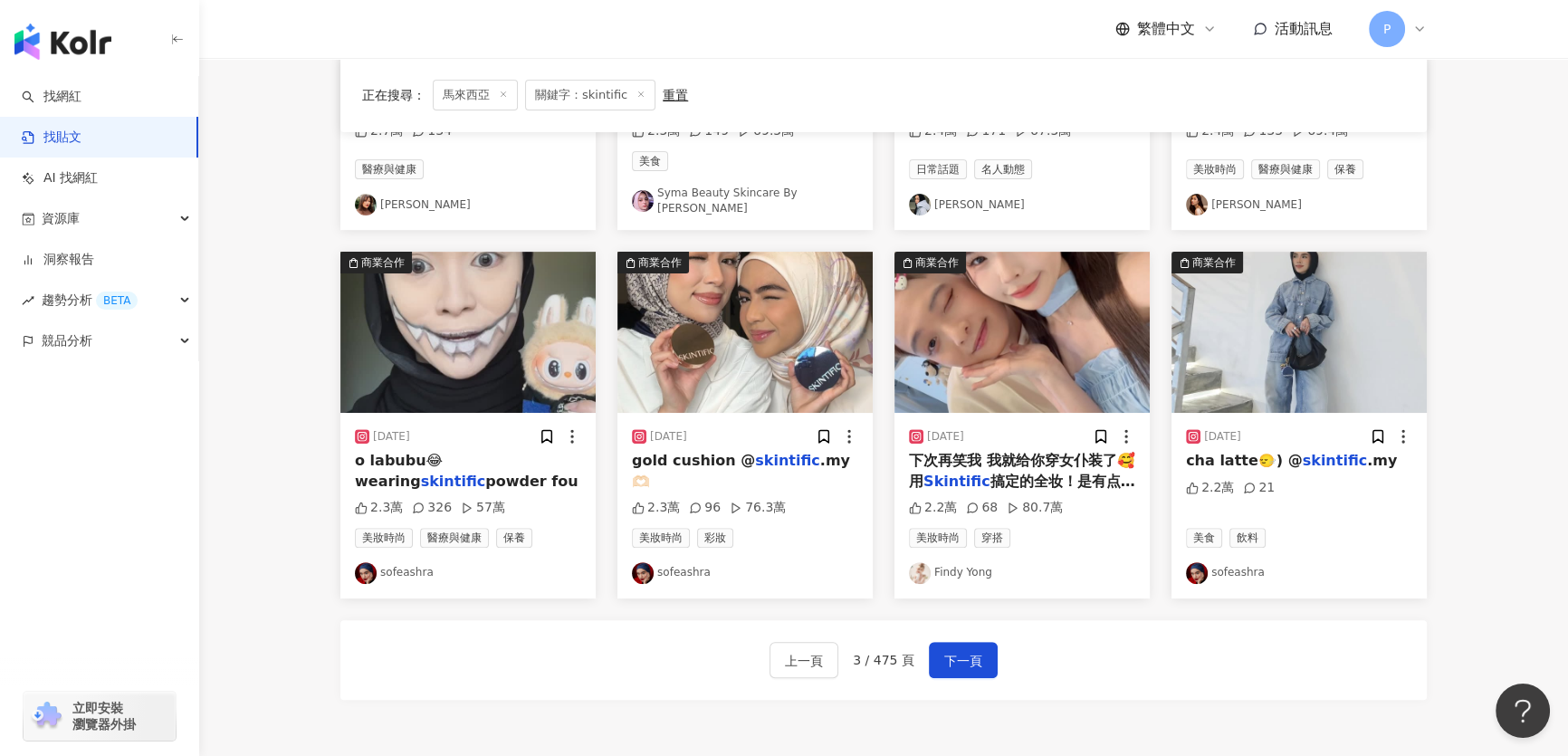
scroll to position [823, 0]
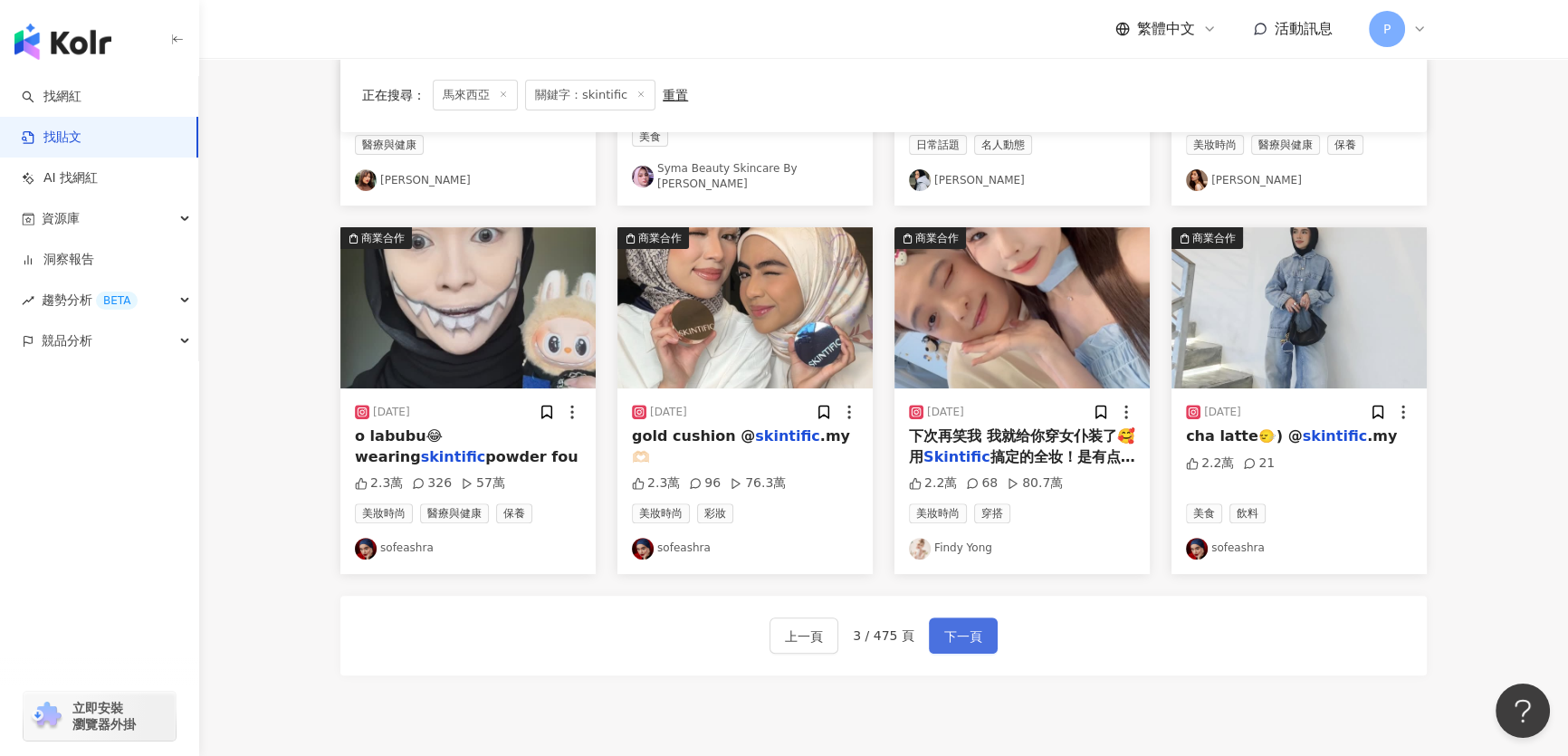
click at [824, 626] on span "下一頁" at bounding box center [963, 637] width 38 height 22
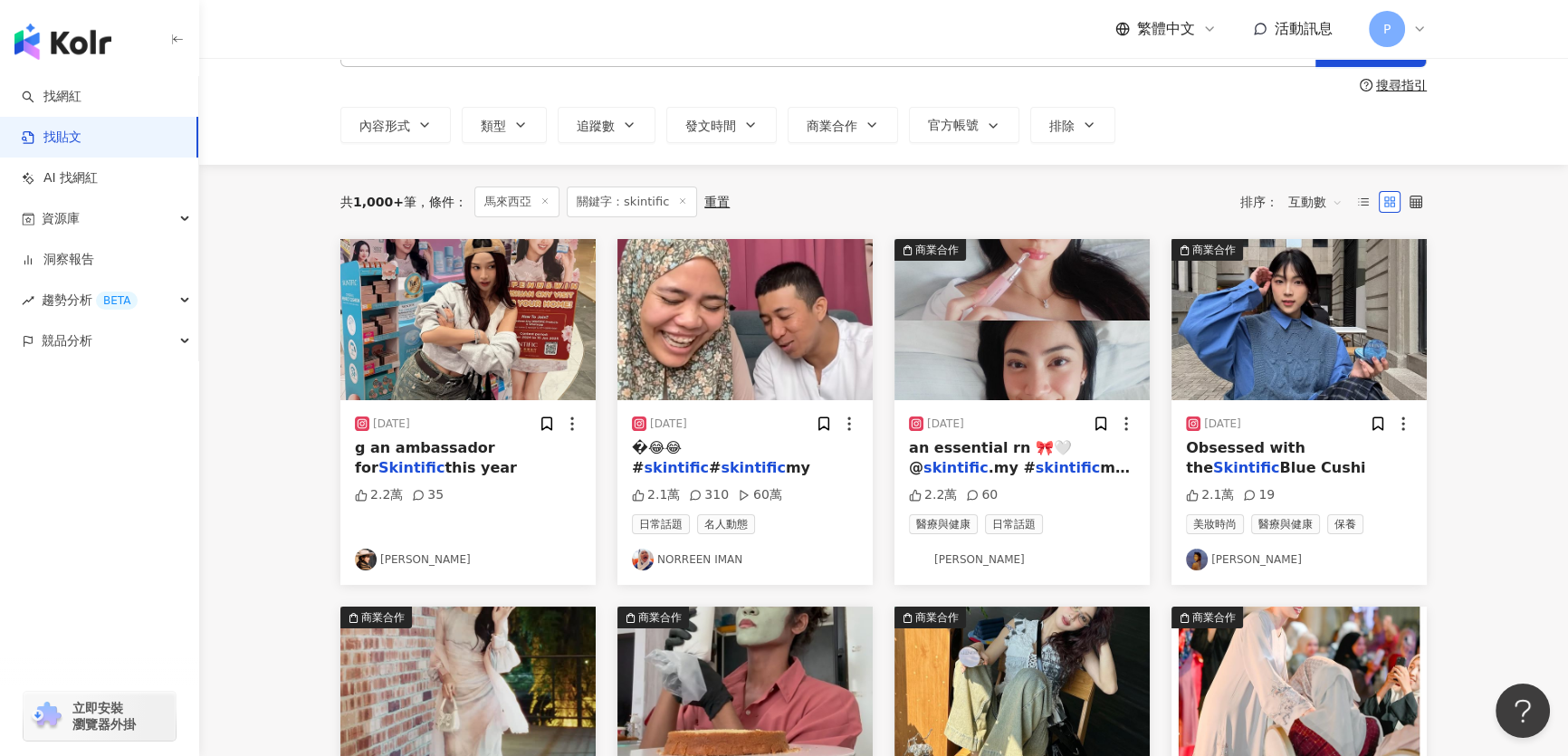
scroll to position [0, 0]
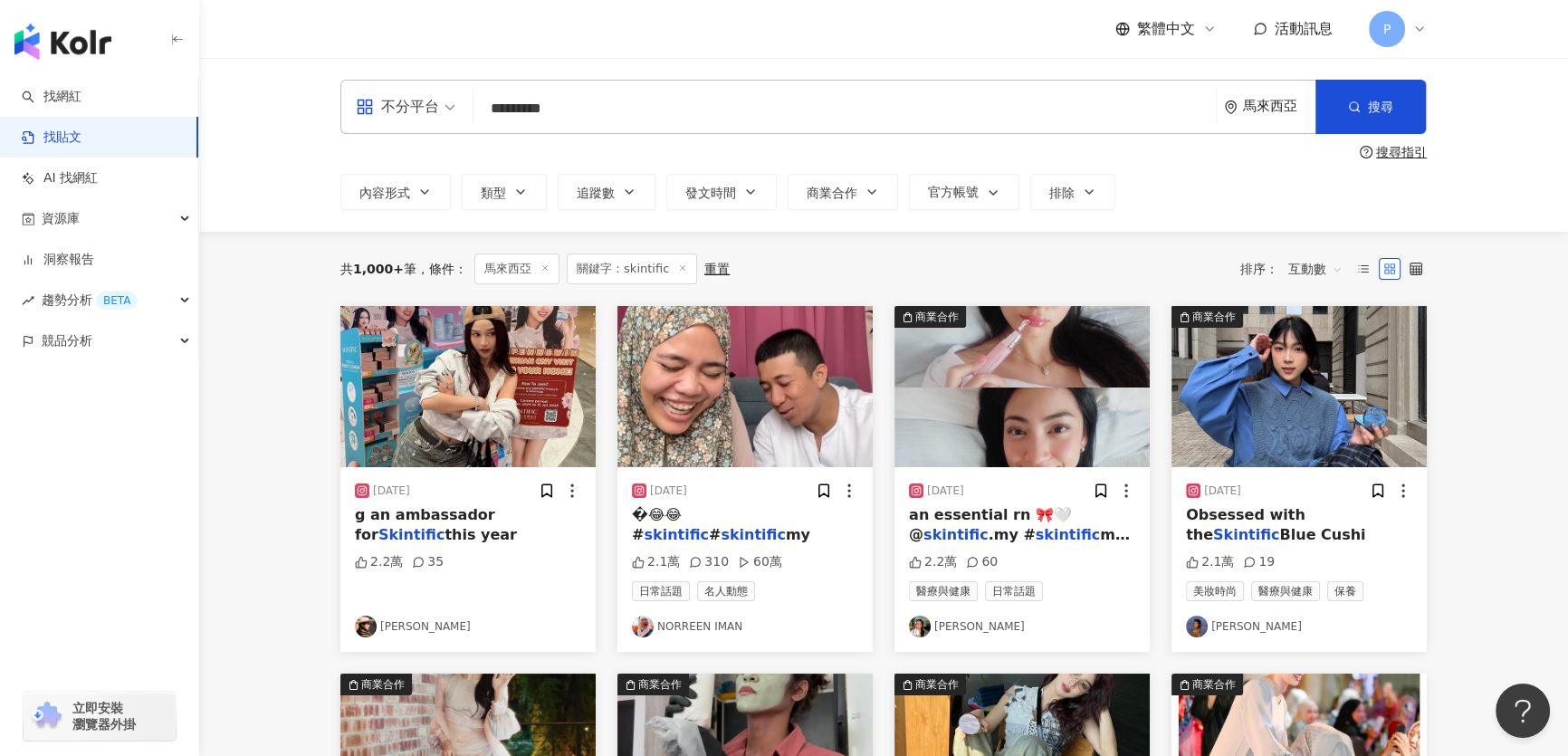
click at [824, 390] on img at bounding box center [1298, 386] width 255 height 161
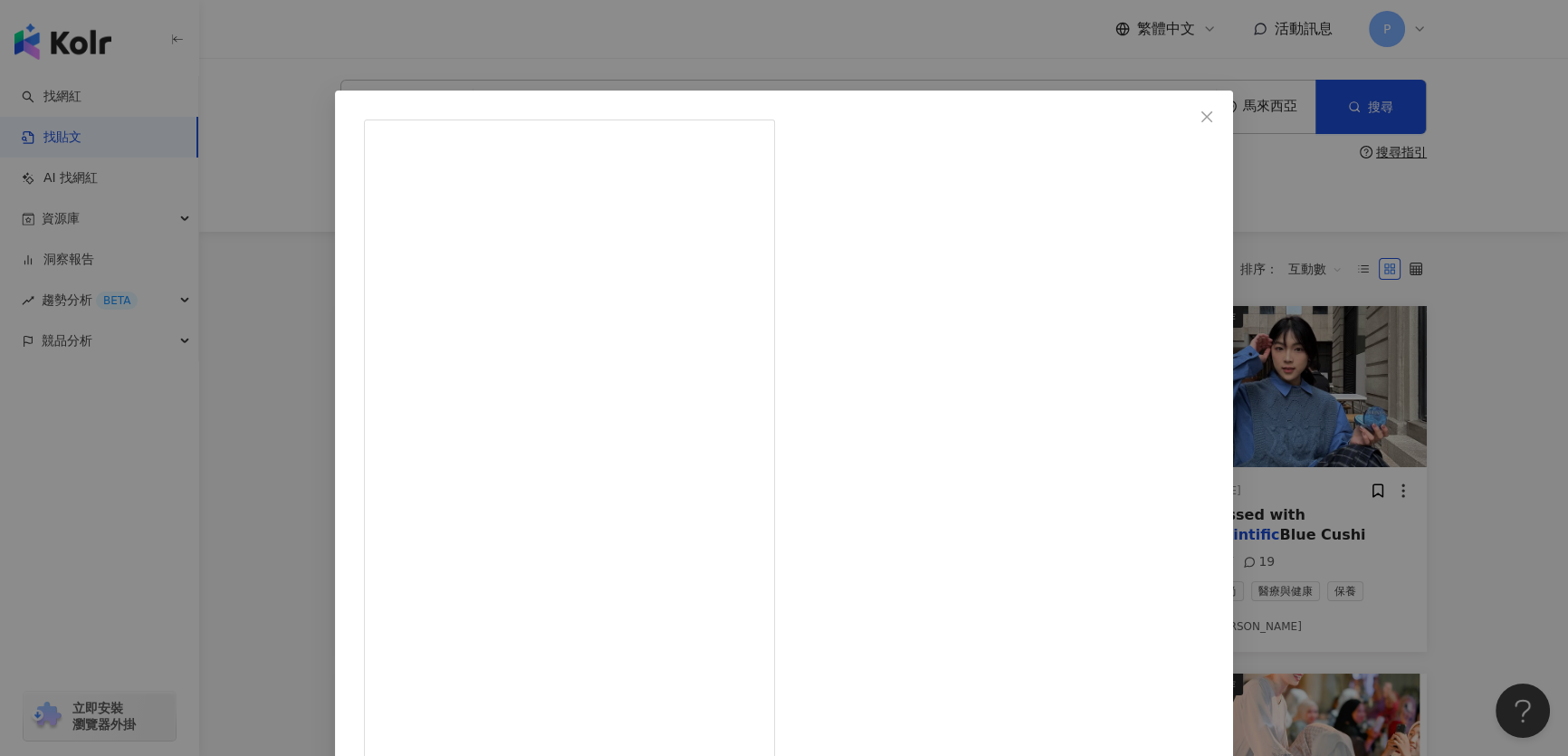
click at [824, 424] on div "Jovane 彭嘉伊 2024/12/20 Blue morning ✨🩵 Obsessed with the Skintific Blue Cushion …" at bounding box center [784, 378] width 1568 height 756
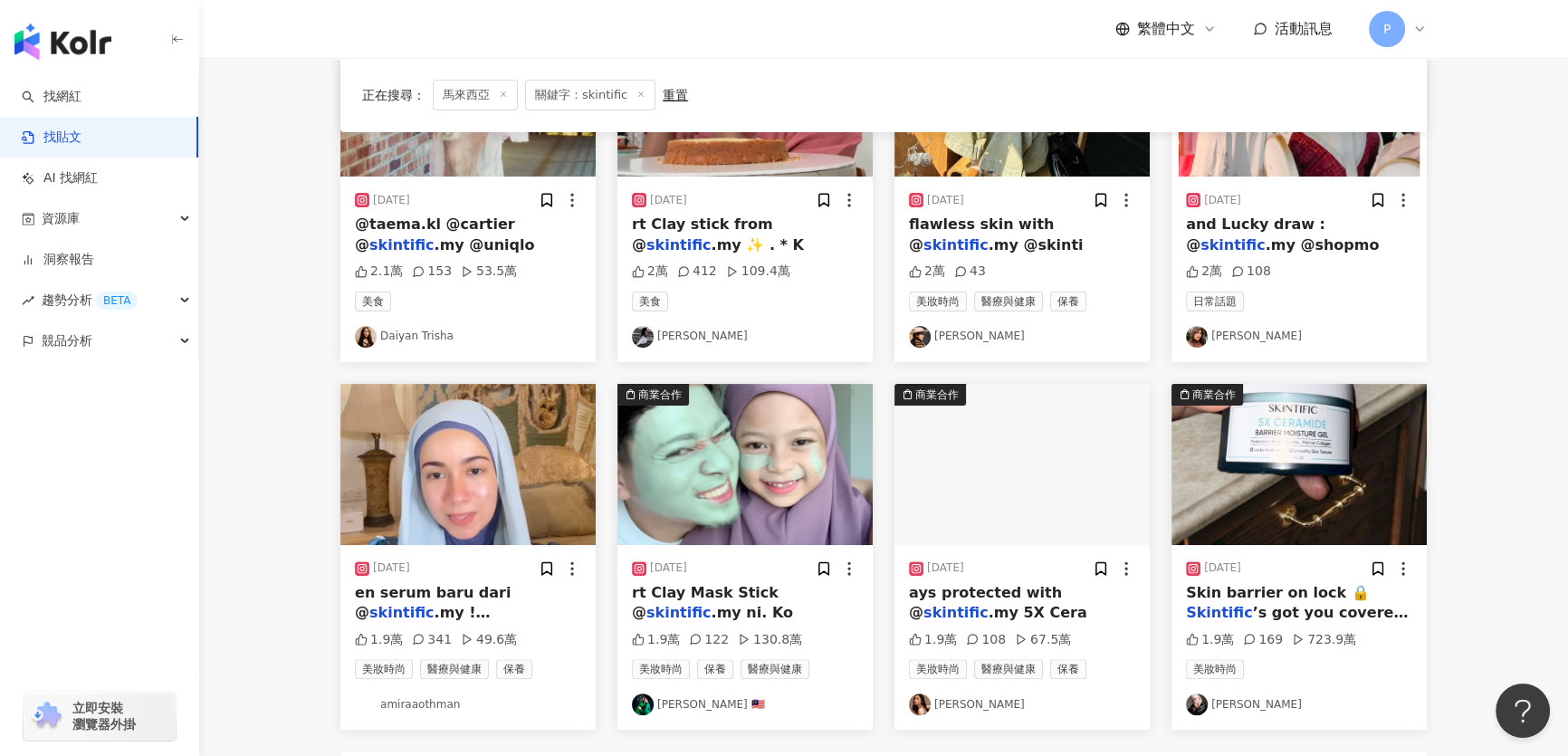
scroll to position [906, 0]
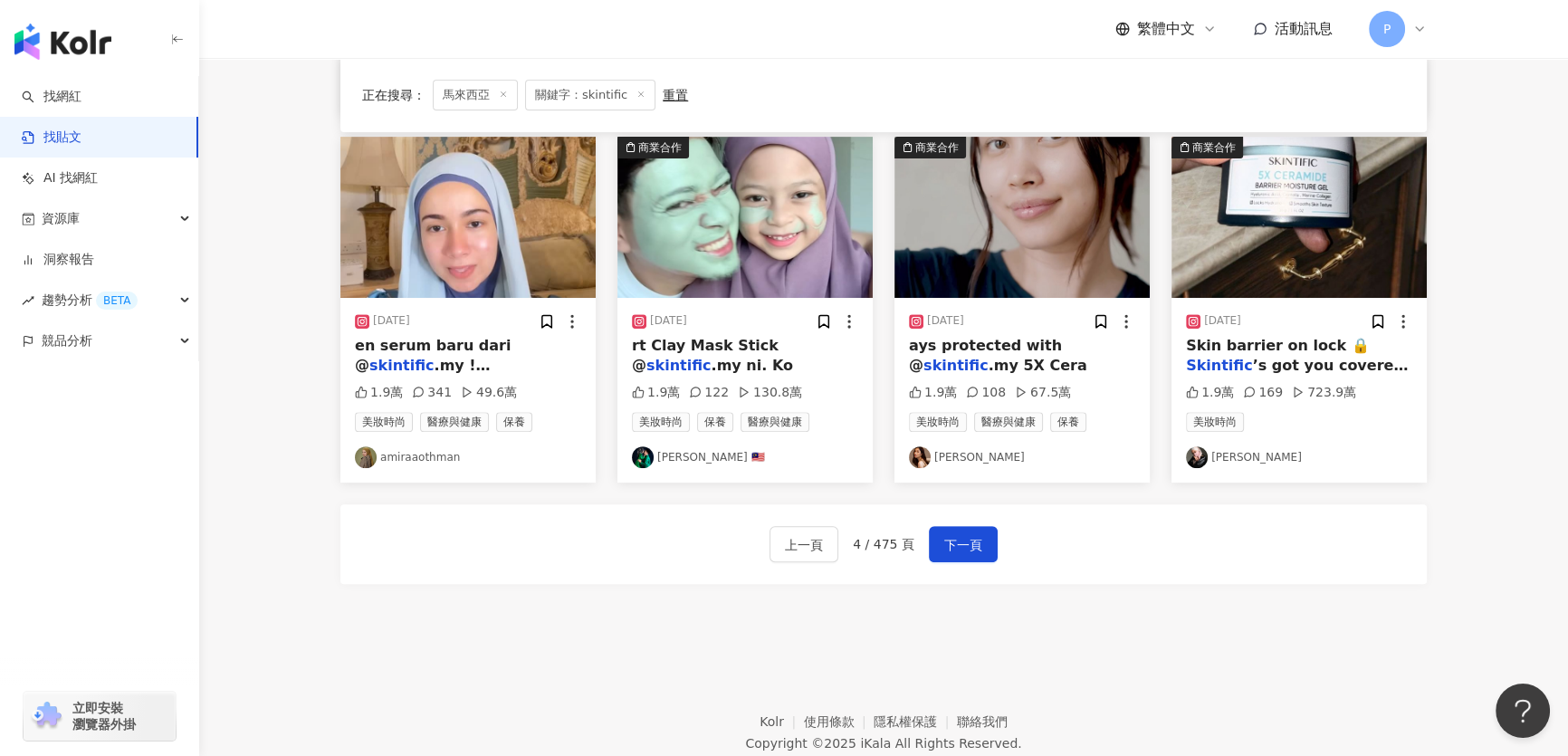
click at [824, 565] on div "上一頁 4 / 475 頁 下一頁" at bounding box center [883, 544] width 1086 height 79
click at [824, 550] on span "下一頁" at bounding box center [963, 545] width 38 height 22
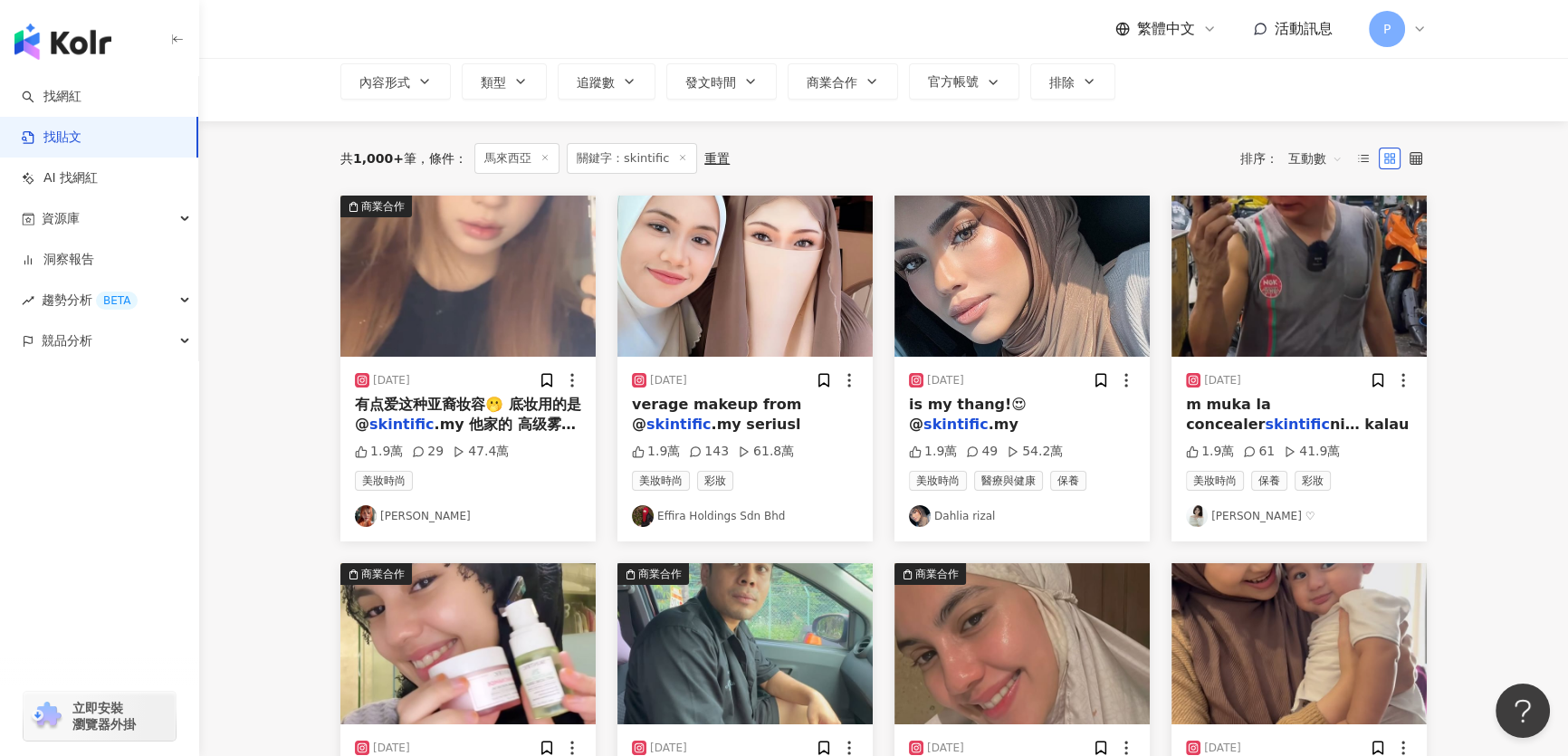
scroll to position [81, 0]
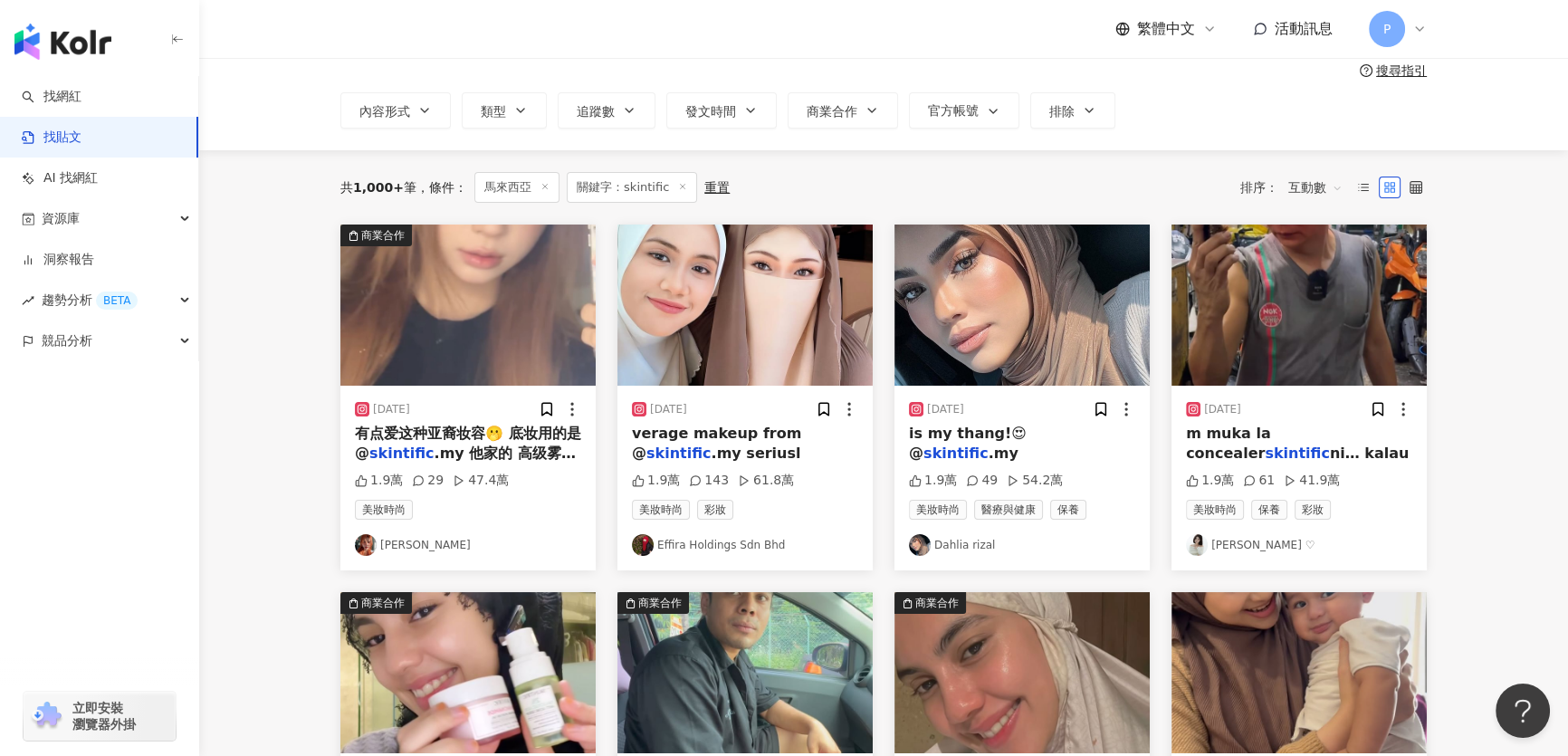
click at [451, 310] on img at bounding box center [467, 305] width 255 height 161
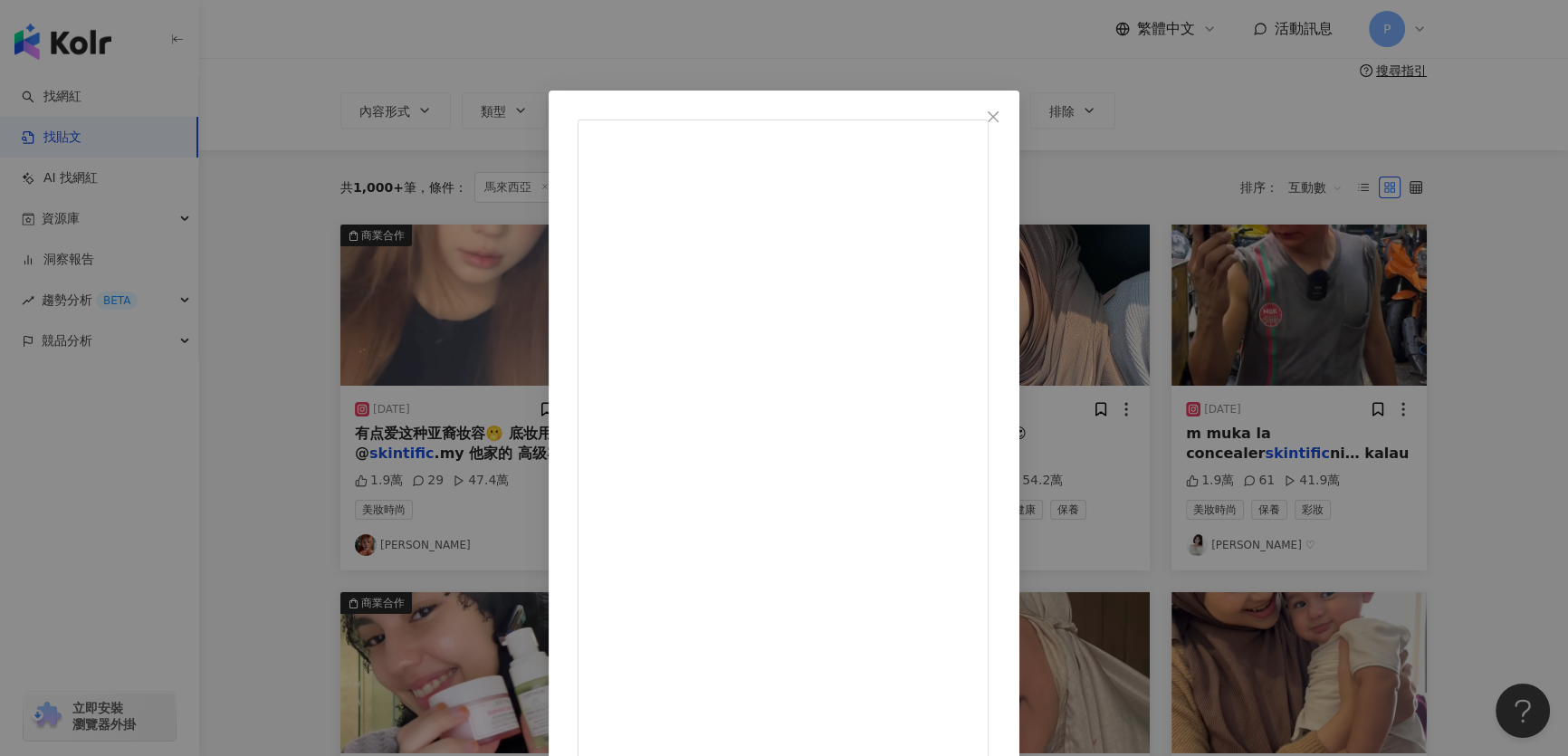
click at [220, 400] on div "Miki咏瑄 2025/4/21 有点爱这种亚裔妆容🫢 底妆用的是 @skintific.my 他家的 高级雾面妆感简直绝了！！！ 皮肤好像被磨皮了的感觉🥹❤…" at bounding box center [784, 378] width 1568 height 756
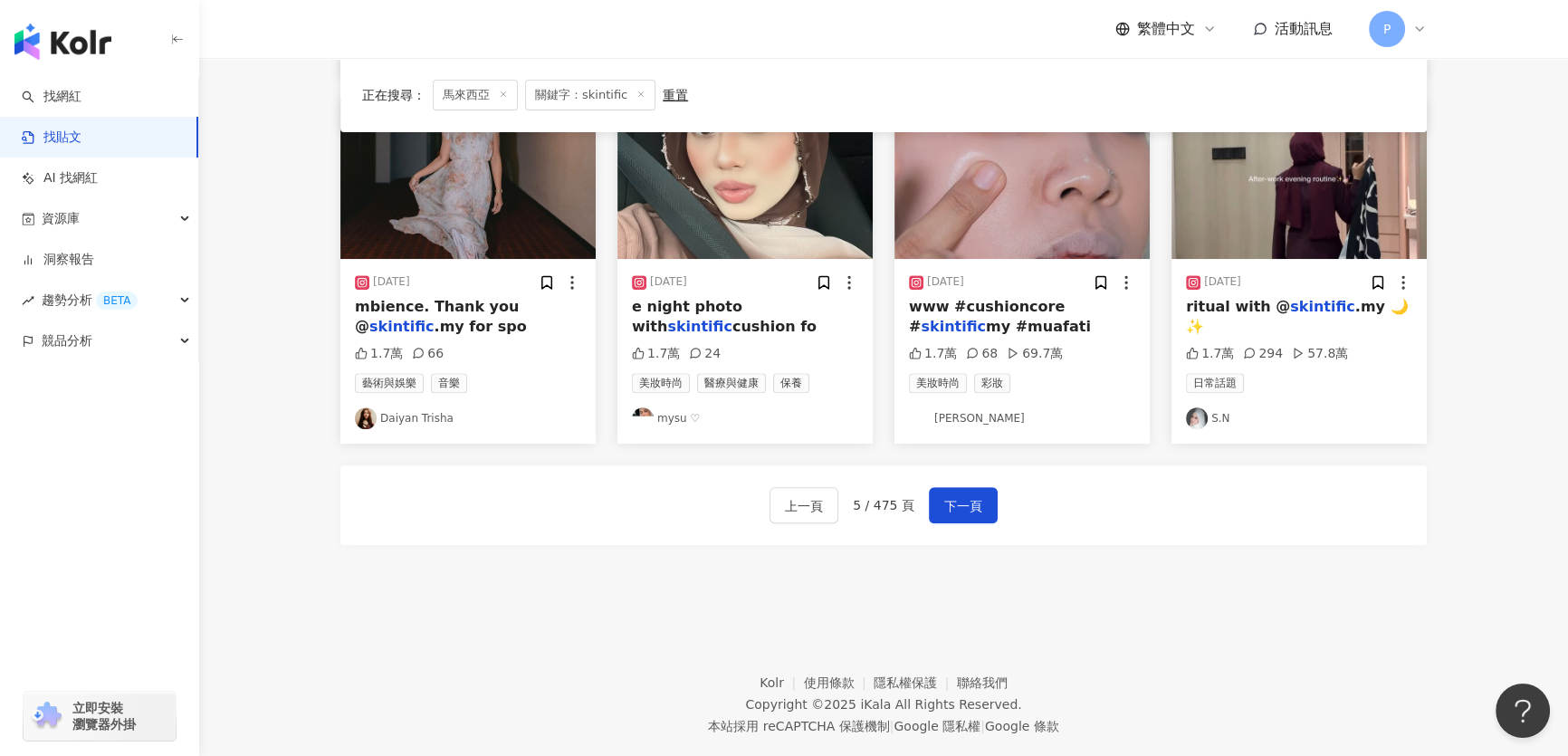
scroll to position [978, 0]
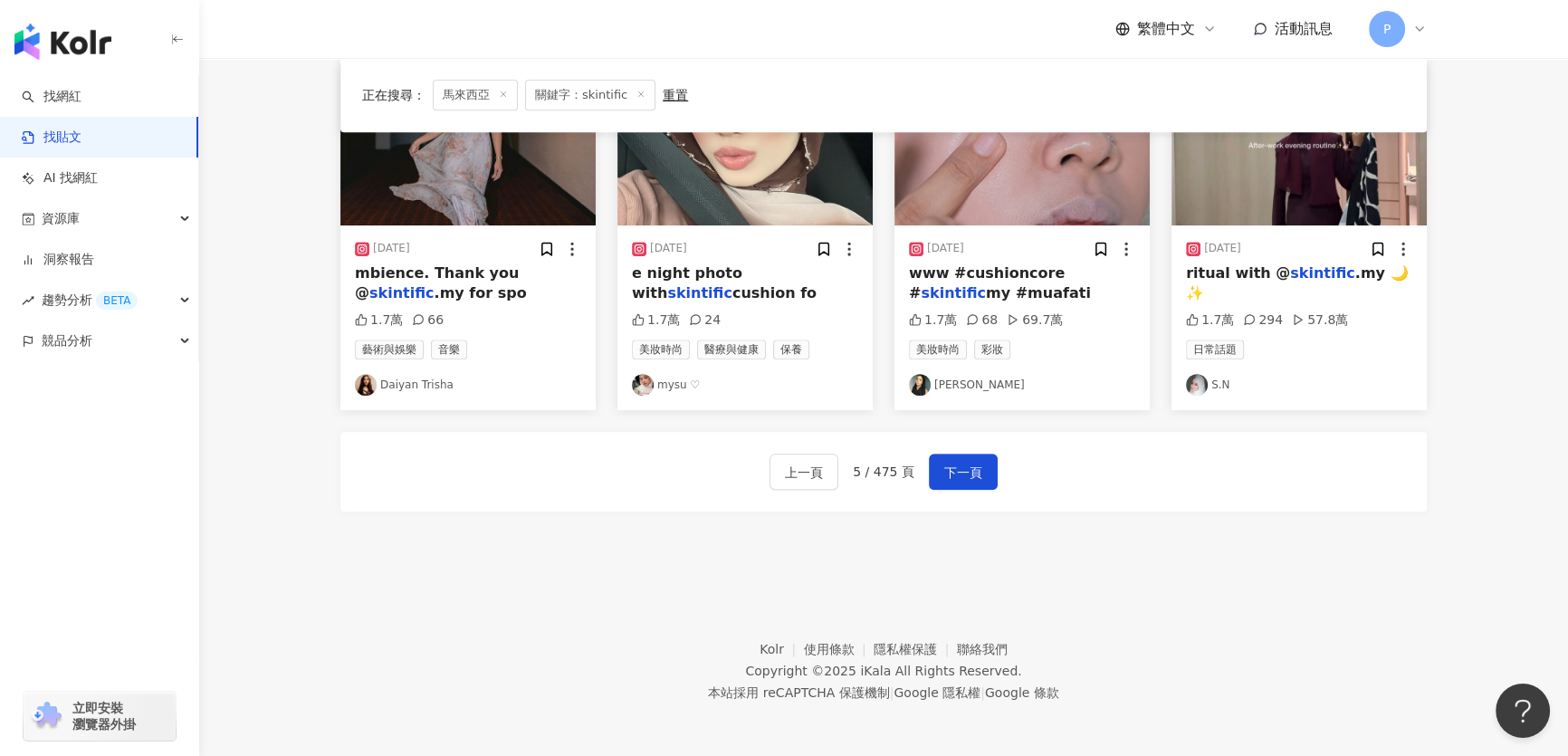
click at [824, 471] on span "5 / 475 頁" at bounding box center [883, 471] width 62 height 15
click at [824, 471] on span "下一頁" at bounding box center [963, 472] width 38 height 22
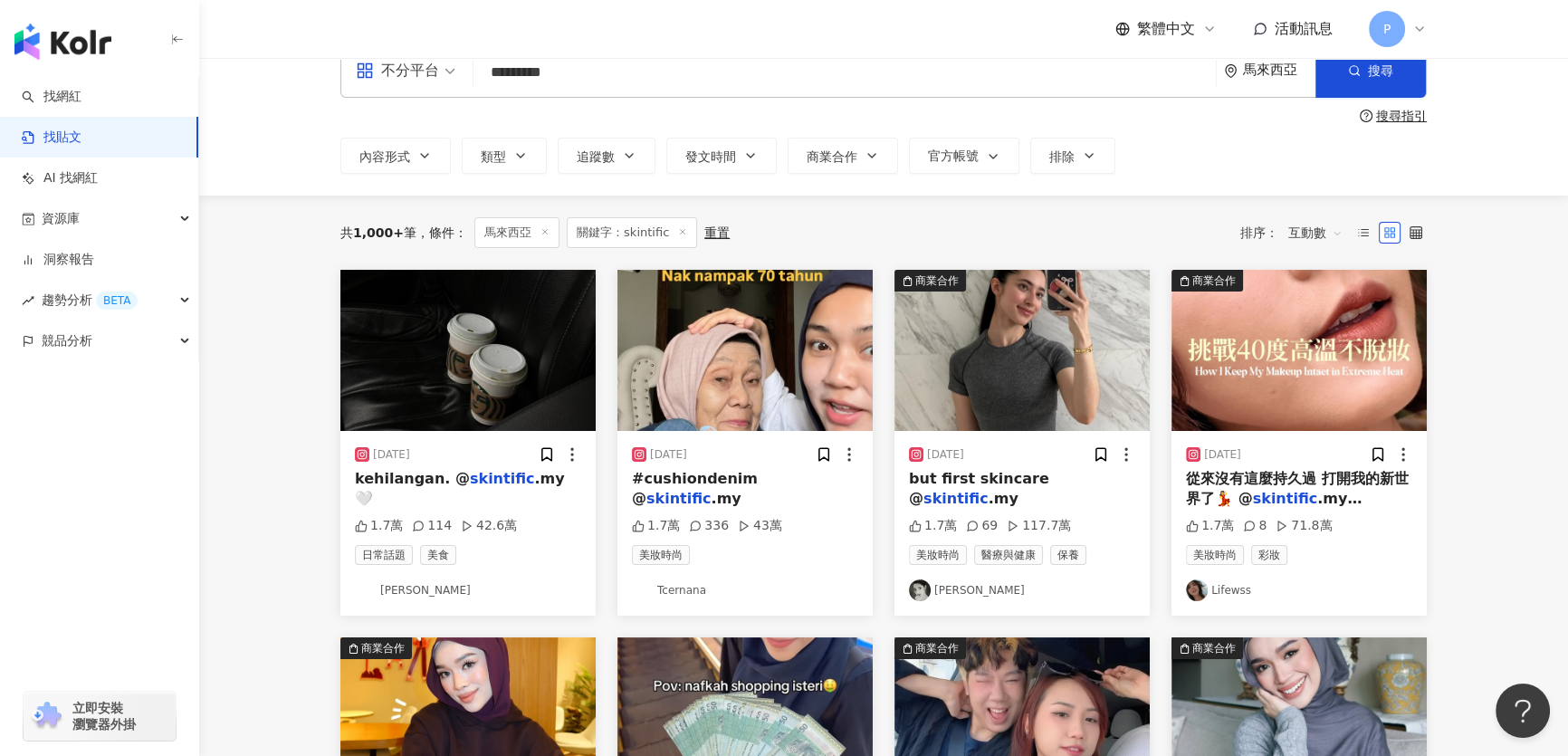
scroll to position [0, 0]
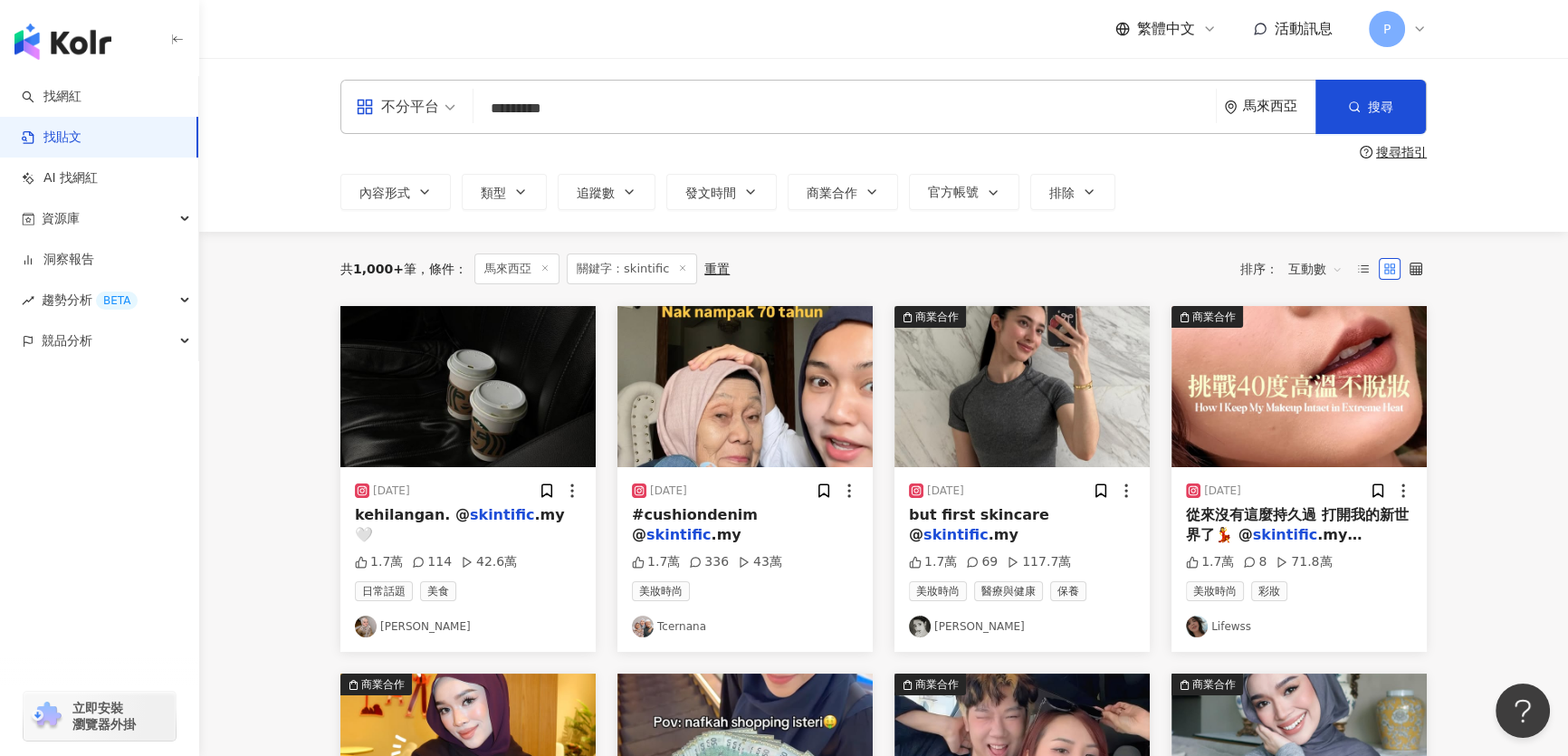
click at [824, 394] on img at bounding box center [1298, 386] width 255 height 161
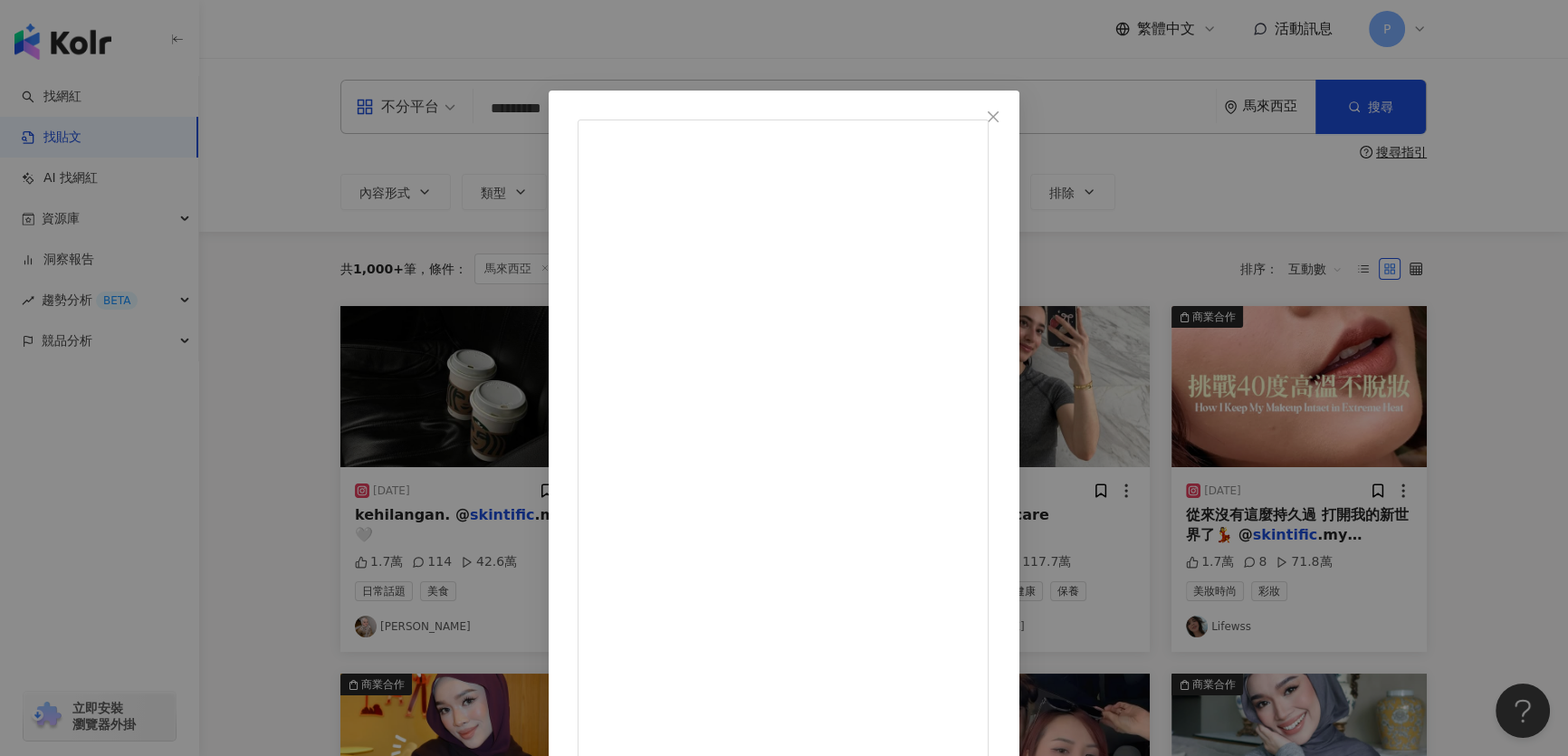
click at [824, 282] on div "Lifewss 2025/4/14 從來沒有這麼持久過 打開我的新世界了💃 @skintific.my #skintific #makeup 1.7萬 8 7…" at bounding box center [784, 378] width 1568 height 756
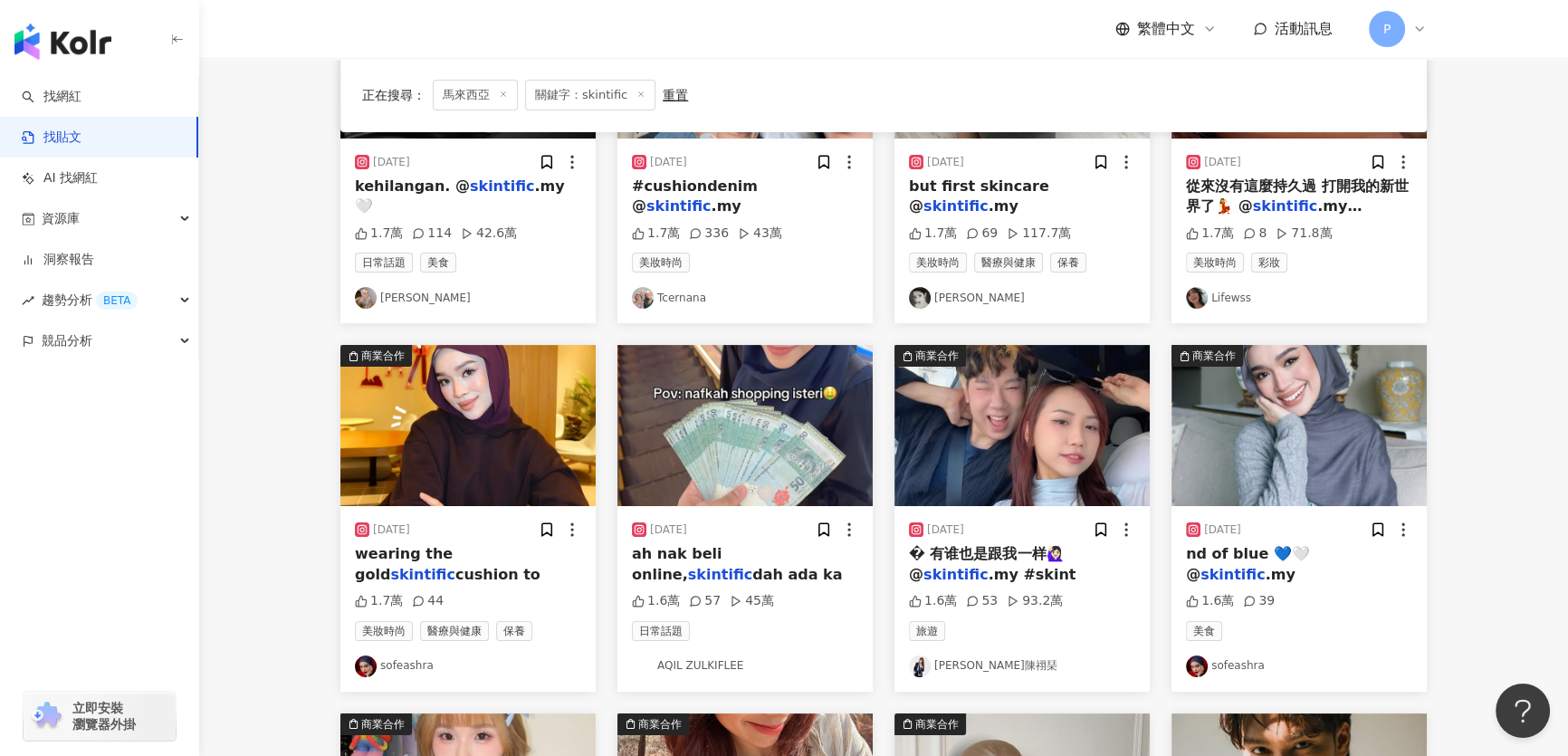
scroll to position [494, 0]
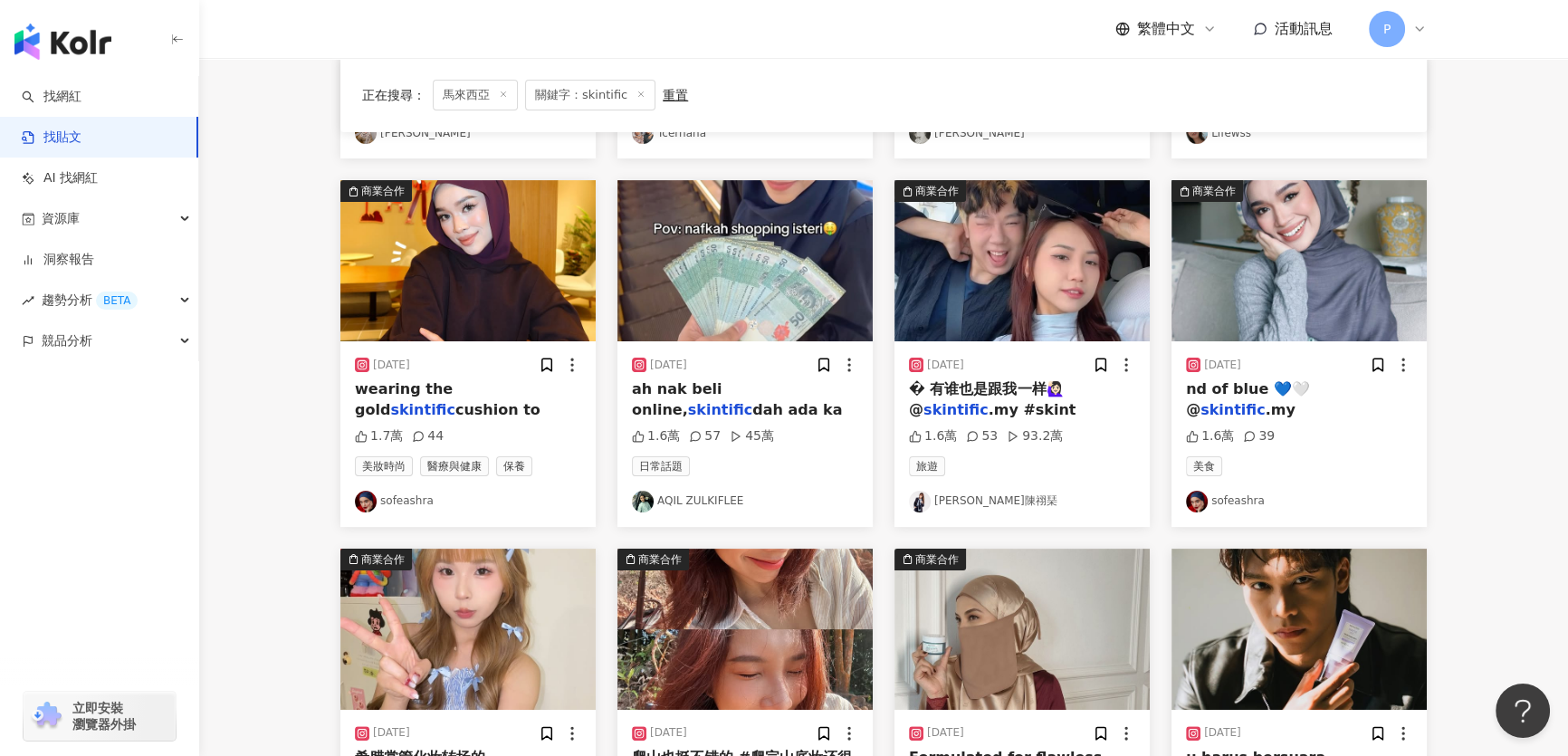
click at [824, 199] on img at bounding box center [1022, 260] width 255 height 161
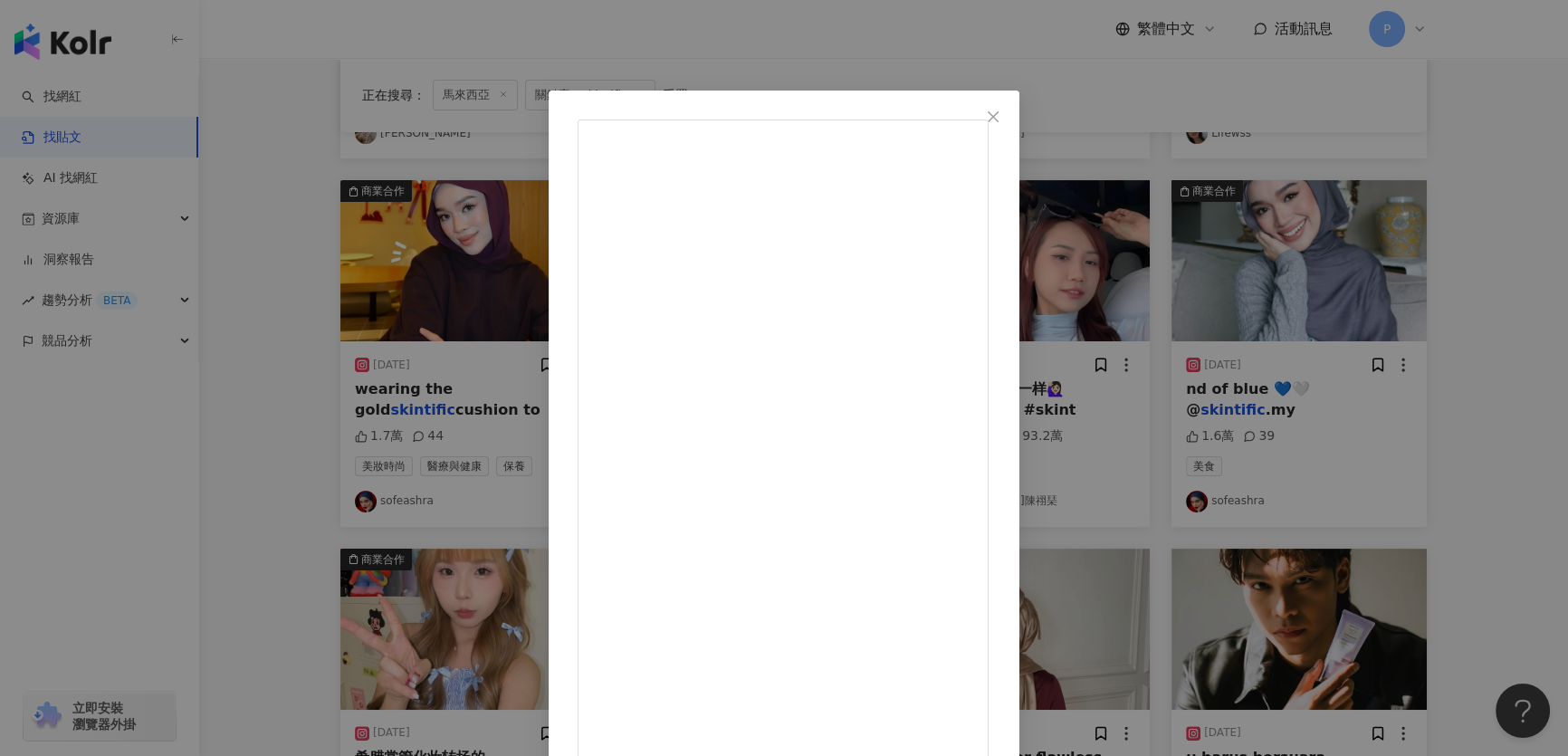
click at [824, 156] on div "Gladish Chan陳祤琹 2025/3/7 一边赶时间，一边化妆，幸好“姐妹”够专业🤣 有谁也是跟我一样🙋🏻‍♀ @skintific.my #skin…" at bounding box center [784, 378] width 1568 height 756
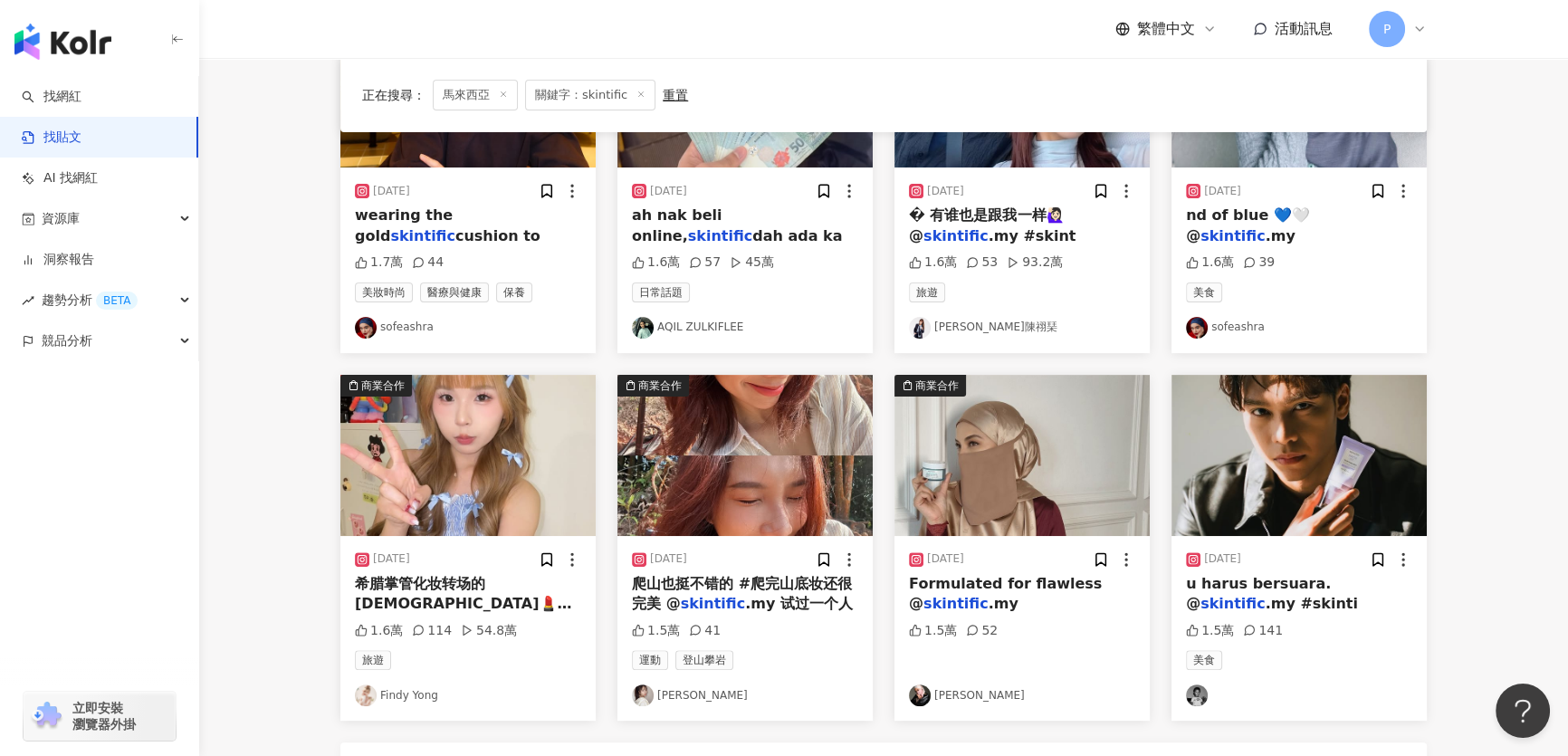
scroll to position [823, 0]
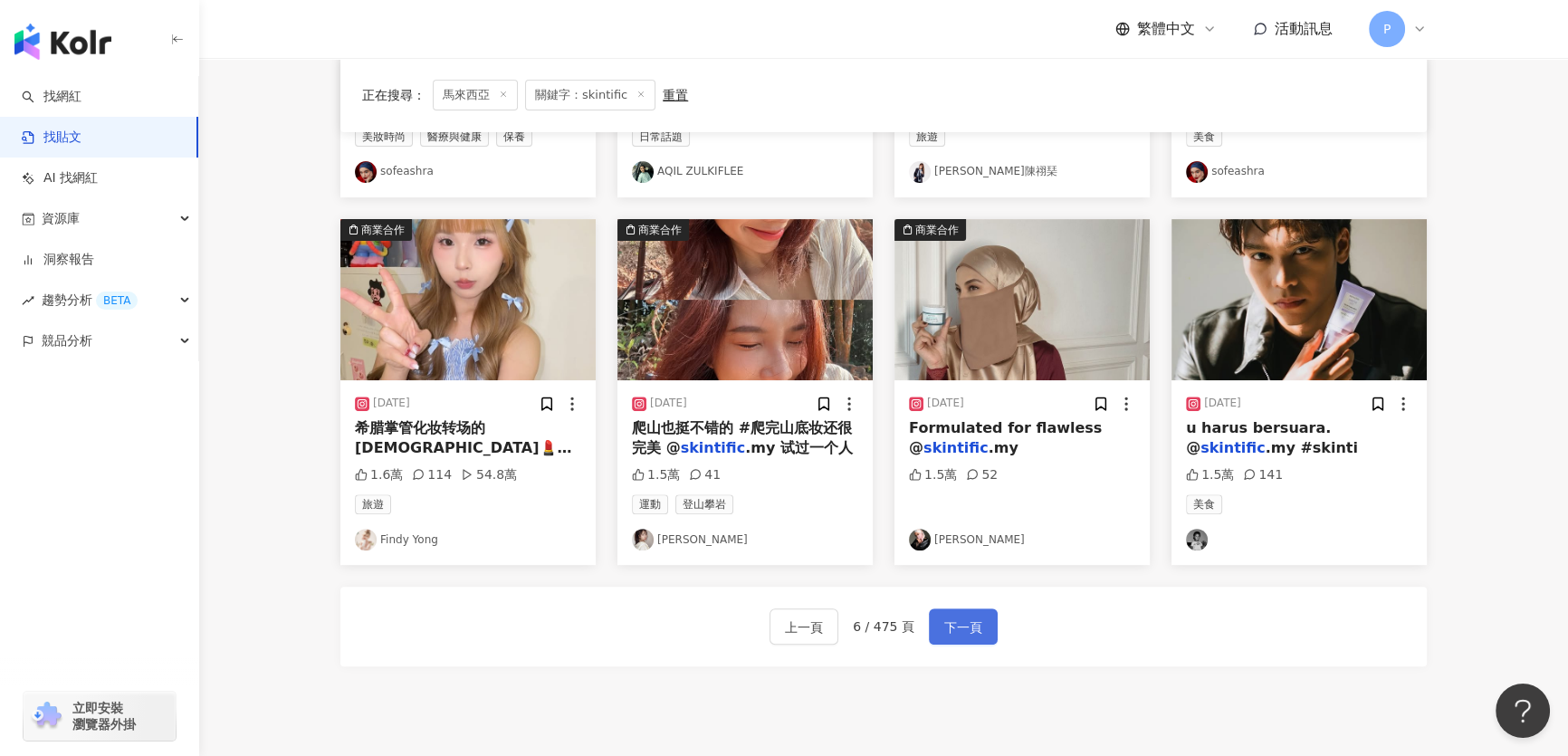
click at [824, 628] on button "下一頁" at bounding box center [963, 626] width 68 height 36
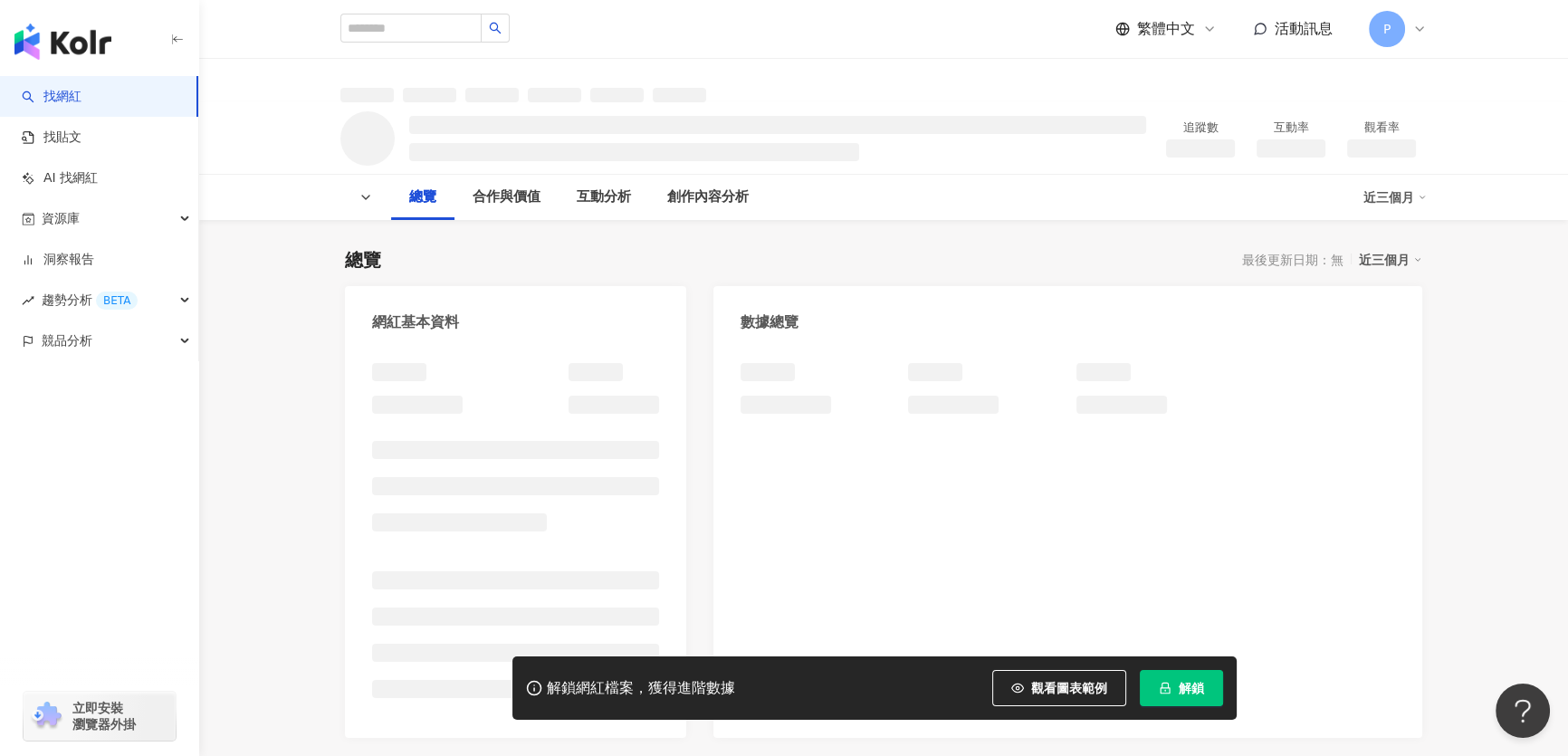
scroll to position [246, 0]
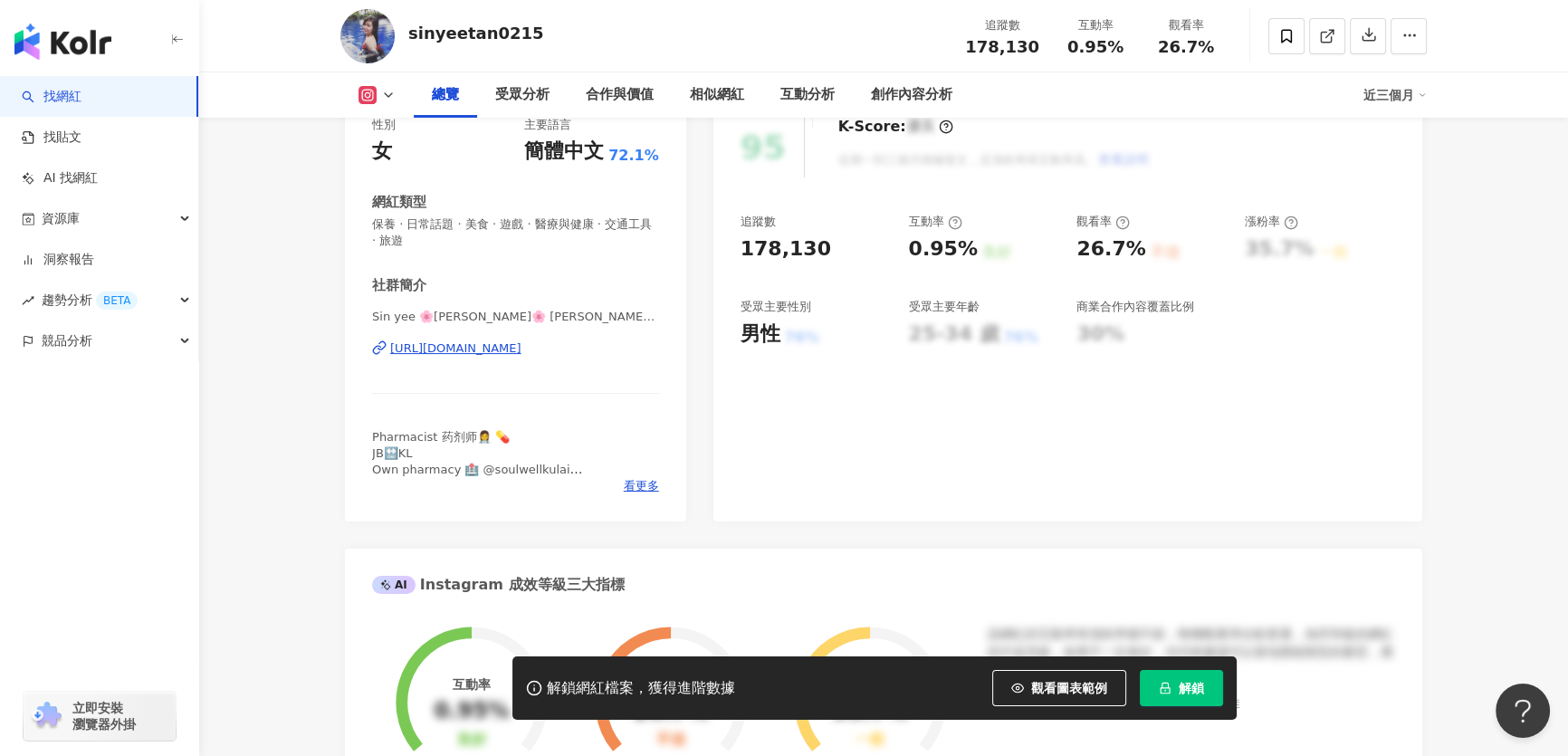
click at [533, 415] on div "Sin yee 🌸Miki Tan🌸 陈金欣仪 | sinyeetan0215 https://www.instagram.com/sinyeetan0215/" at bounding box center [516, 362] width 287 height 106
click at [521, 357] on div "https://www.instagram.com/sinyeetan0215/" at bounding box center [456, 348] width 131 height 17
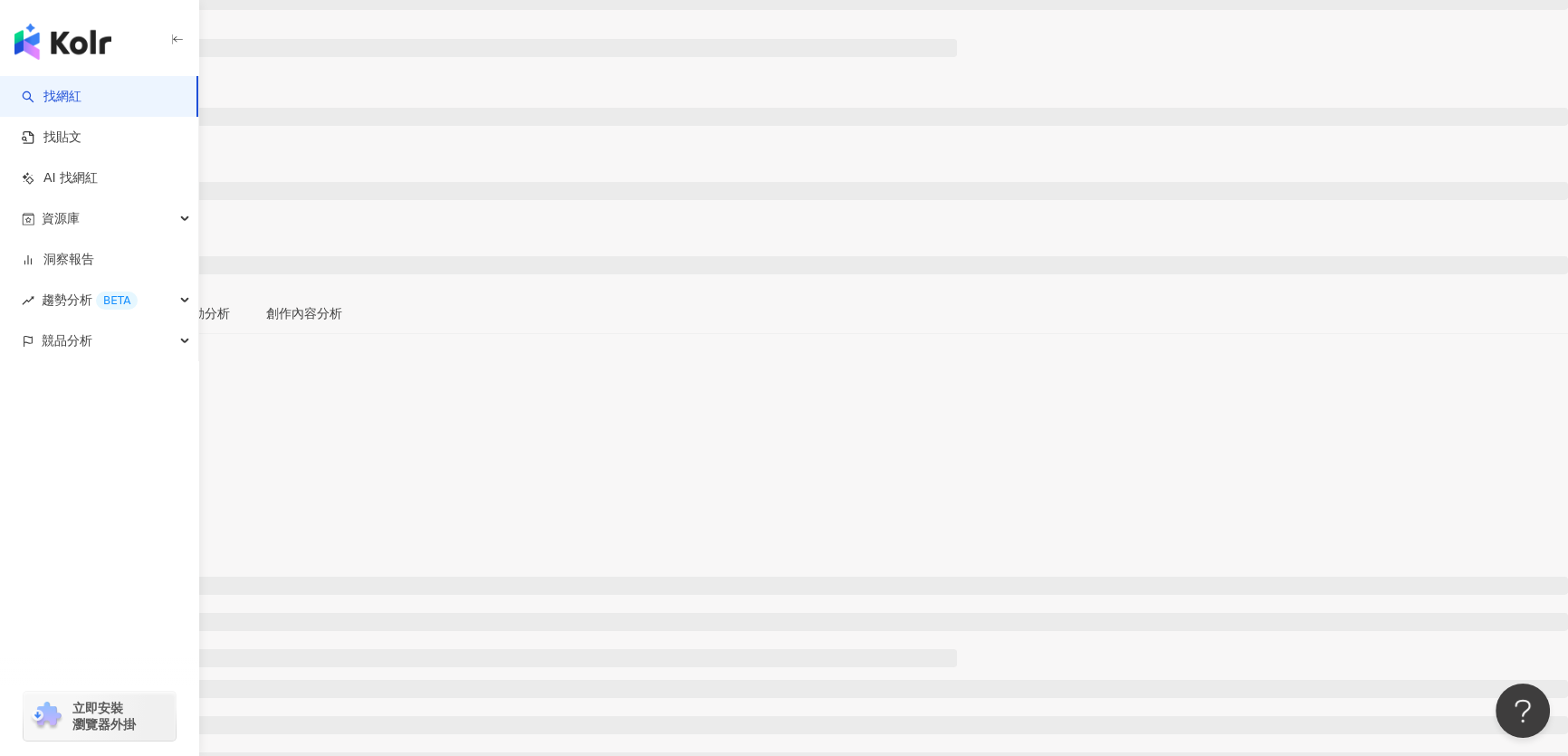
scroll to position [246, 0]
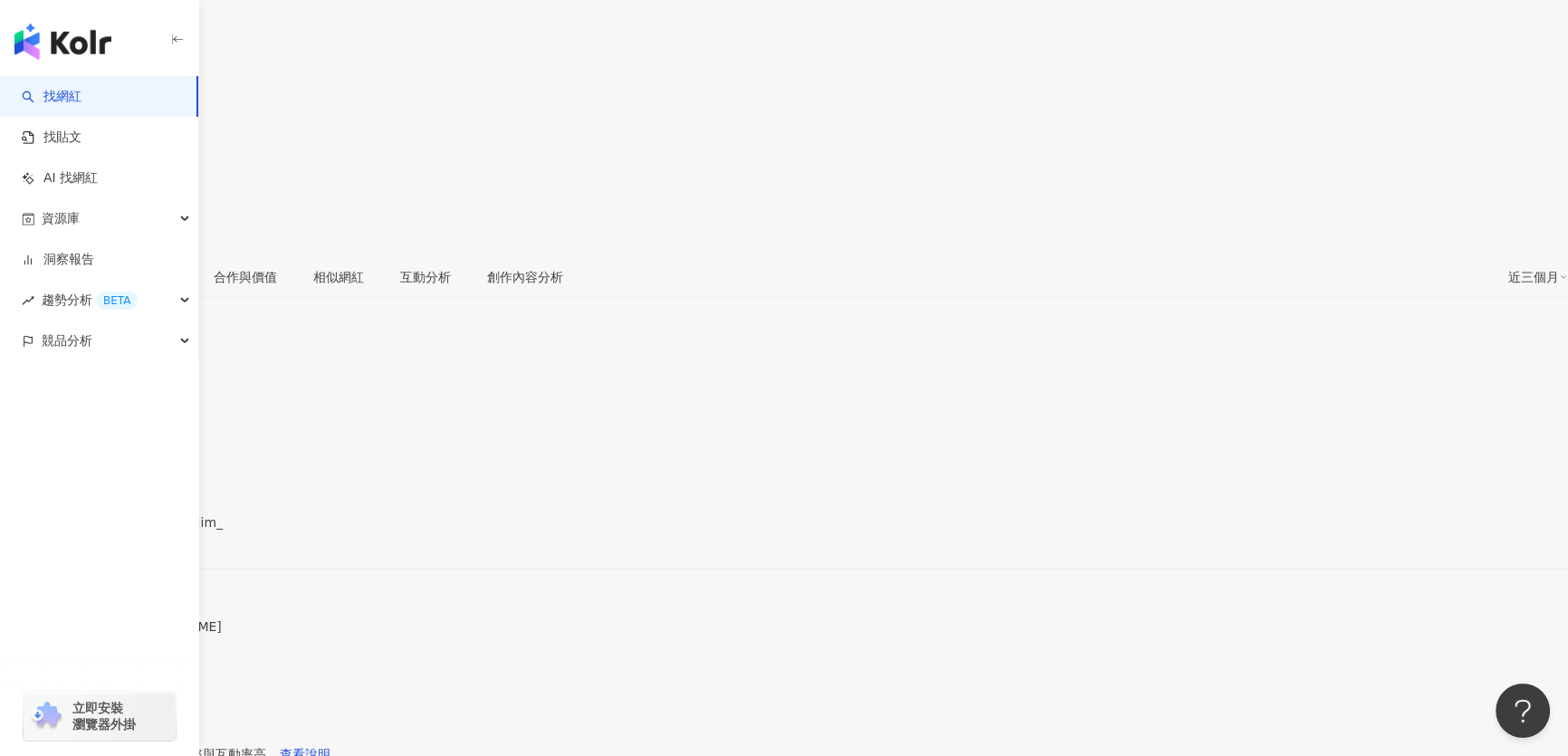
click at [159, 531] on div "https://www.instagram.com/jeanettelim_/" at bounding box center [89, 538] width 141 height 15
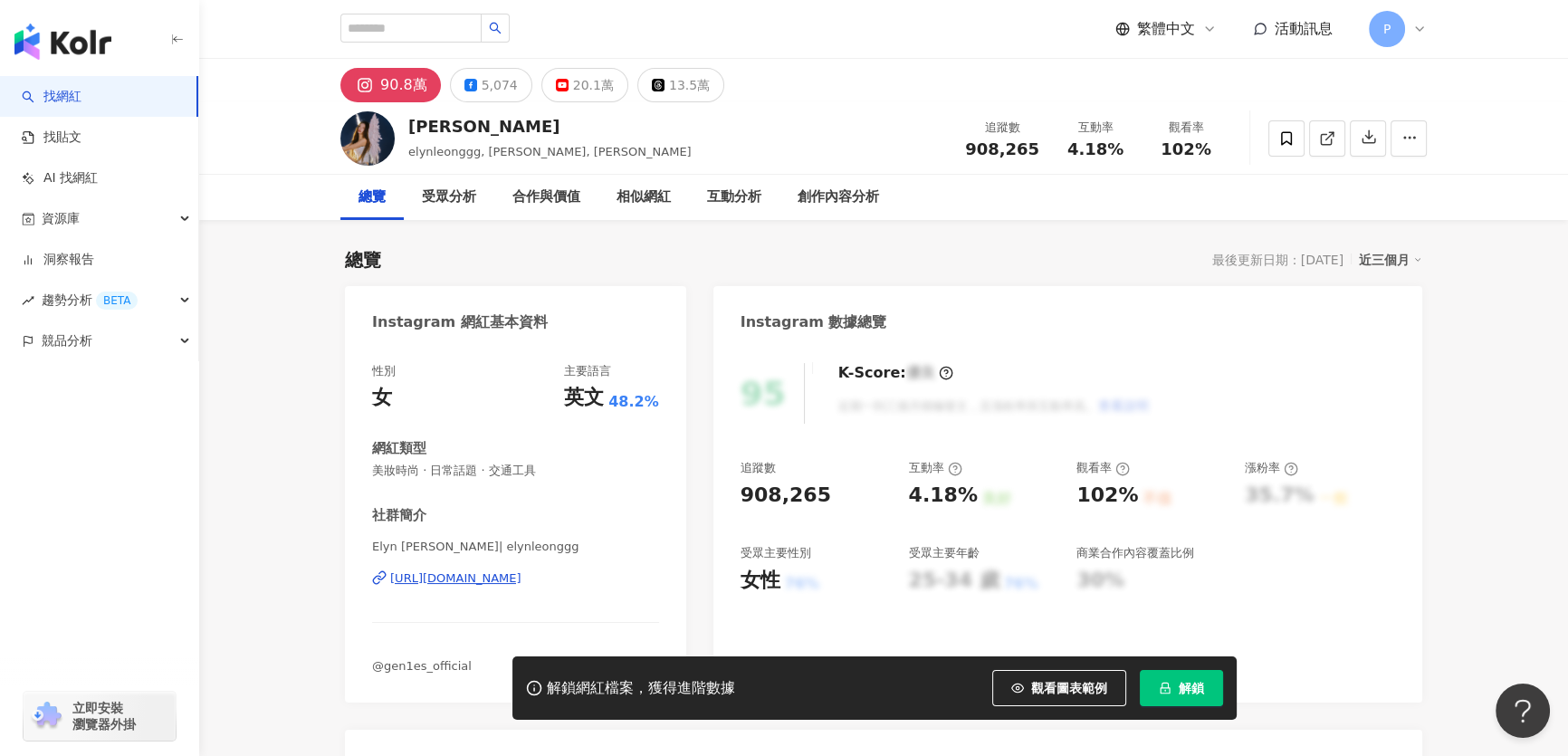
click at [557, 592] on div "Elyn 梁愉苓 | elynleonggg https://www.instagram.com/elynleonggg/" at bounding box center [516, 592] width 287 height 106
click at [521, 586] on div "https://www.instagram.com/elynleonggg/" at bounding box center [456, 578] width 131 height 17
click at [1416, 199] on div "總覽 受眾分析 合作與價值 相似網紅 互動分析 創作內容分析" at bounding box center [883, 198] width 1086 height 45
